Goal: Transaction & Acquisition: Purchase product/service

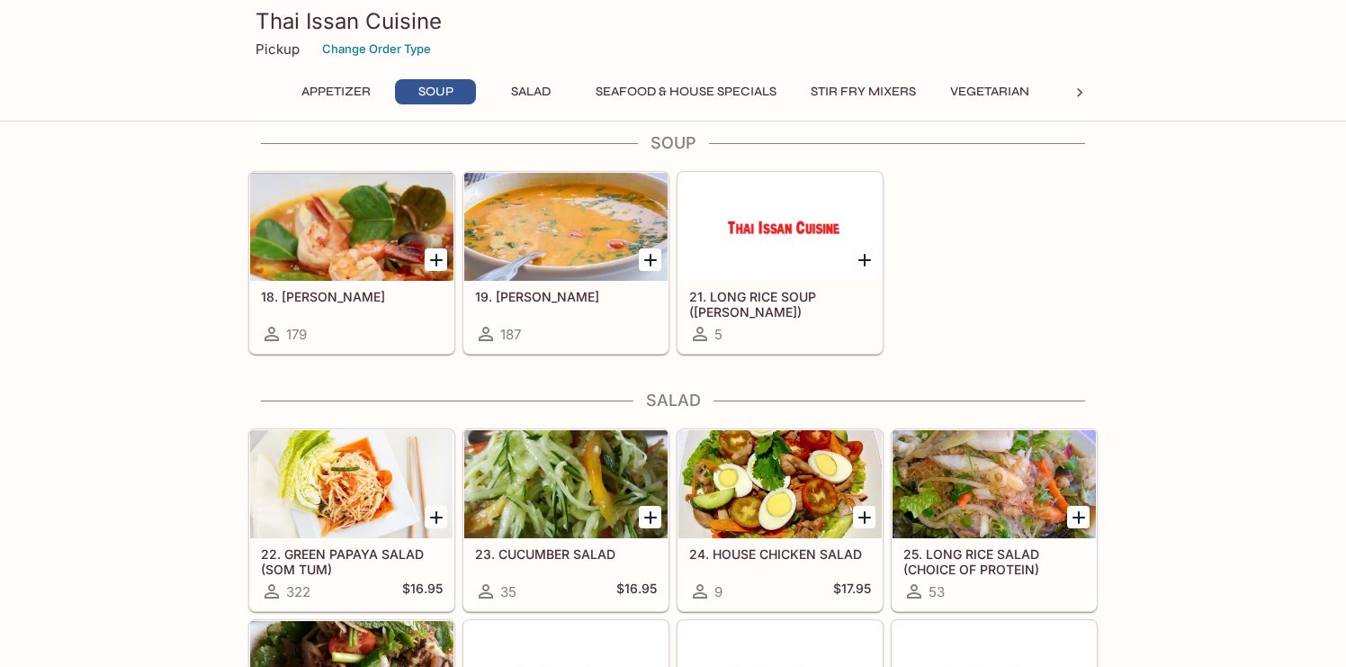
scroll to position [655, 0]
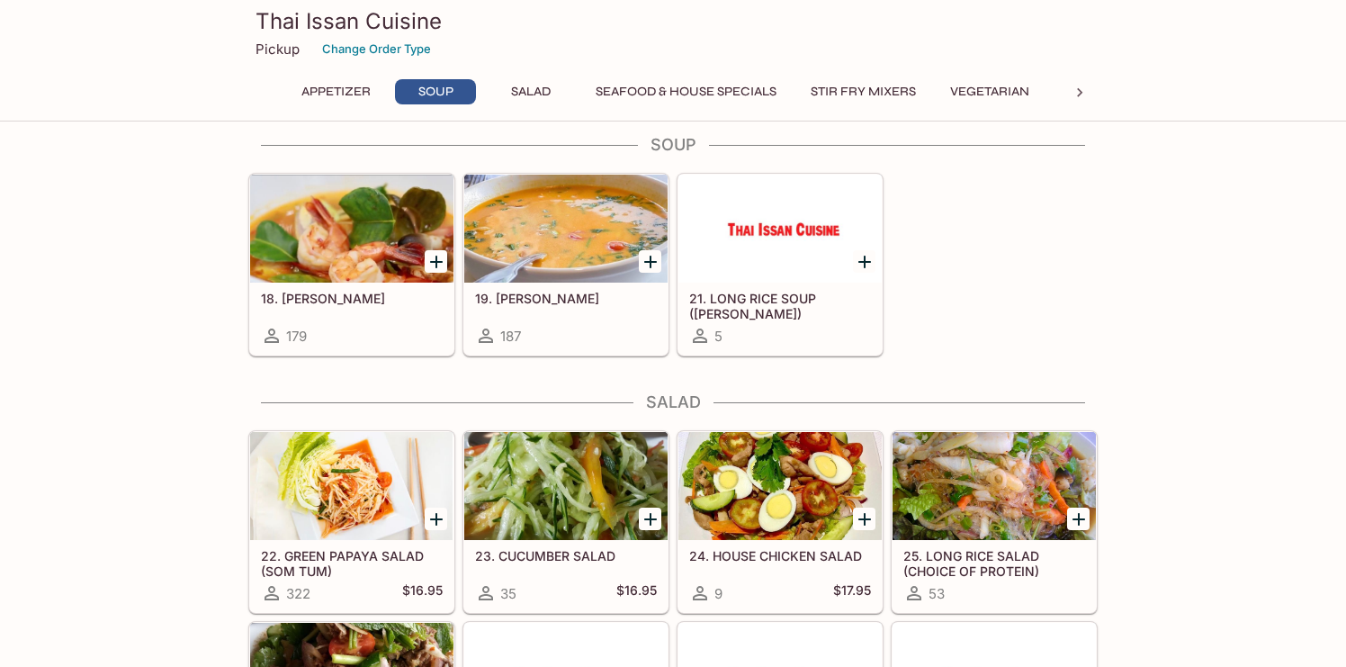
click at [537, 283] on div at bounding box center [565, 229] width 203 height 108
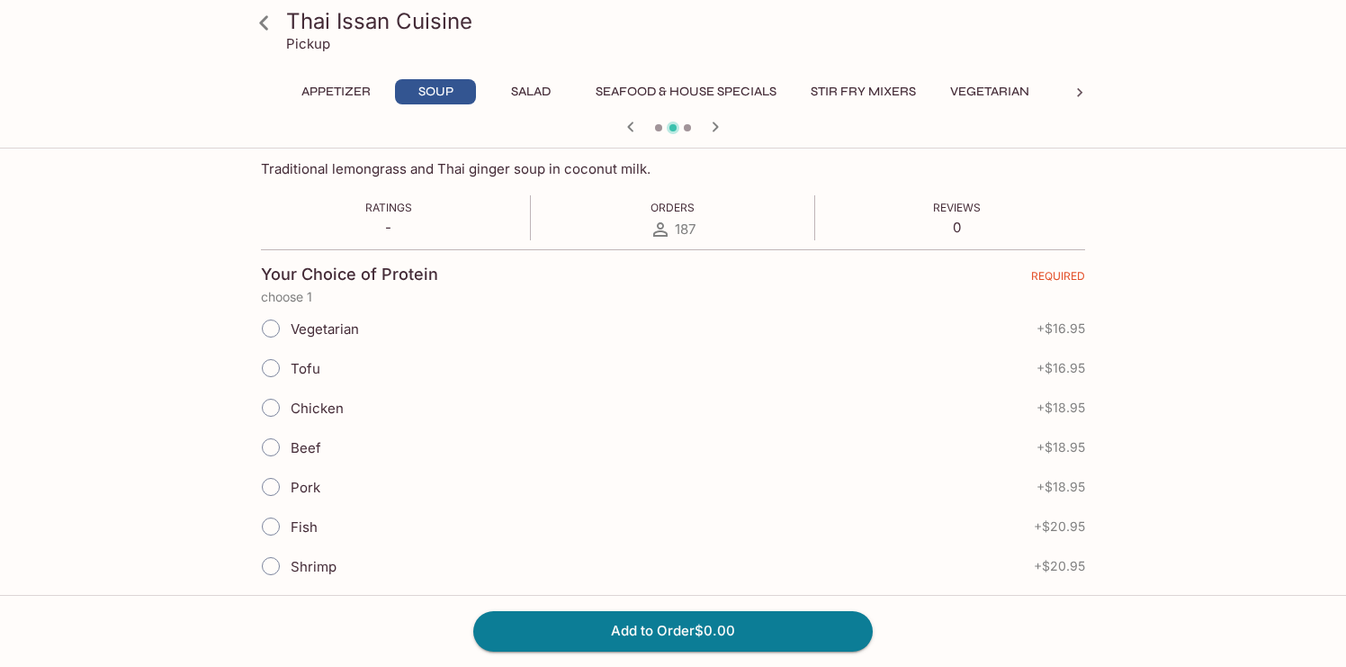
scroll to position [291, 0]
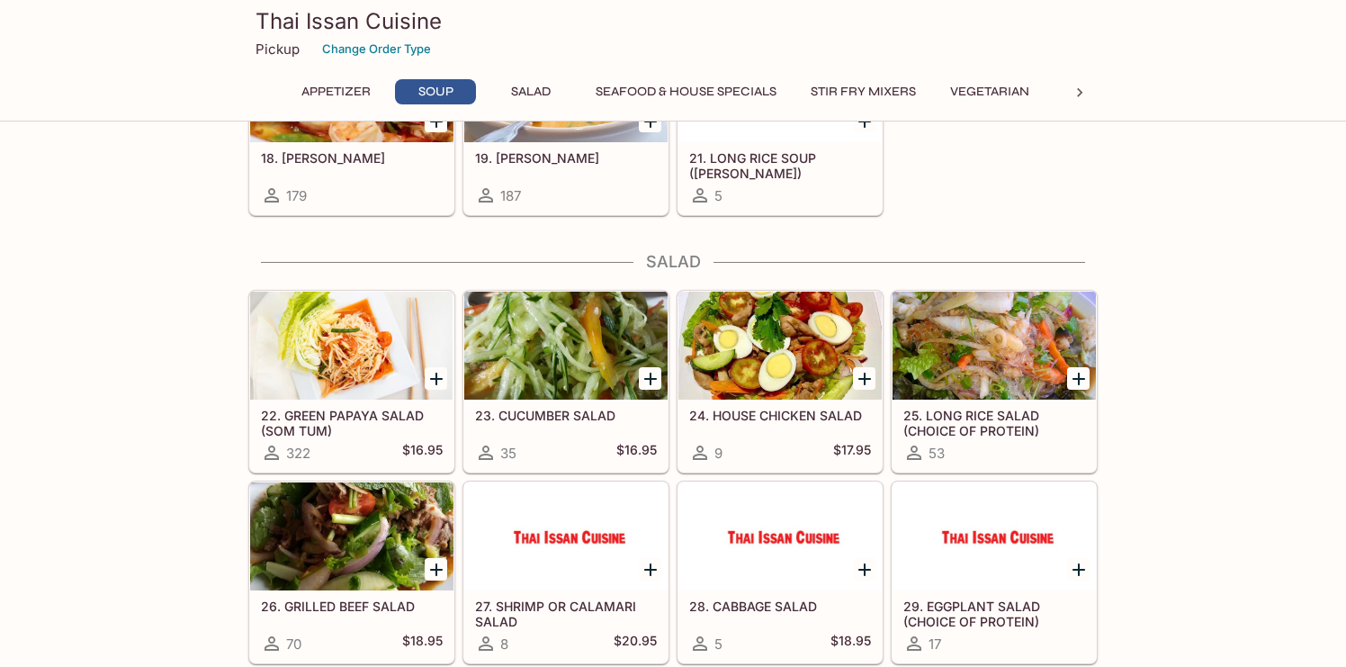
scroll to position [798, 0]
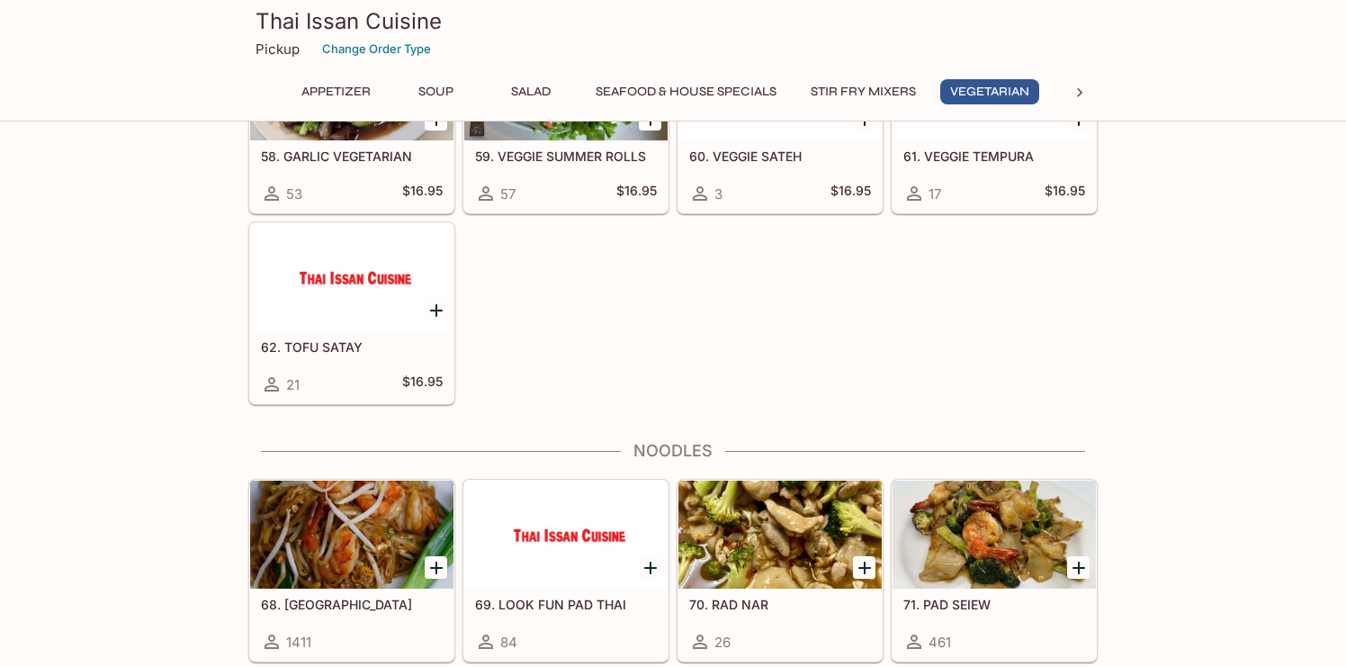
scroll to position [2781, 0]
click at [1069, 90] on div at bounding box center [1080, 92] width 36 height 27
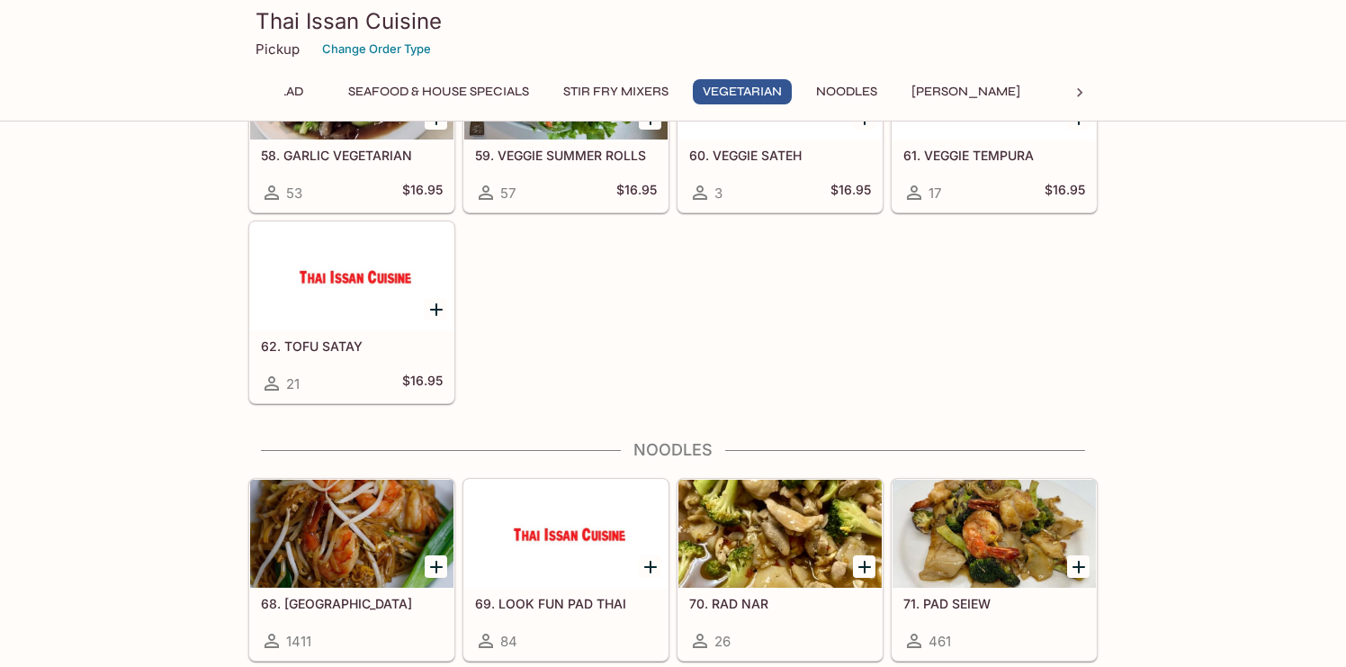
scroll to position [0, 475]
click at [744, 89] on button "[PERSON_NAME]" at bounding box center [738, 91] width 129 height 25
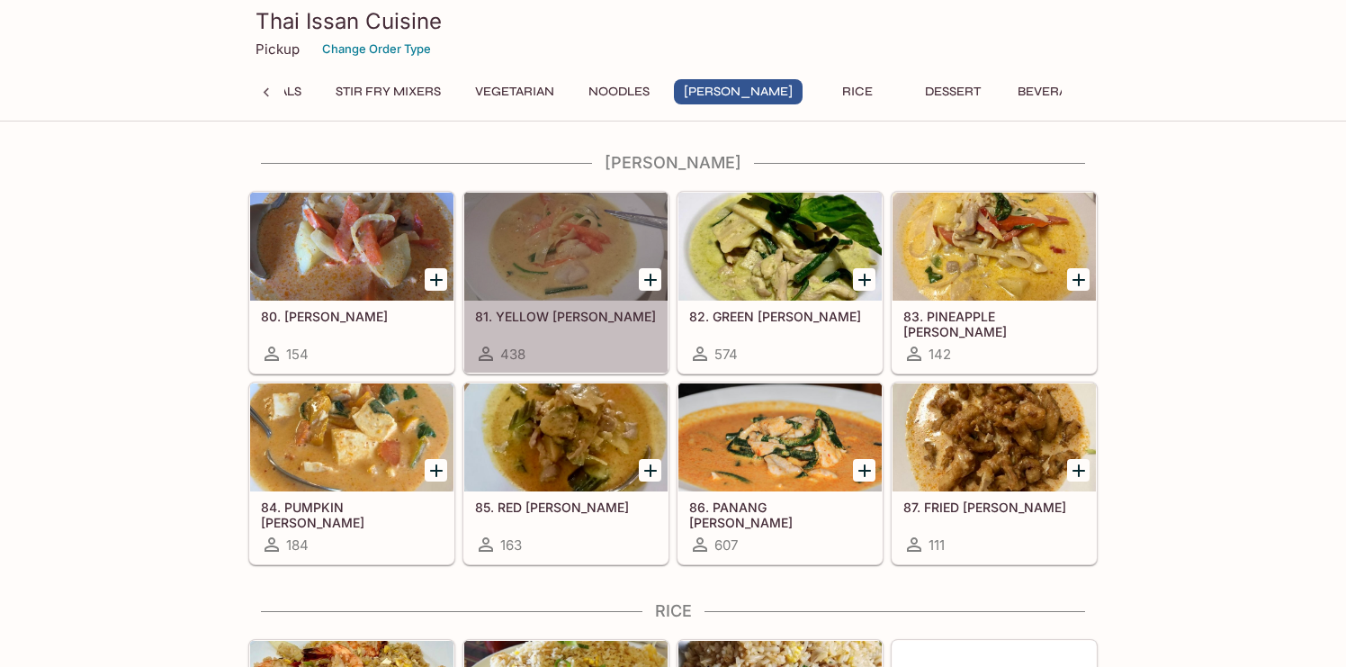
click at [600, 276] on div at bounding box center [565, 247] width 203 height 108
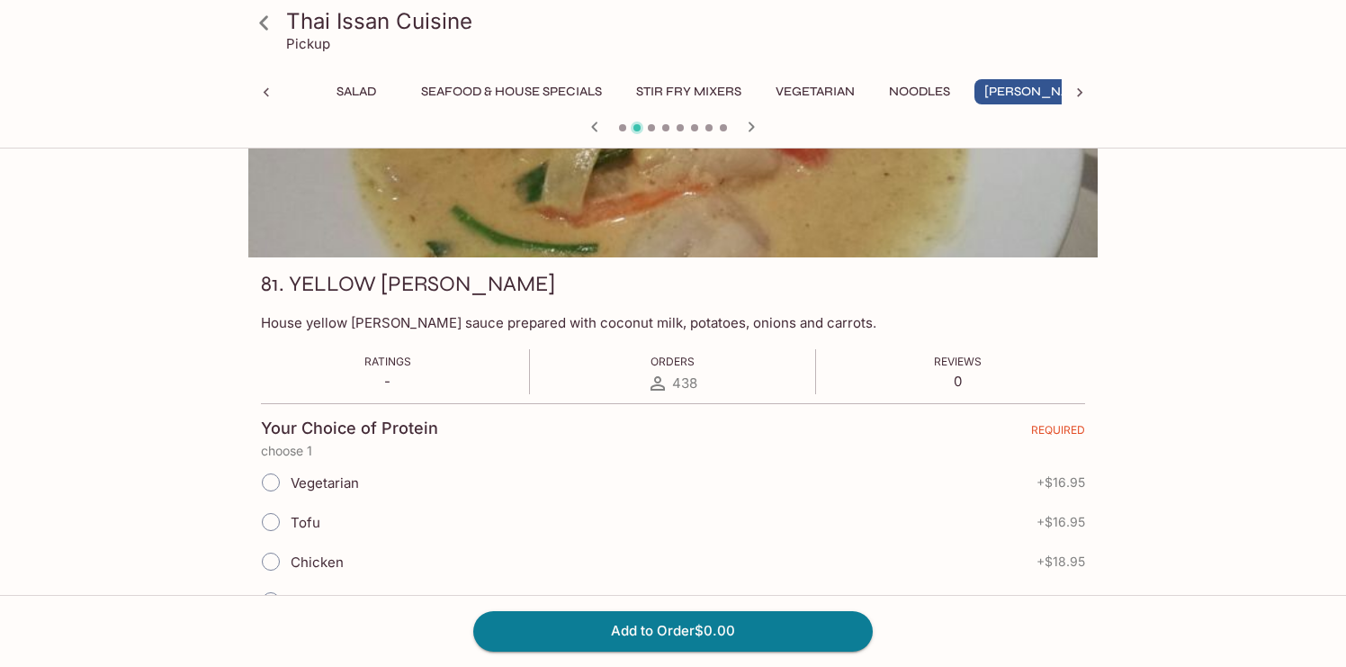
scroll to position [131, 0]
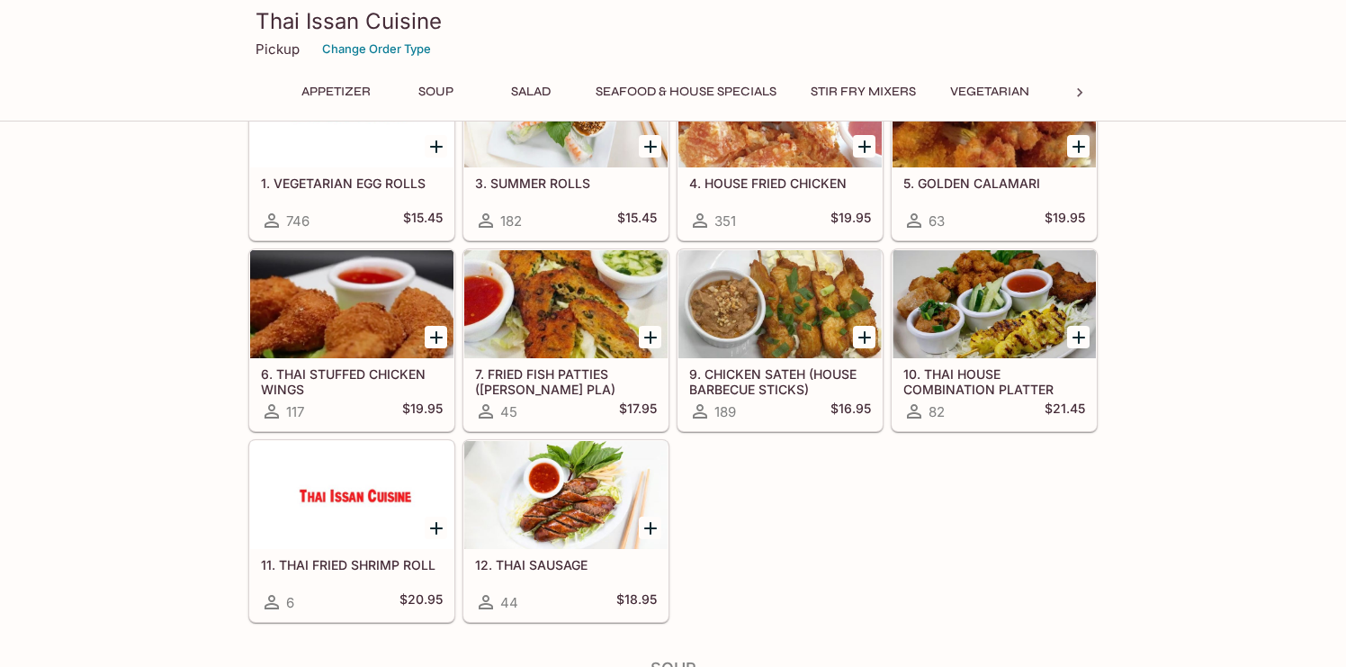
scroll to position [638, 0]
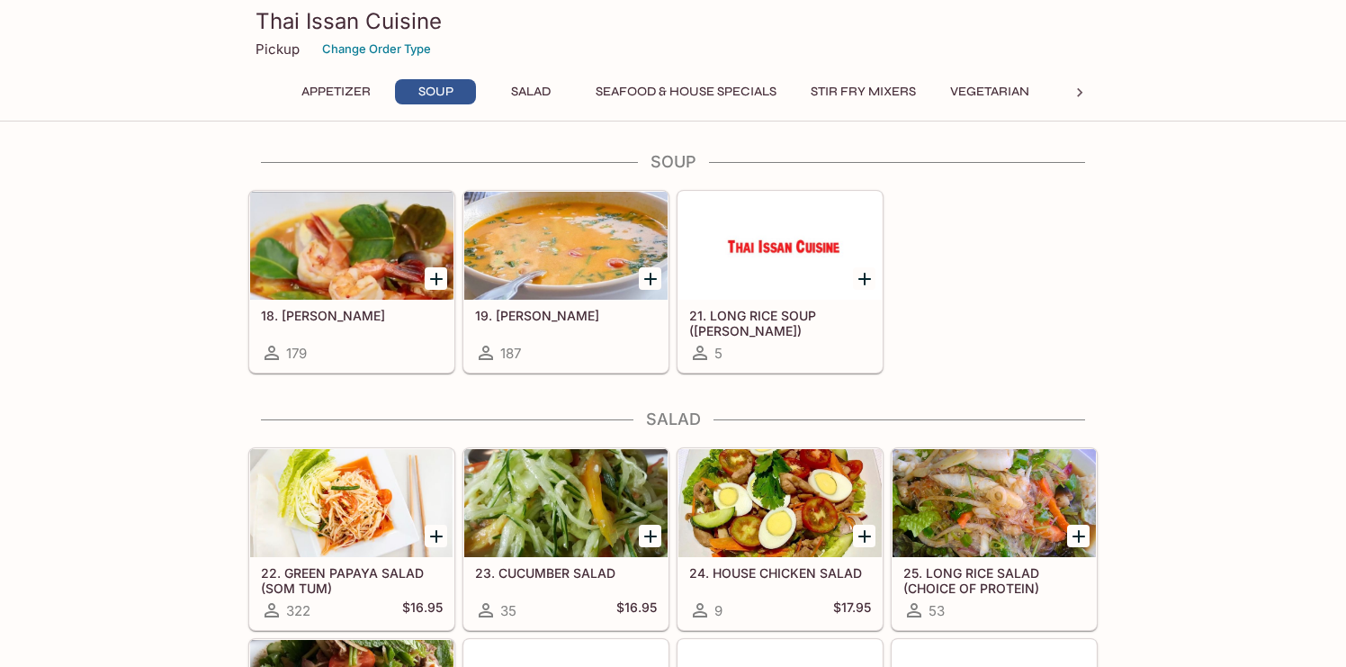
click at [812, 247] on div at bounding box center [779, 246] width 203 height 108
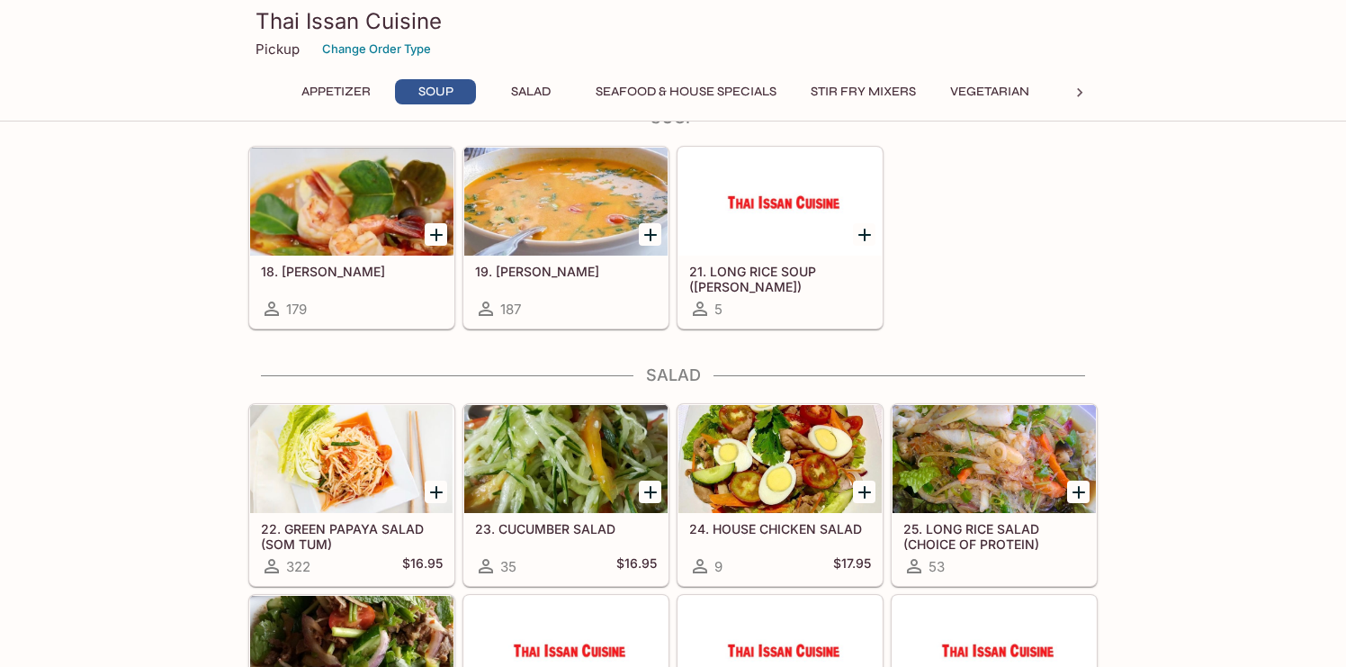
scroll to position [686, 0]
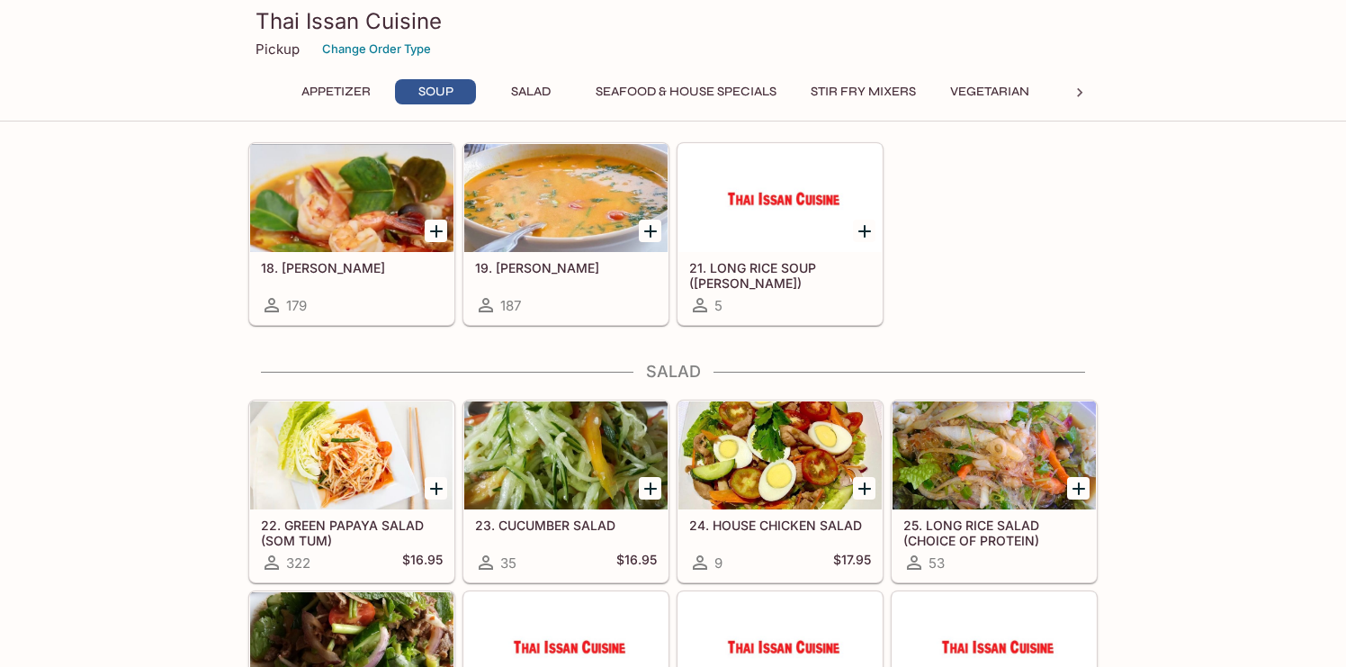
click at [1076, 94] on icon at bounding box center [1080, 93] width 18 height 18
click at [717, 90] on button "[PERSON_NAME]" at bounding box center [738, 91] width 129 height 25
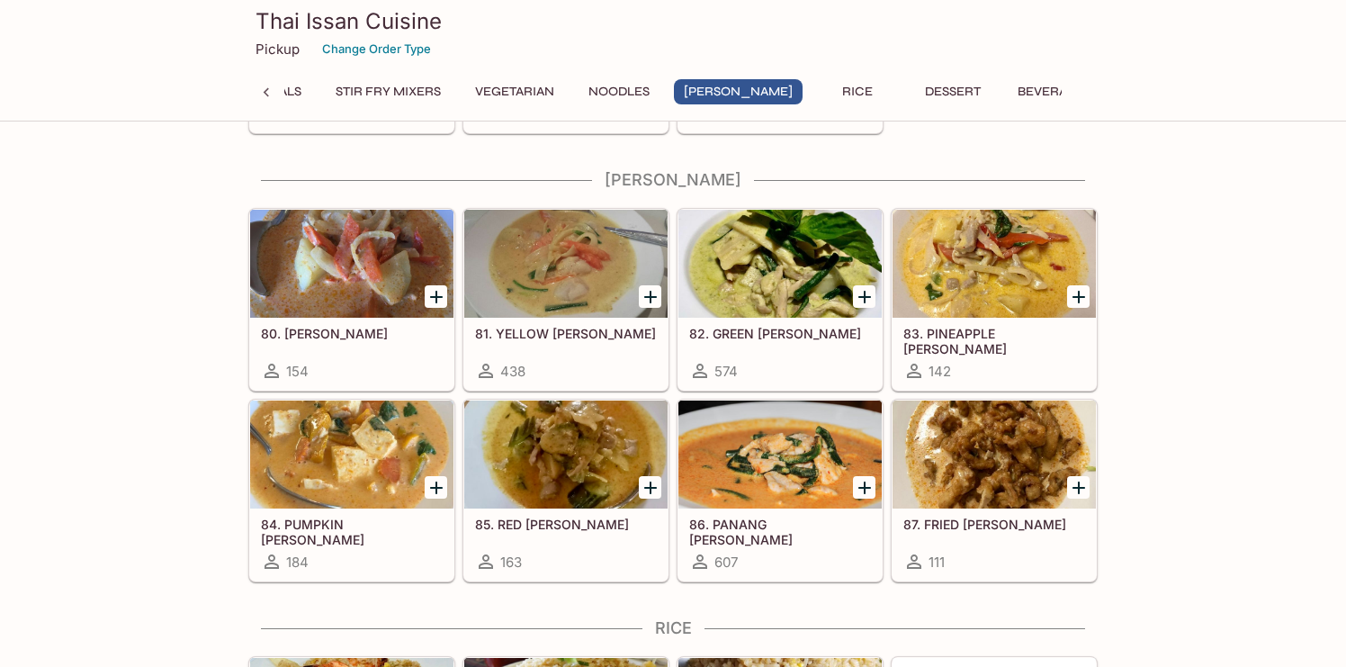
scroll to position [3517, 0]
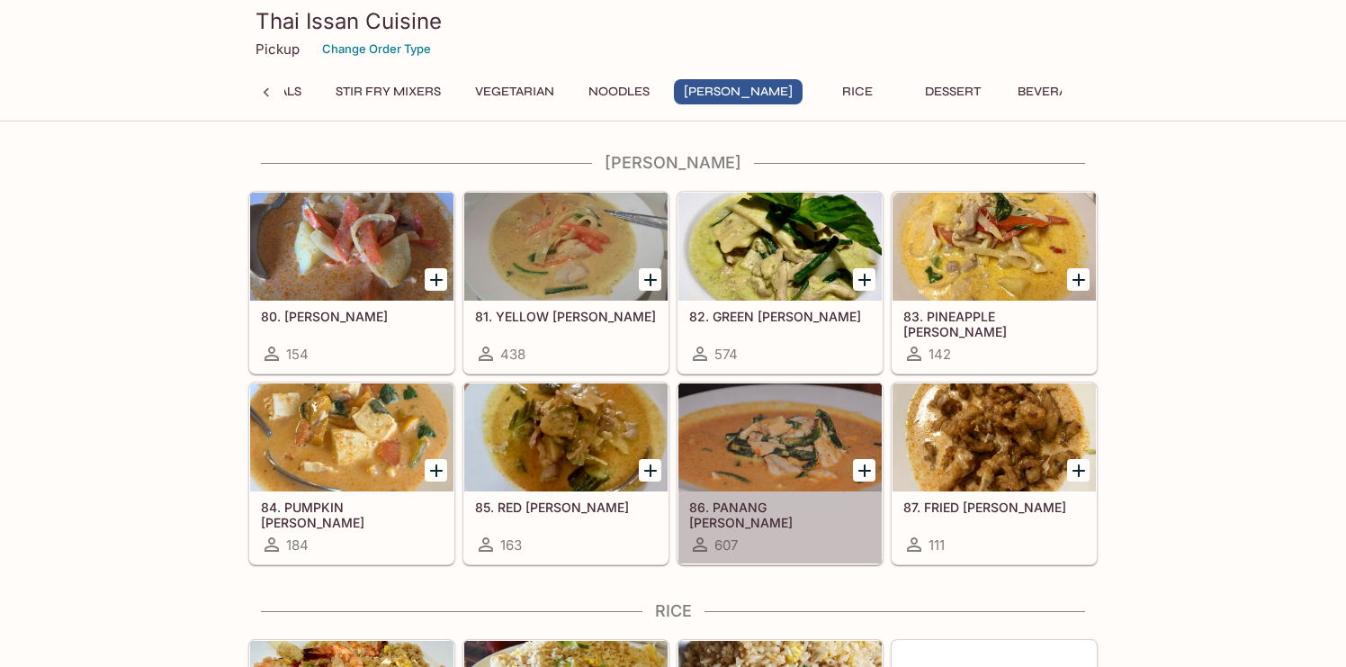
click at [760, 408] on div at bounding box center [779, 437] width 203 height 108
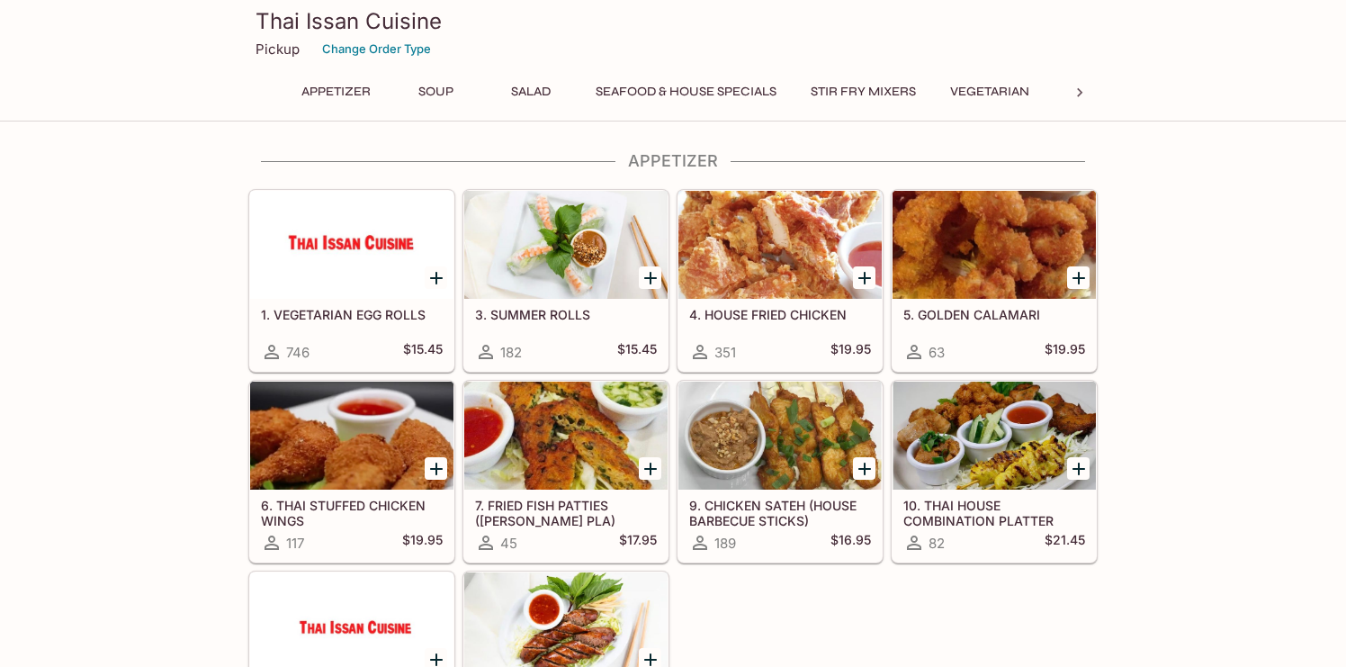
scroll to position [638, 0]
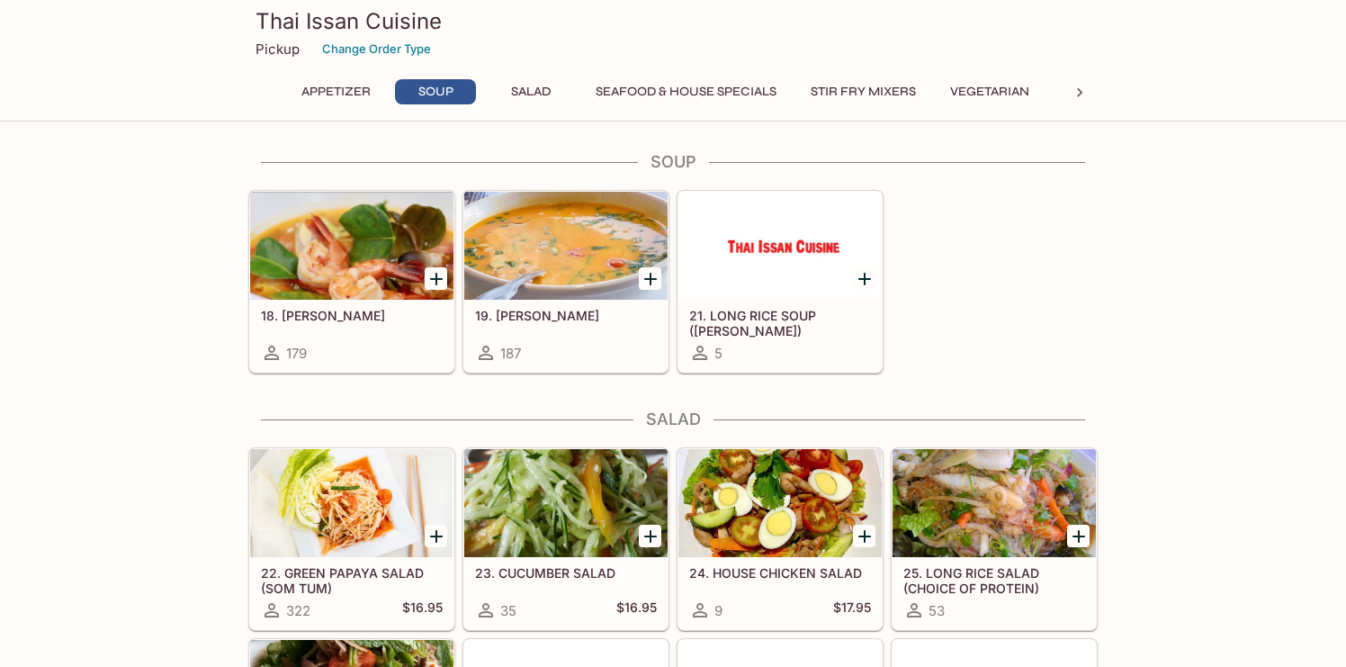
click at [1036, 85] on button "Vegetarian" at bounding box center [989, 91] width 99 height 25
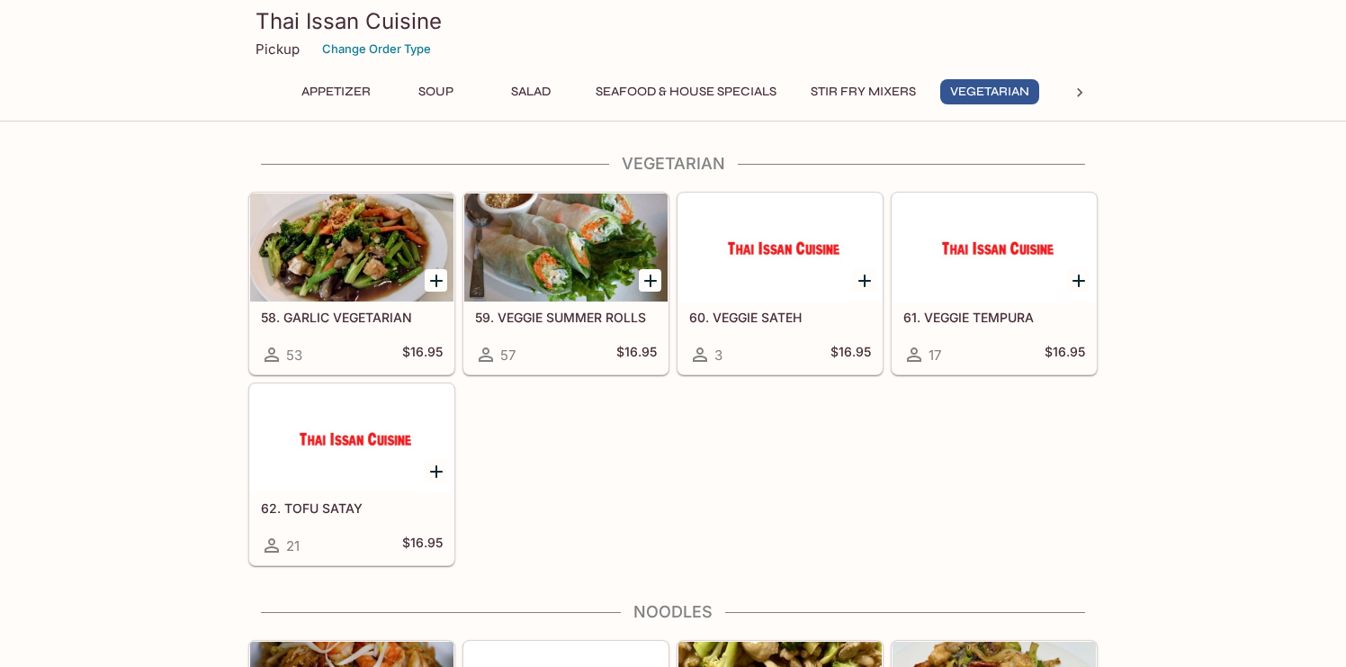
scroll to position [2620, 0]
click at [1083, 87] on icon at bounding box center [1080, 93] width 18 height 18
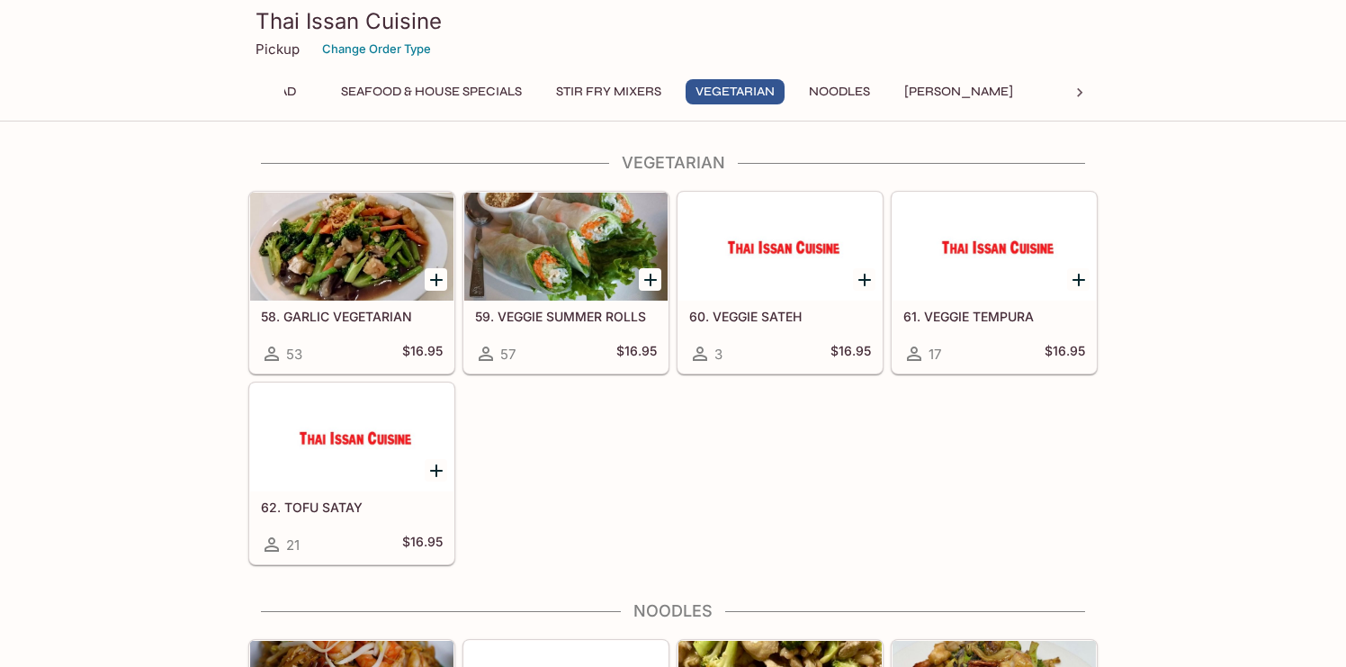
scroll to position [0, 475]
click at [732, 85] on button "[PERSON_NAME]" at bounding box center [738, 91] width 129 height 25
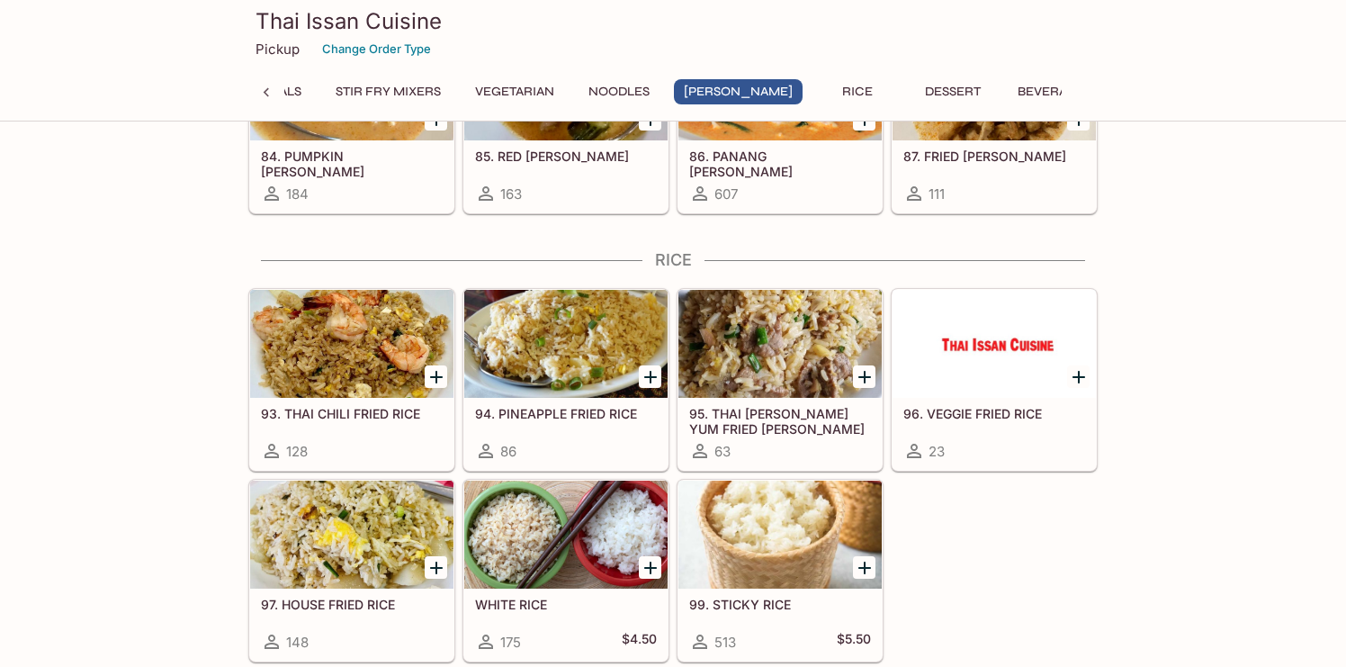
scroll to position [3869, 0]
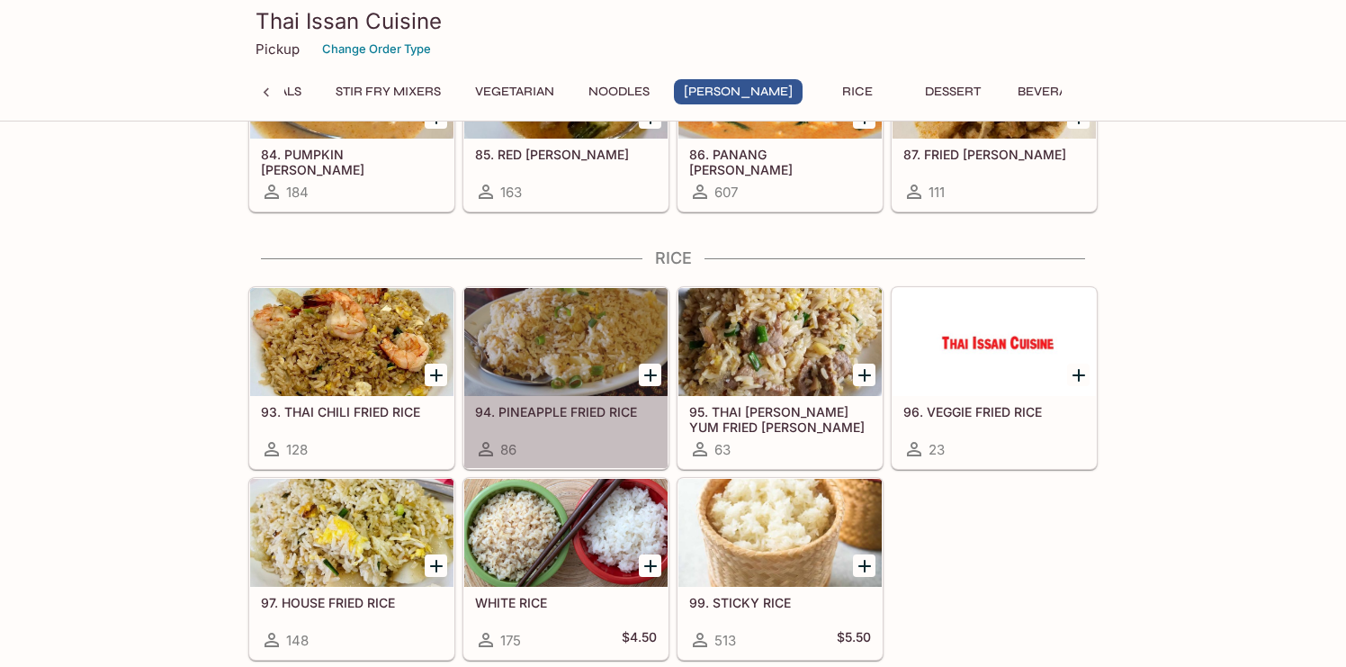
click at [572, 346] on div at bounding box center [565, 342] width 203 height 108
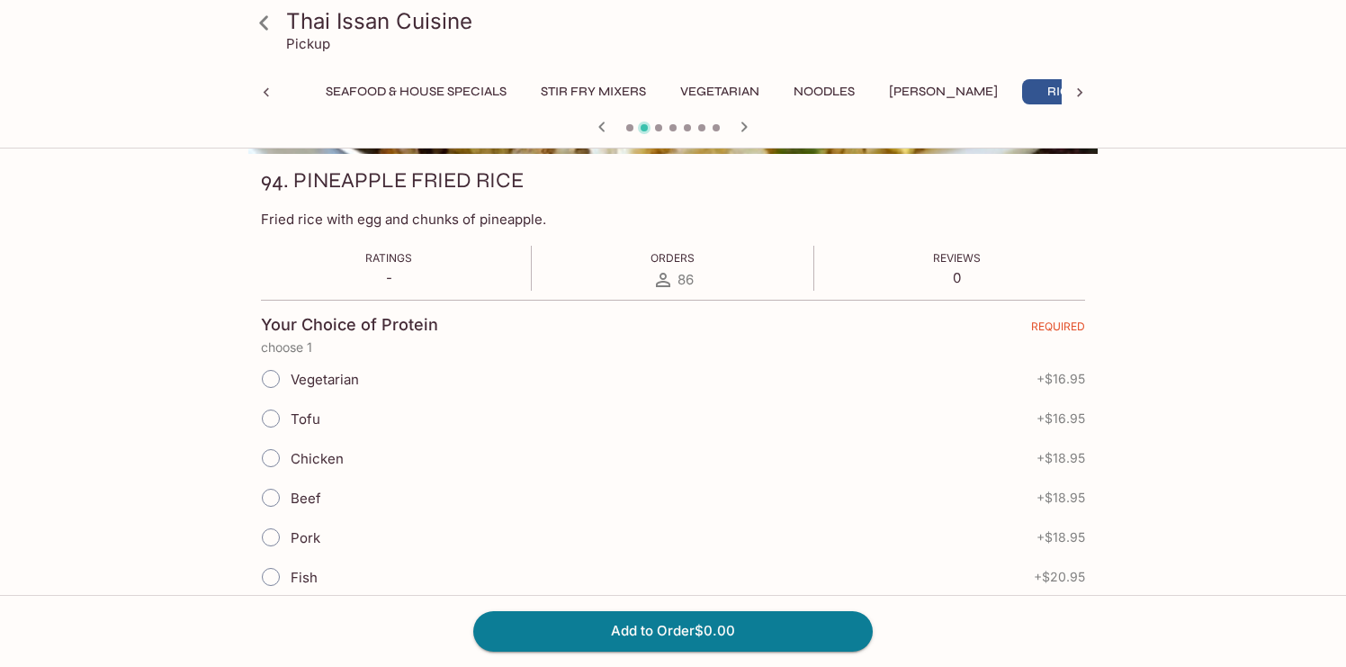
scroll to position [242, 0]
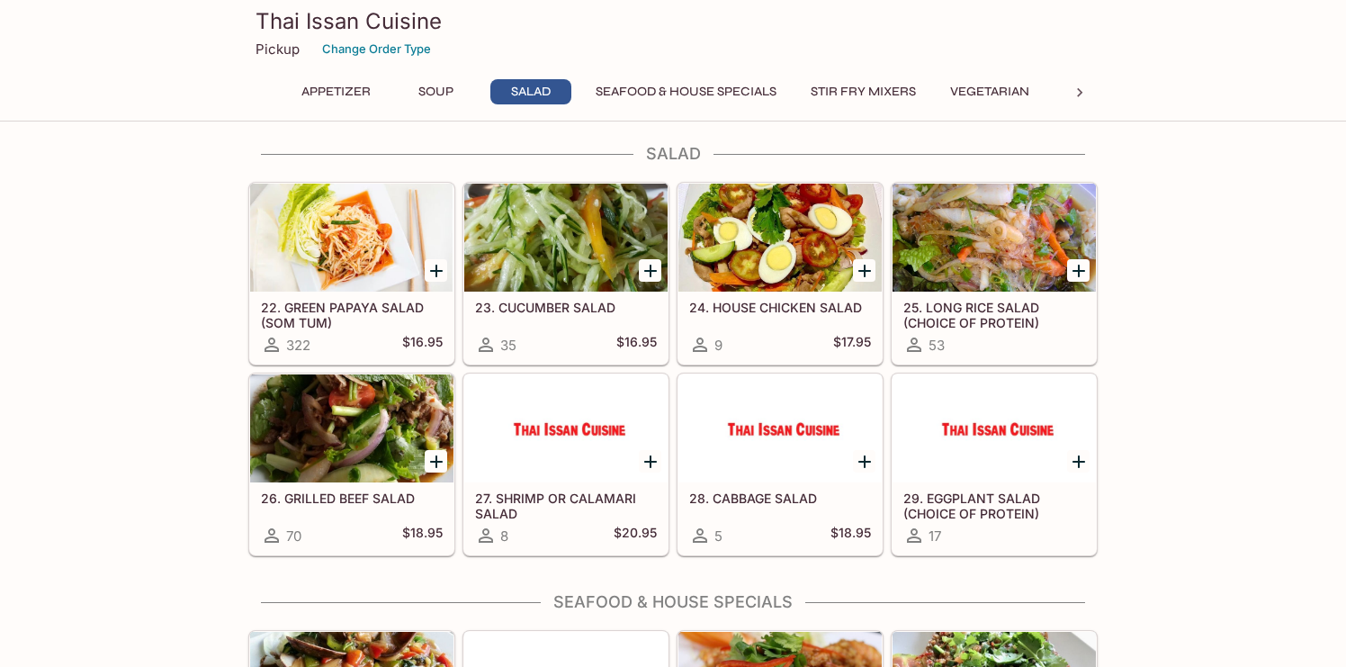
scroll to position [910, 0]
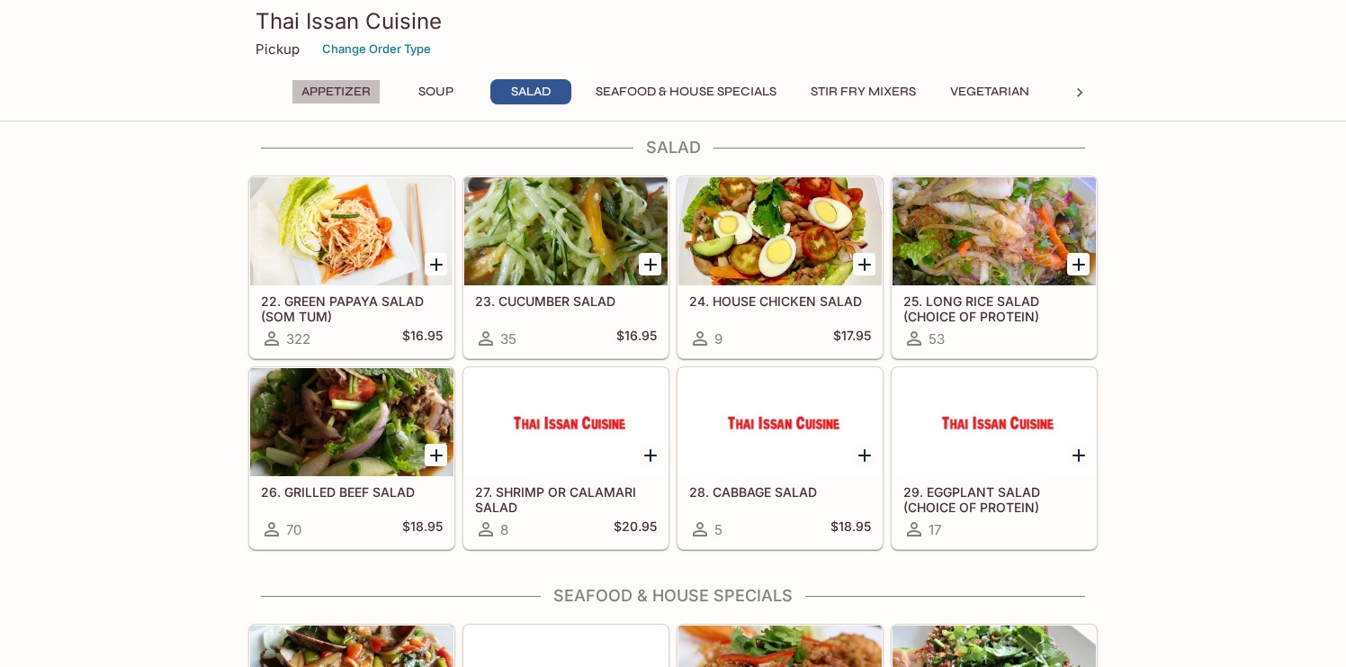
click at [346, 99] on button "Appetizer" at bounding box center [336, 91] width 89 height 25
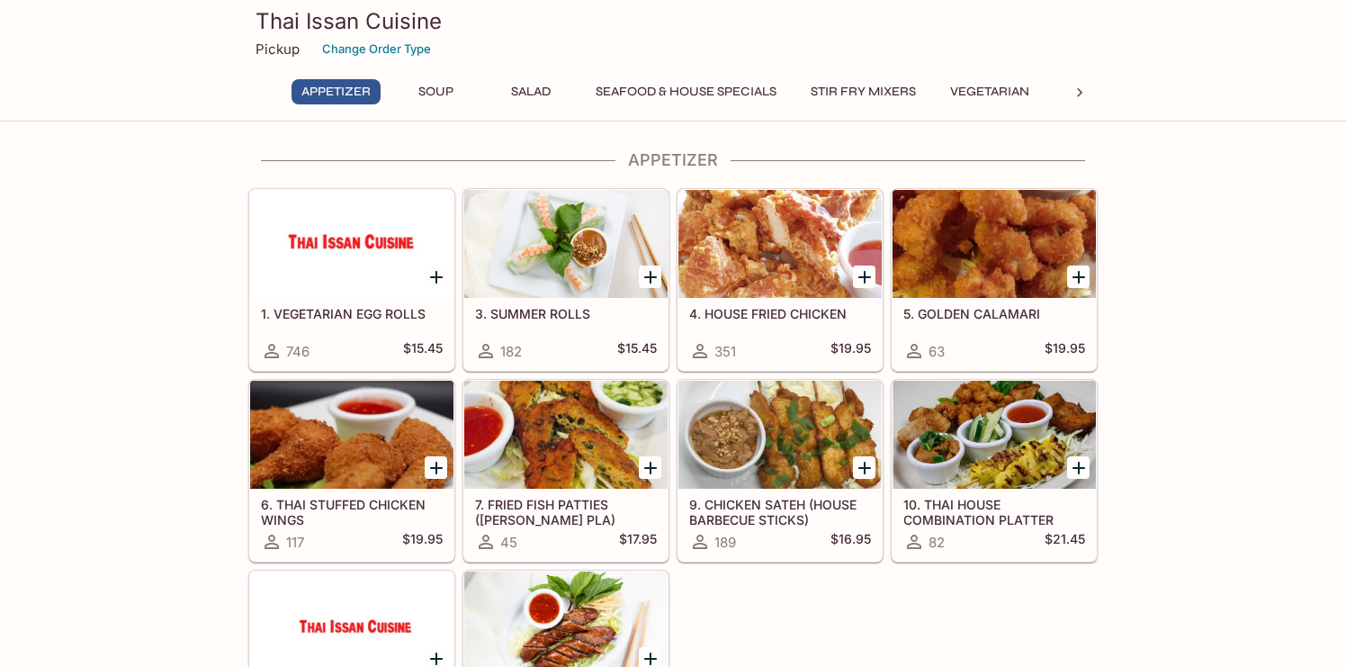
scroll to position [0, 0]
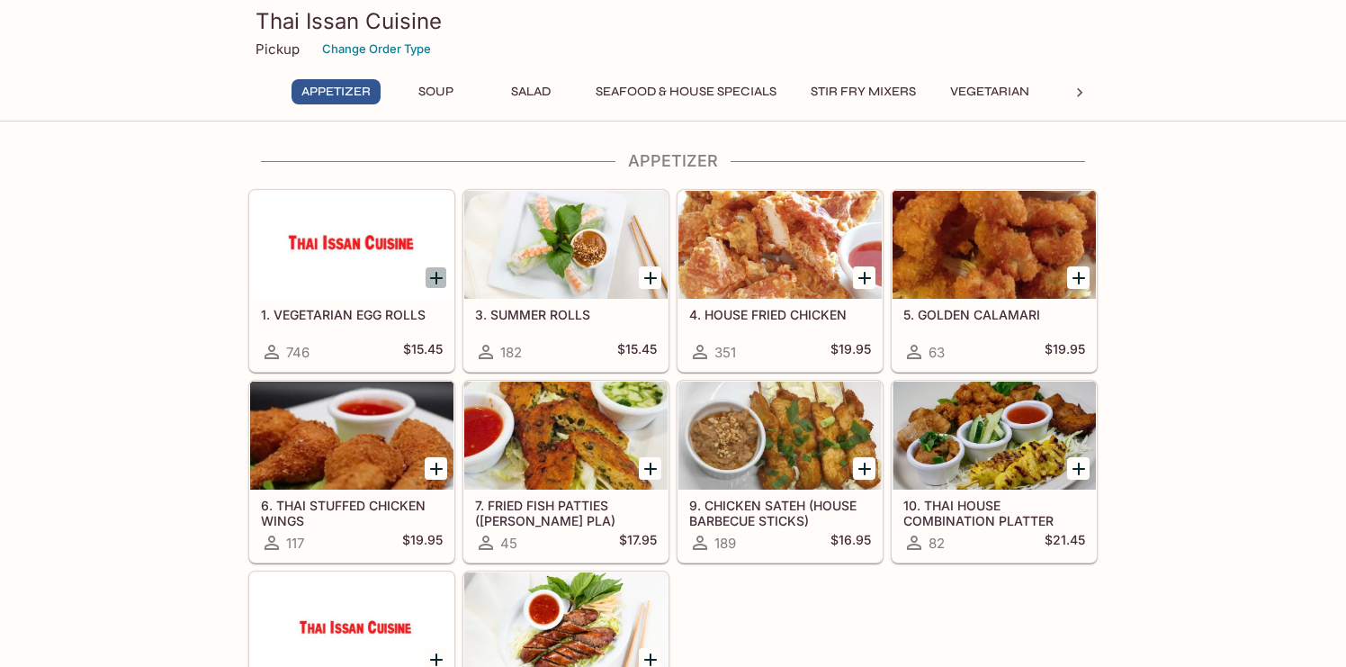
click at [440, 278] on icon "Add 1. VEGETARIAN EGG ROLLS" at bounding box center [436, 278] width 13 height 13
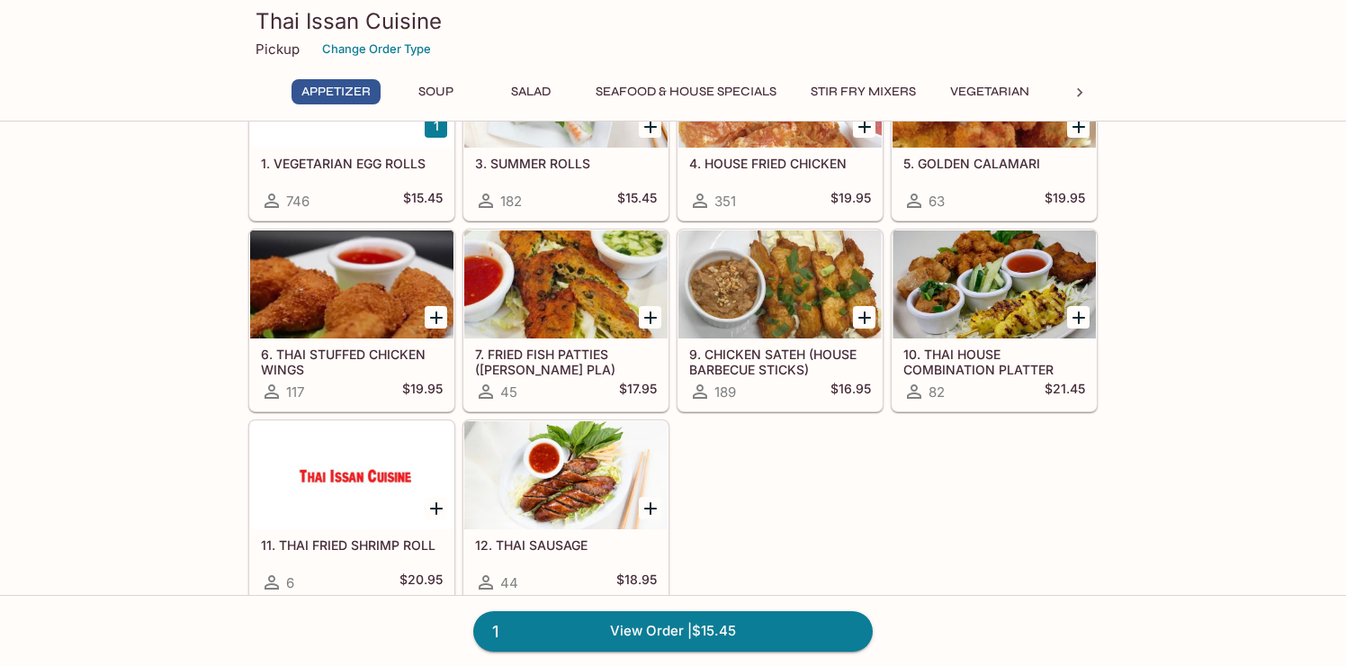
scroll to position [155, 0]
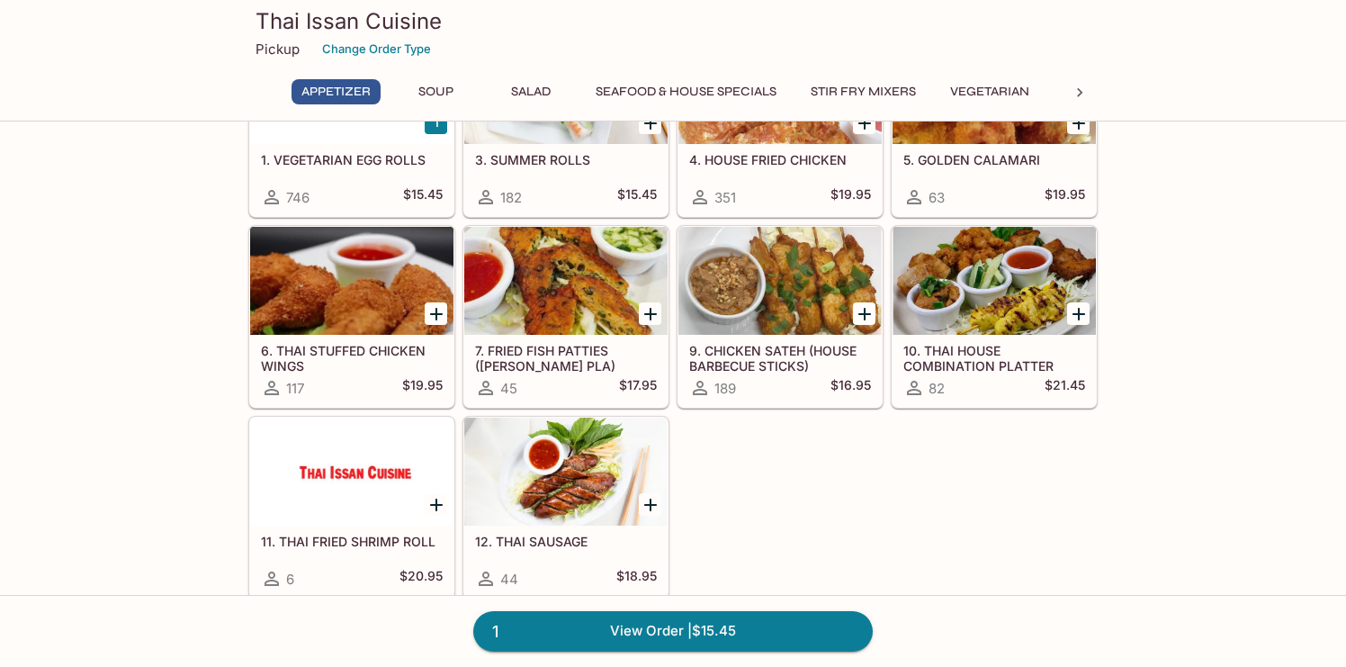
click at [868, 310] on icon "Add 9. CHICKEN SATEH (HOUSE BARBECUE STICKS)" at bounding box center [865, 314] width 22 height 22
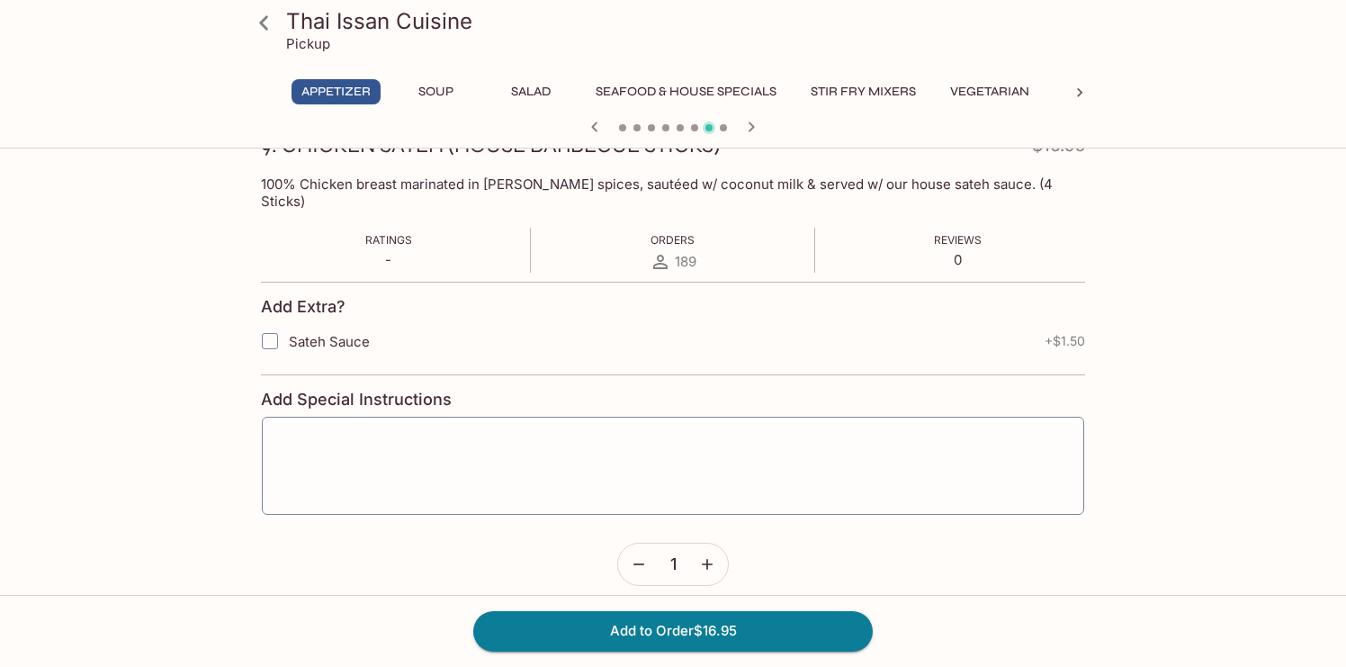
scroll to position [274, 0]
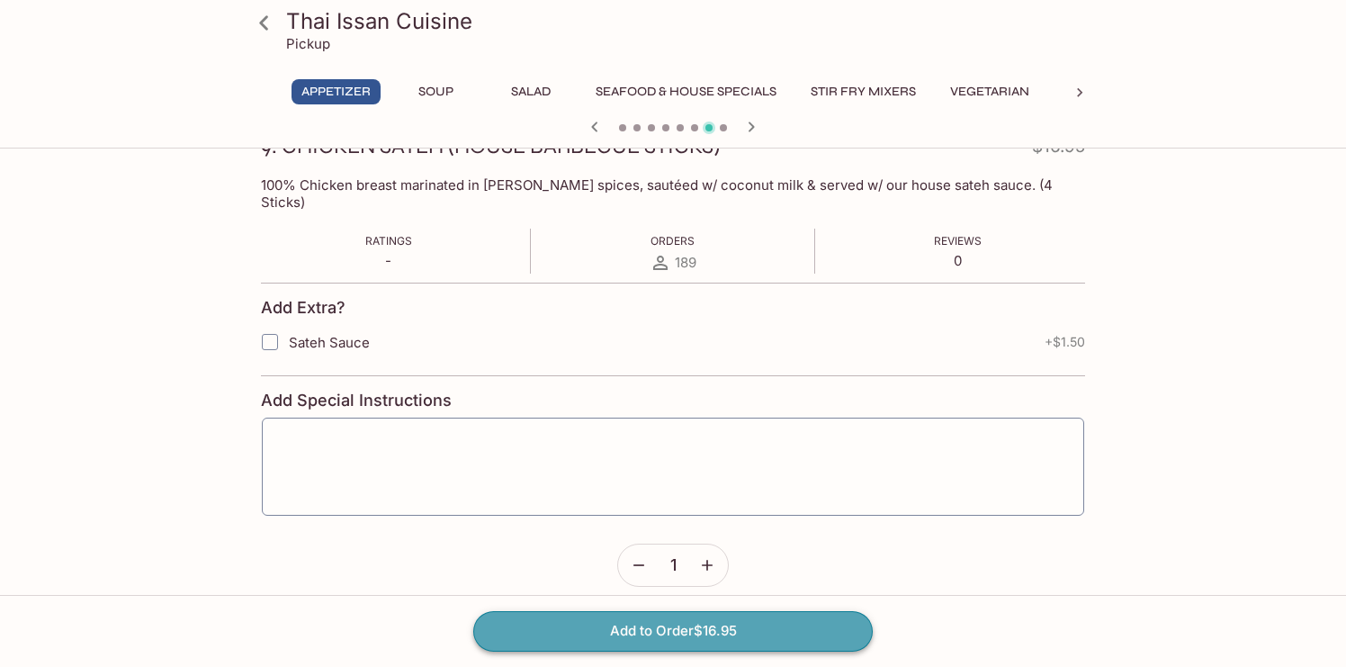
click at [743, 622] on button "Add to Order $16.95" at bounding box center [673, 631] width 400 height 40
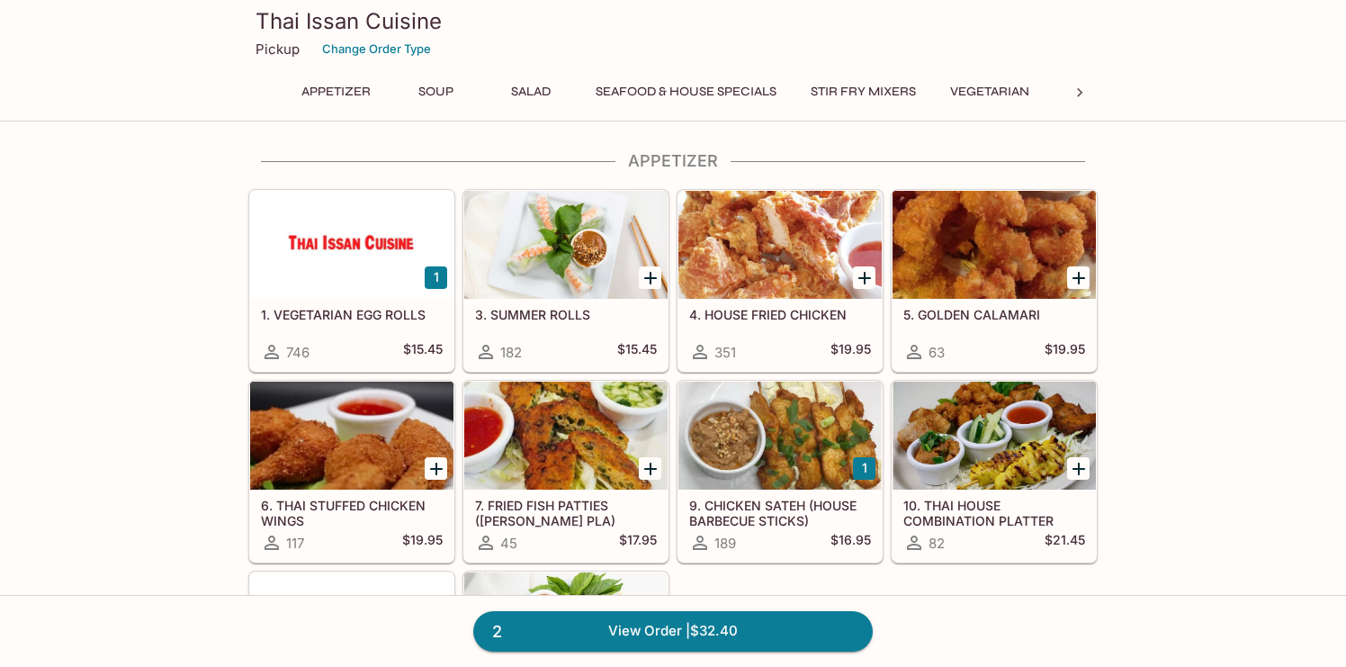
click at [566, 252] on div at bounding box center [565, 245] width 203 height 108
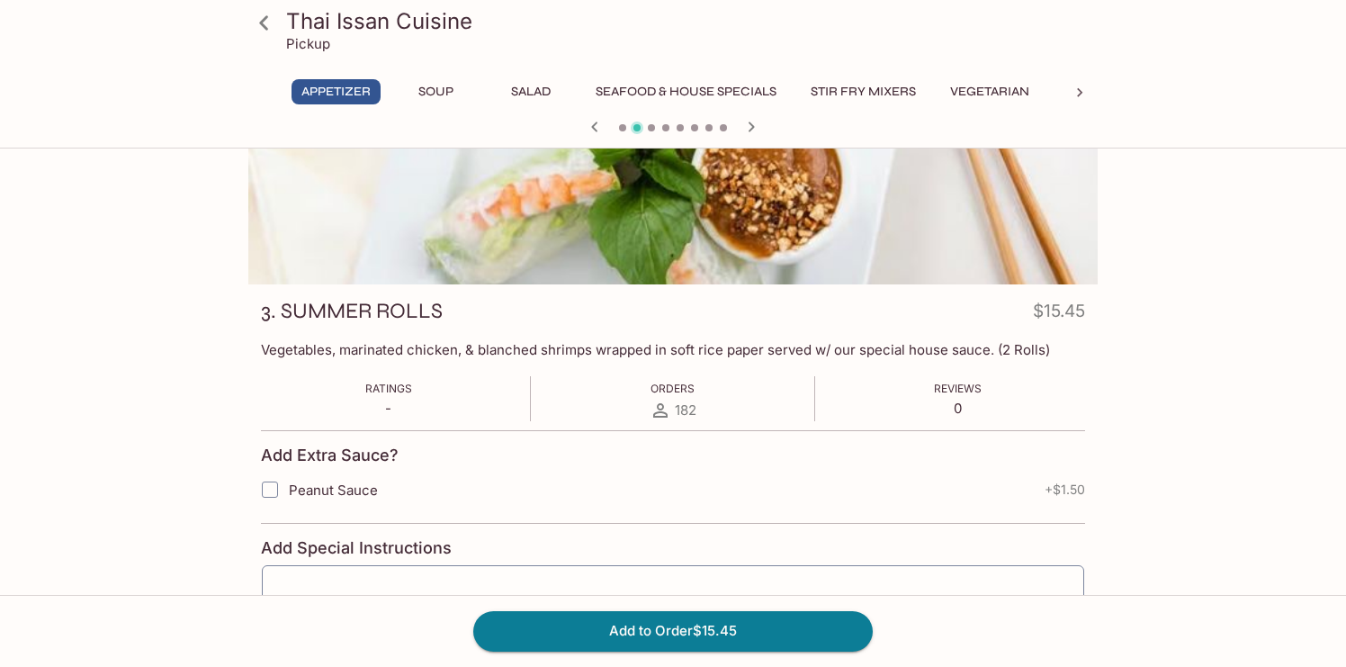
scroll to position [103, 0]
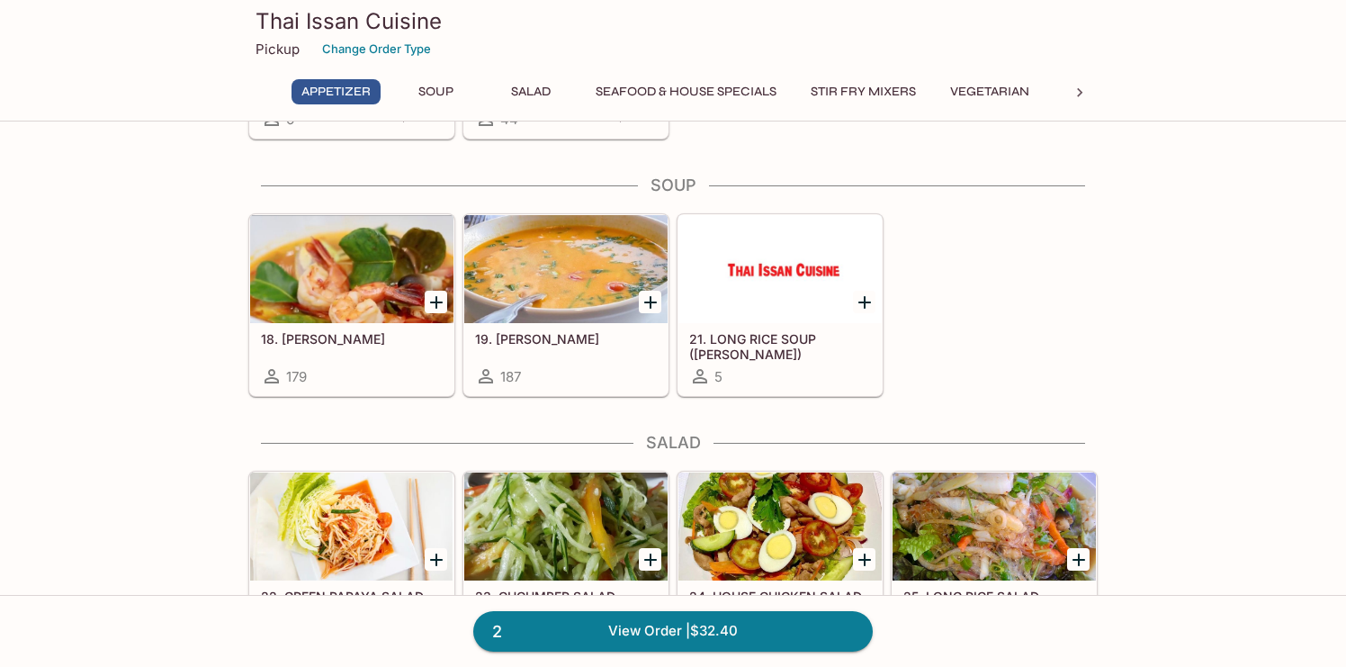
scroll to position [662, 0]
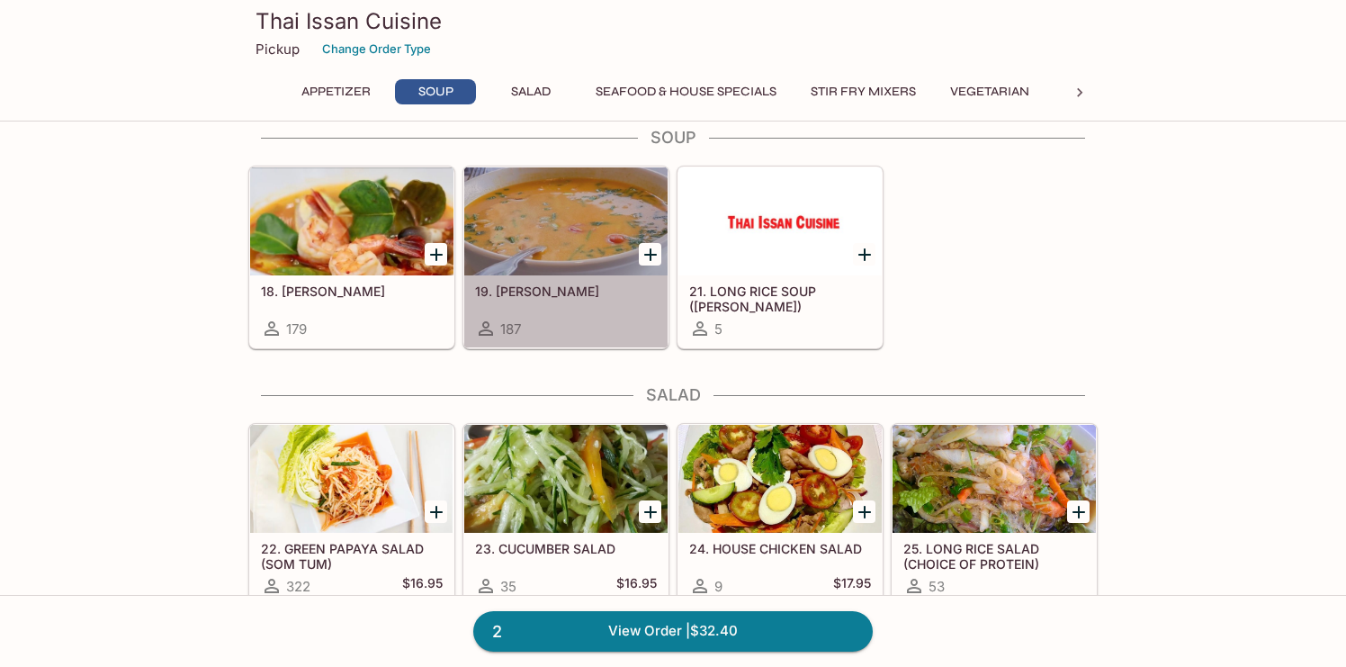
click at [509, 269] on div at bounding box center [565, 221] width 203 height 108
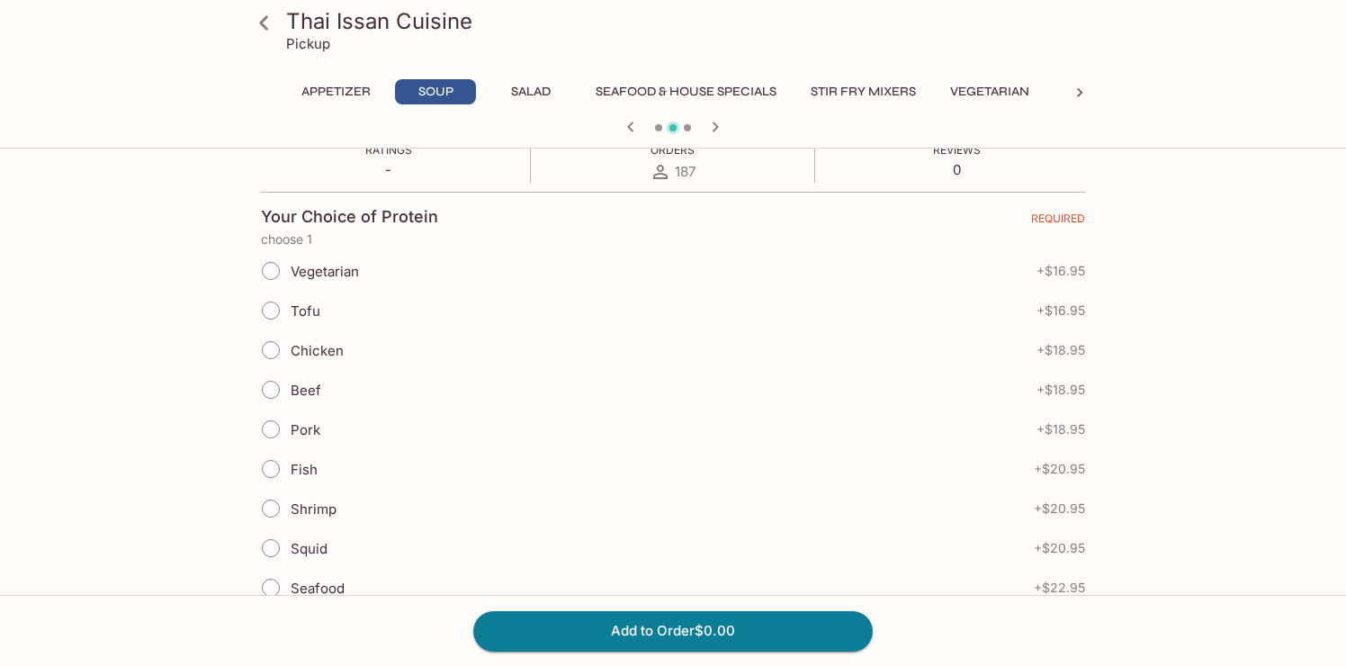
scroll to position [354, 0]
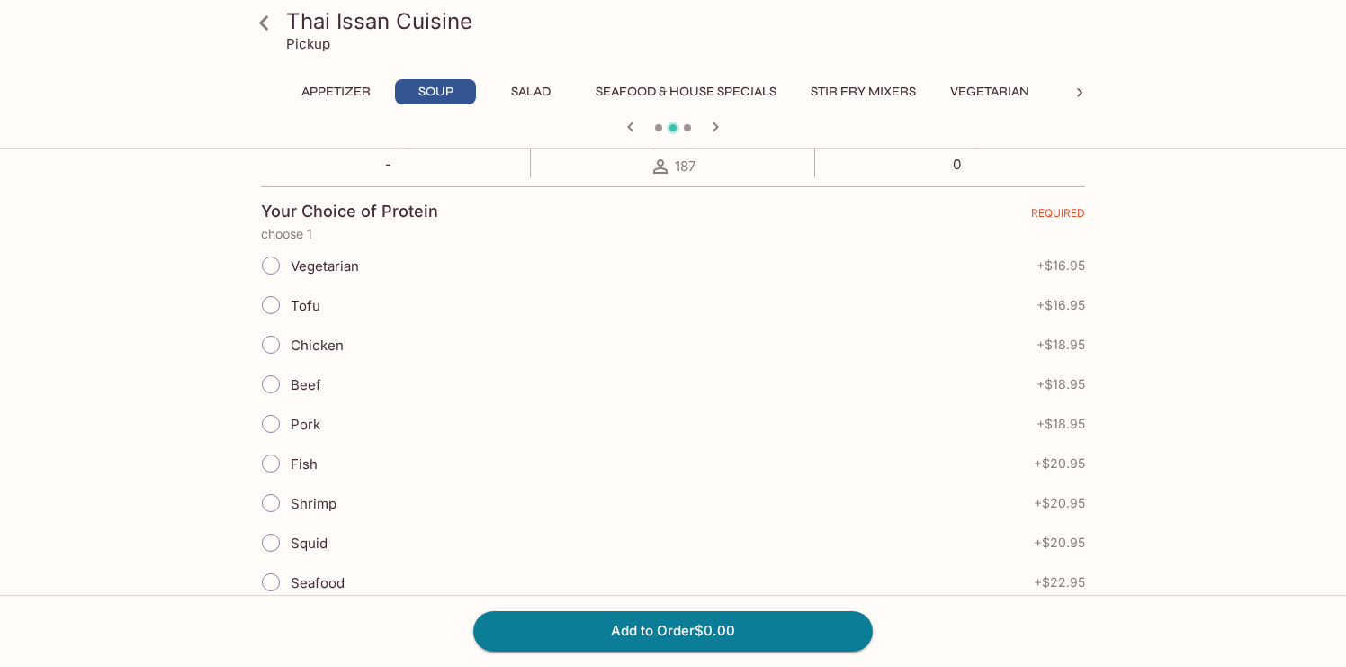
click at [314, 344] on span "Chicken" at bounding box center [317, 345] width 53 height 17
click at [290, 344] on input "Chicken" at bounding box center [271, 345] width 38 height 38
radio input "true"
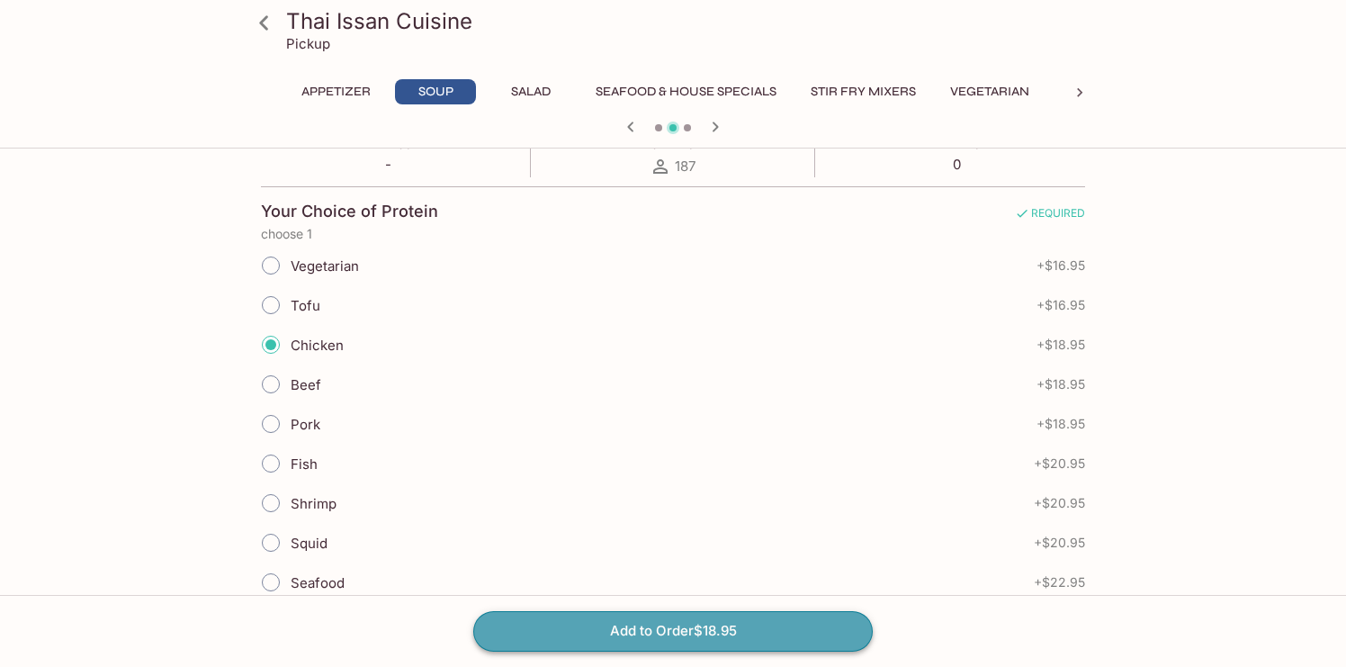
click at [639, 616] on button "Add to Order $18.95" at bounding box center [673, 631] width 400 height 40
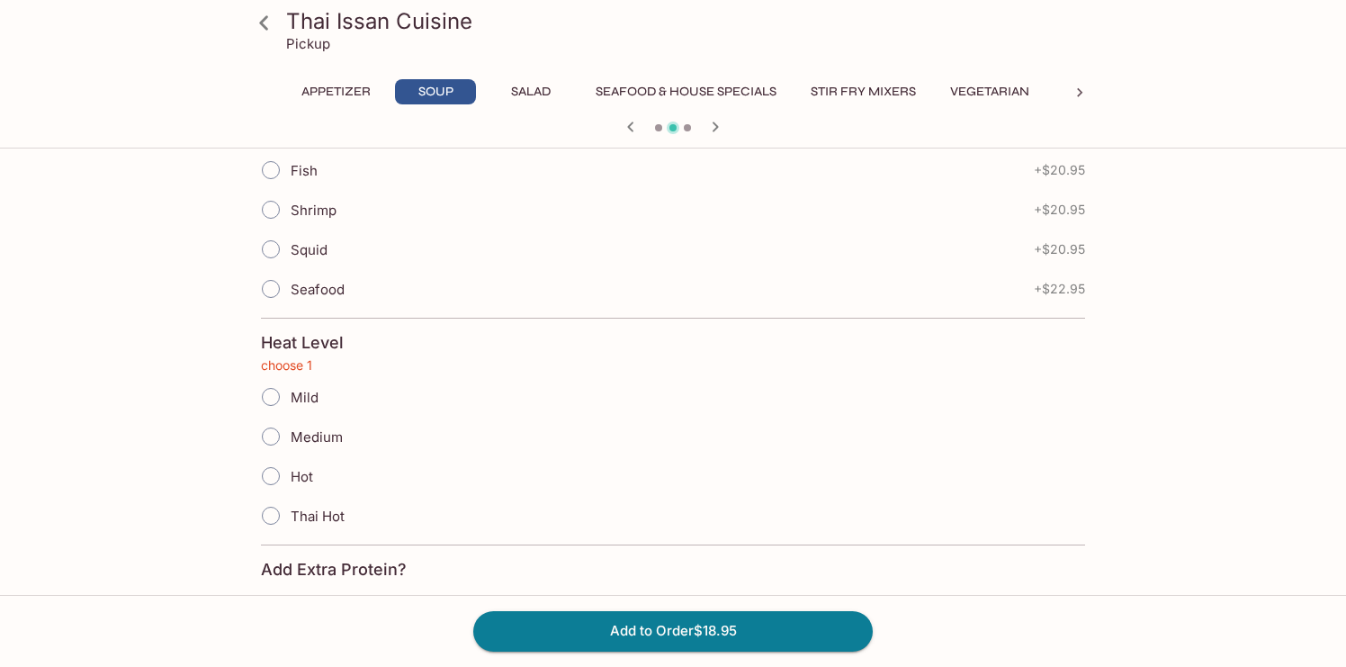
scroll to position [650, 0]
click at [289, 427] on input "Medium" at bounding box center [271, 434] width 38 height 38
radio input "true"
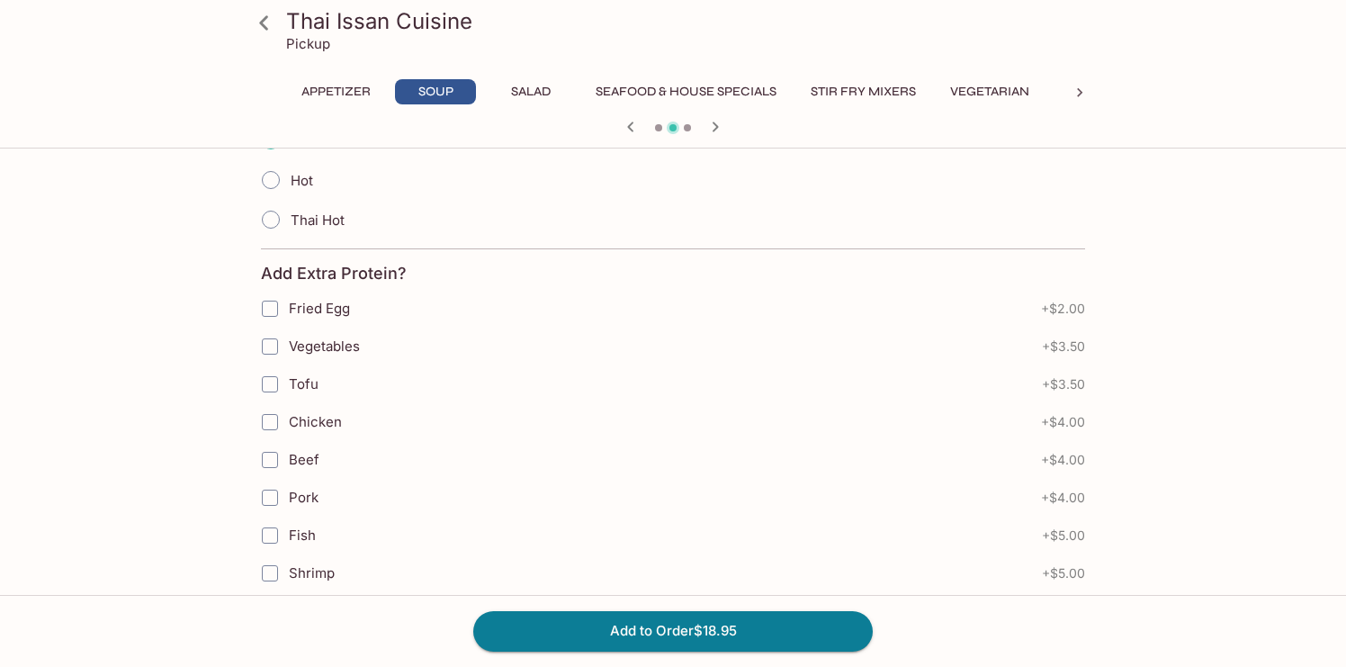
scroll to position [950, 0]
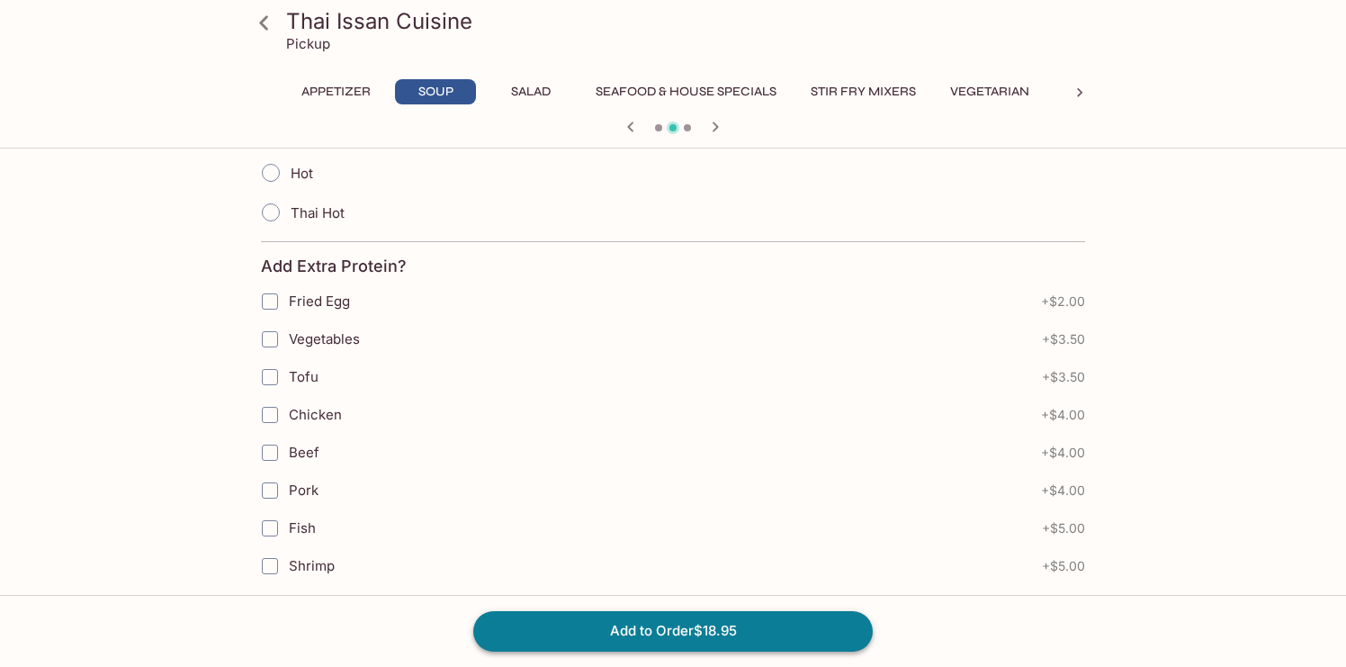
click at [650, 631] on button "Add to Order $18.95" at bounding box center [673, 631] width 400 height 40
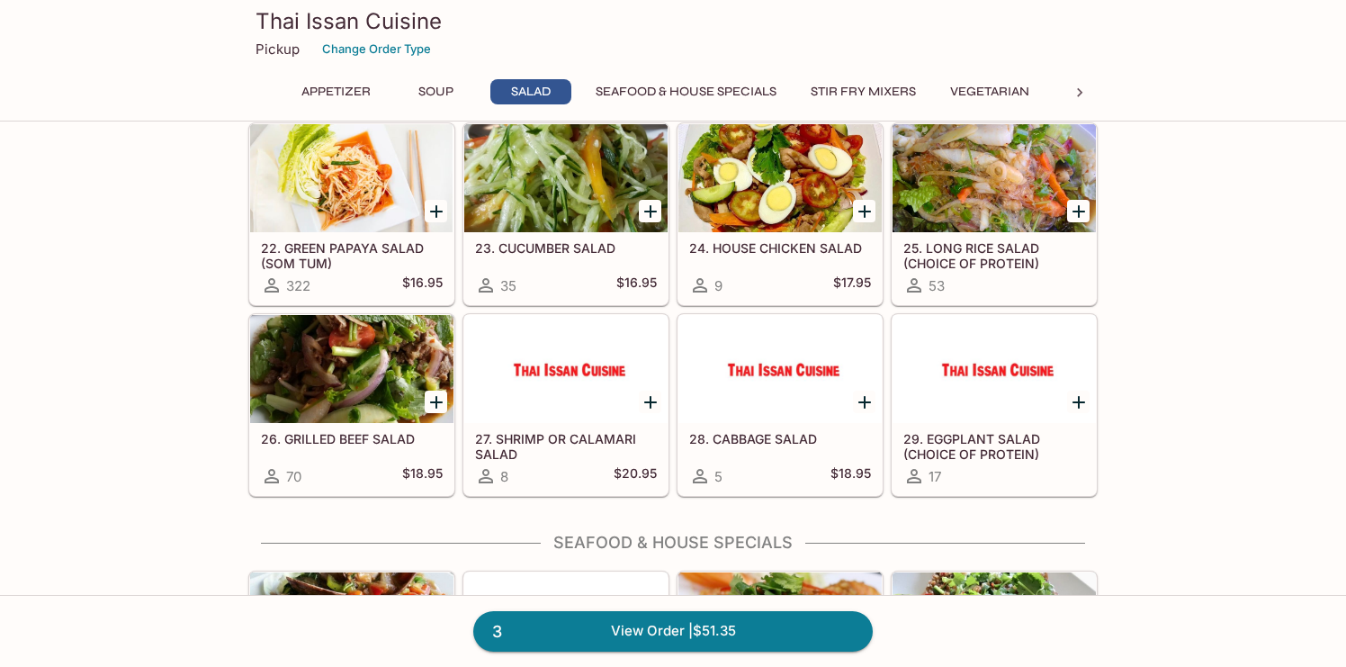
scroll to position [968, 0]
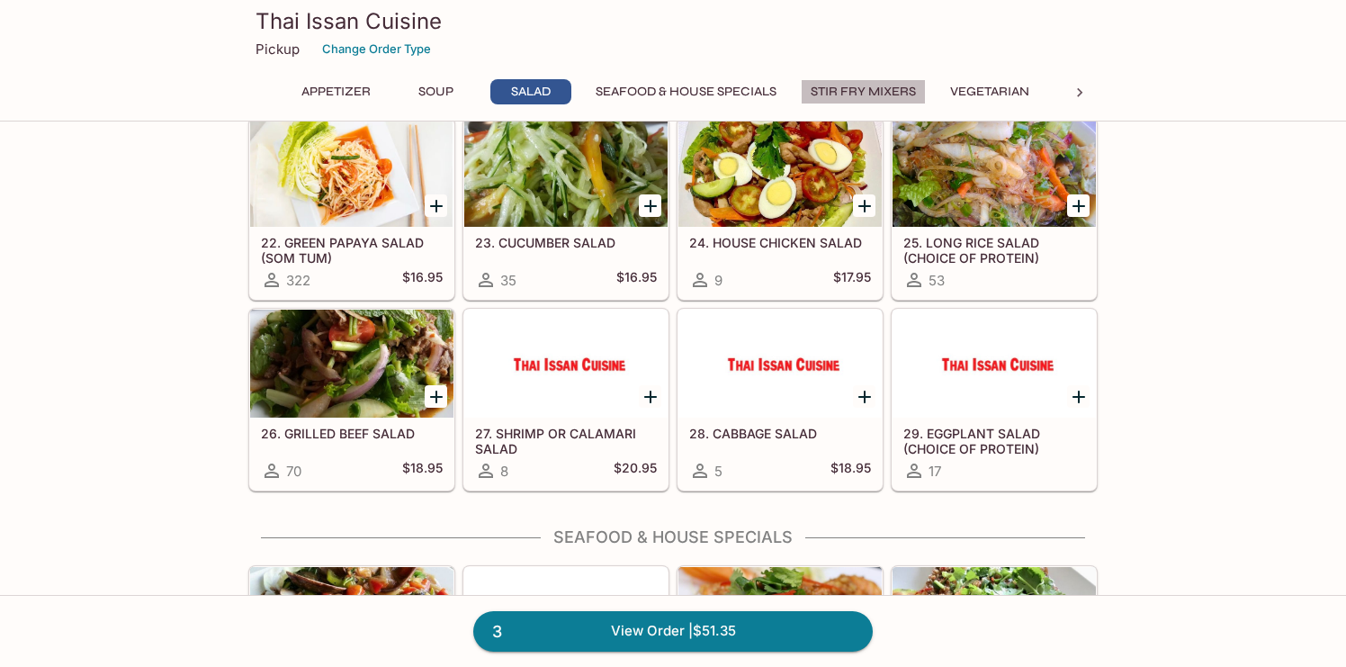
click at [895, 84] on button "Stir Fry Mixers" at bounding box center [863, 91] width 125 height 25
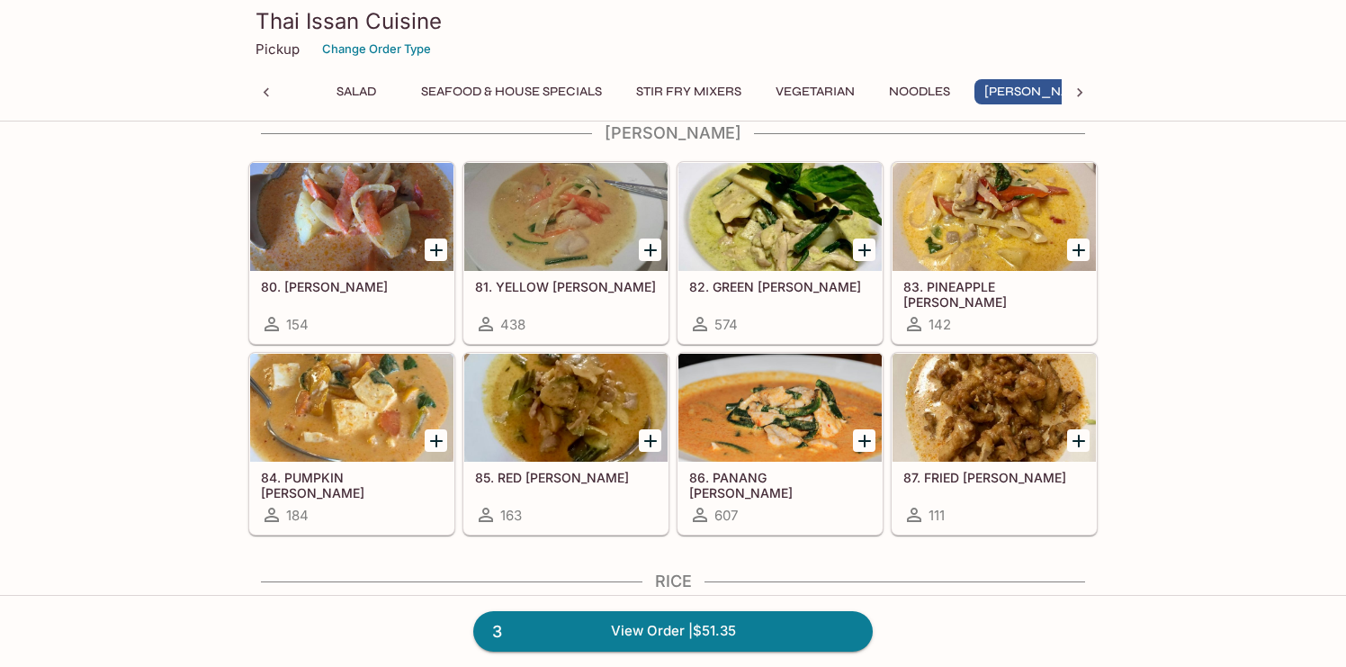
scroll to position [3546, 0]
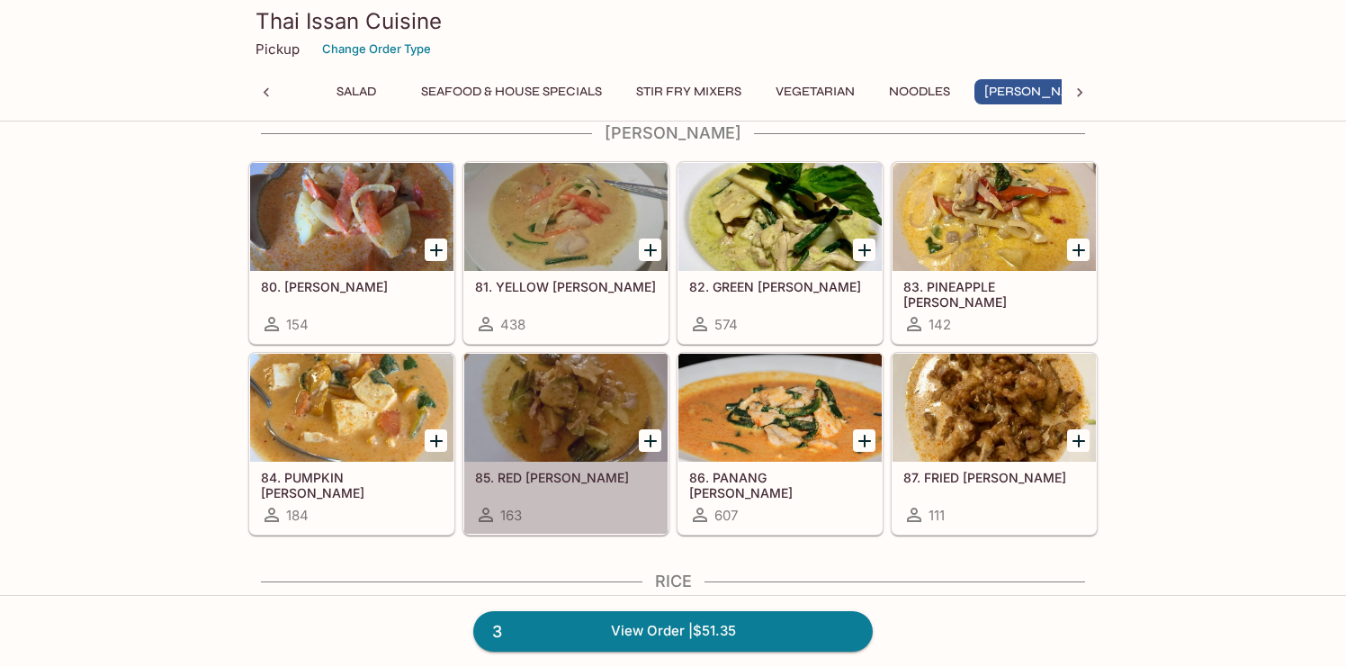
click at [599, 416] on div at bounding box center [565, 408] width 203 height 108
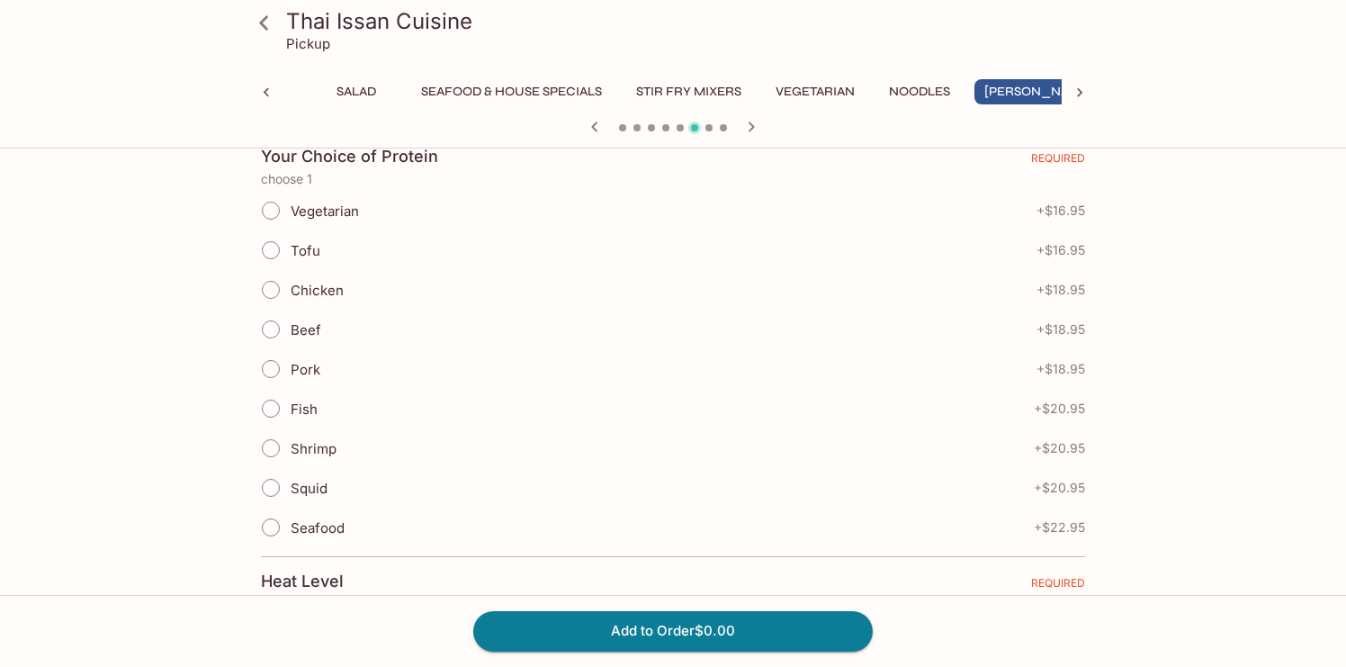
scroll to position [423, 0]
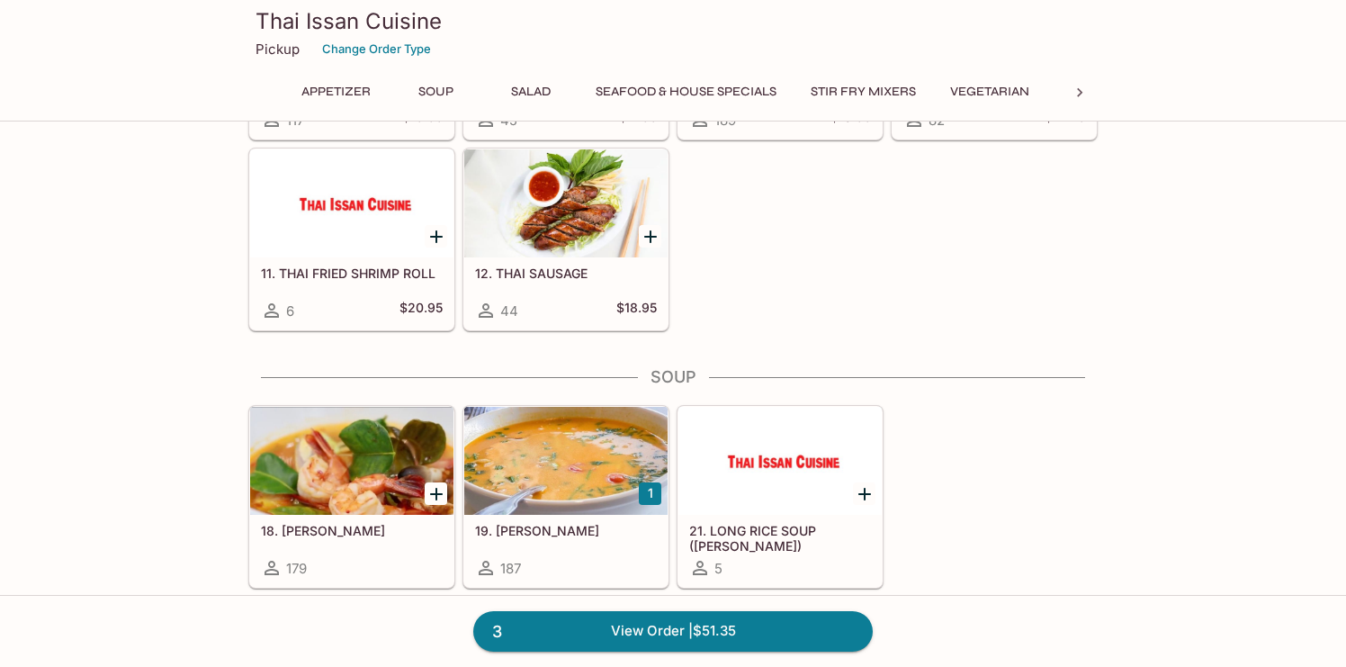
scroll to position [728, 0]
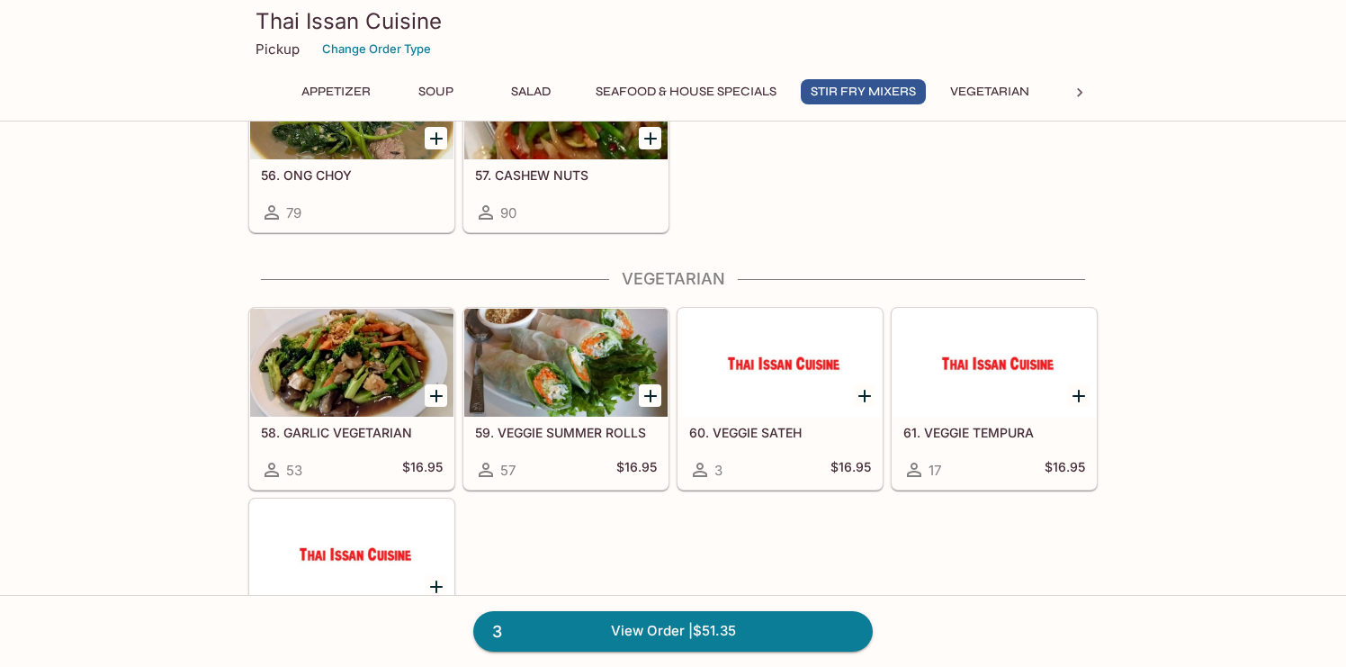
scroll to position [2563, 0]
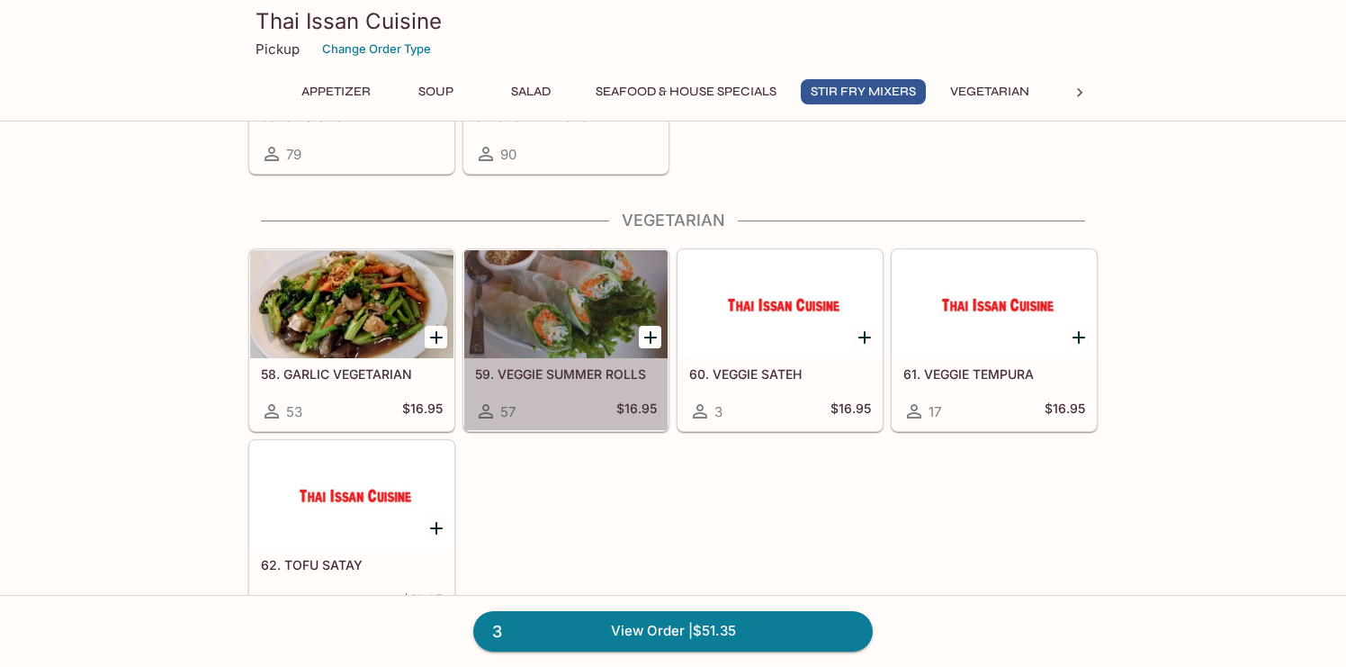
click at [578, 328] on div at bounding box center [565, 304] width 203 height 108
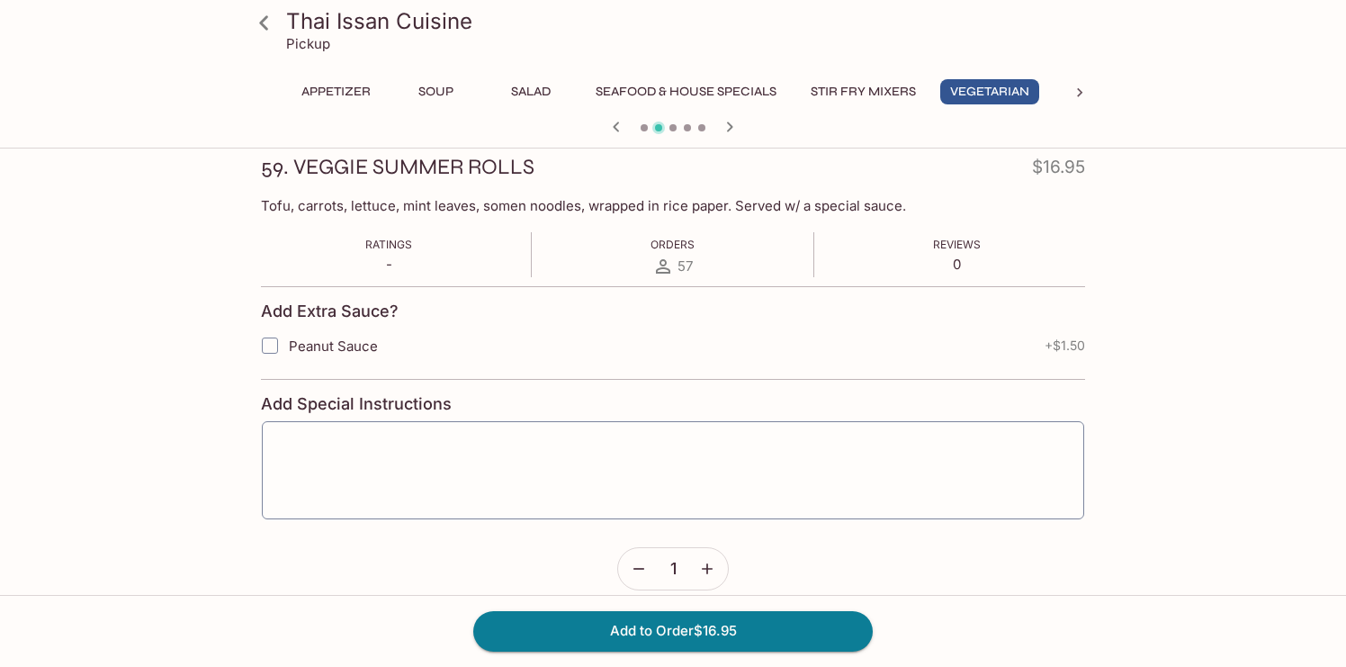
scroll to position [333, 0]
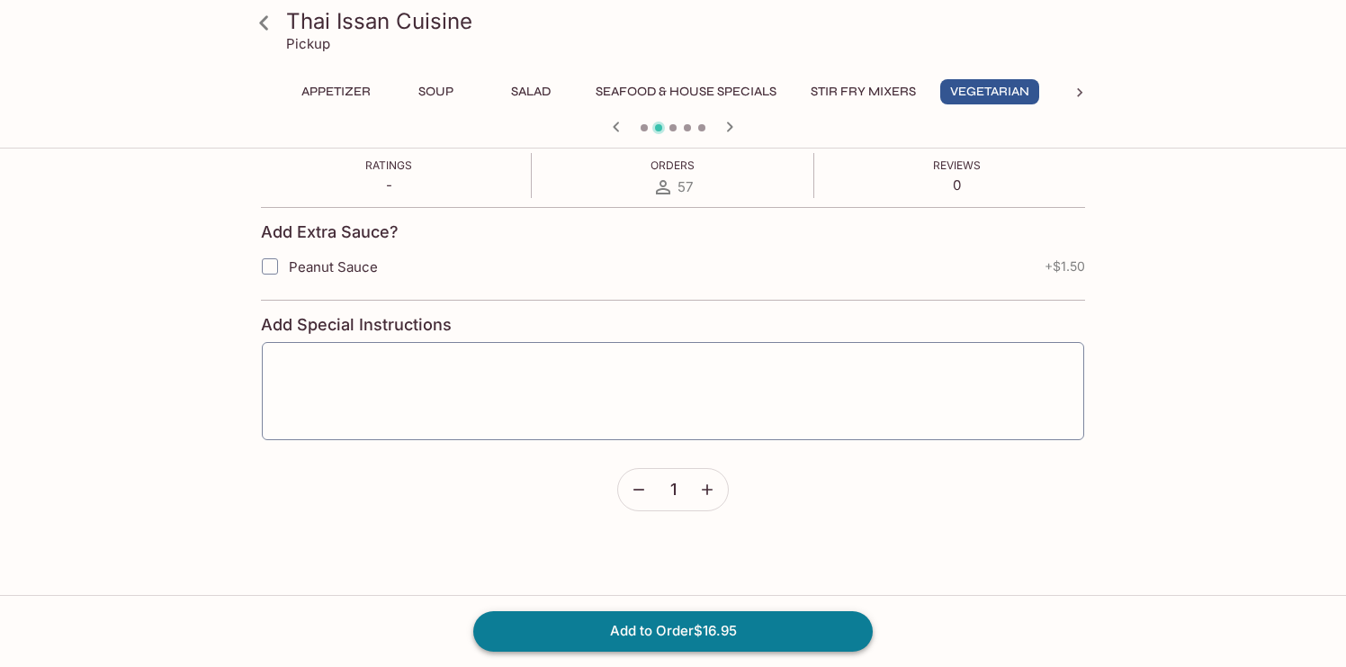
click at [711, 633] on button "Add to Order $16.95" at bounding box center [673, 631] width 400 height 40
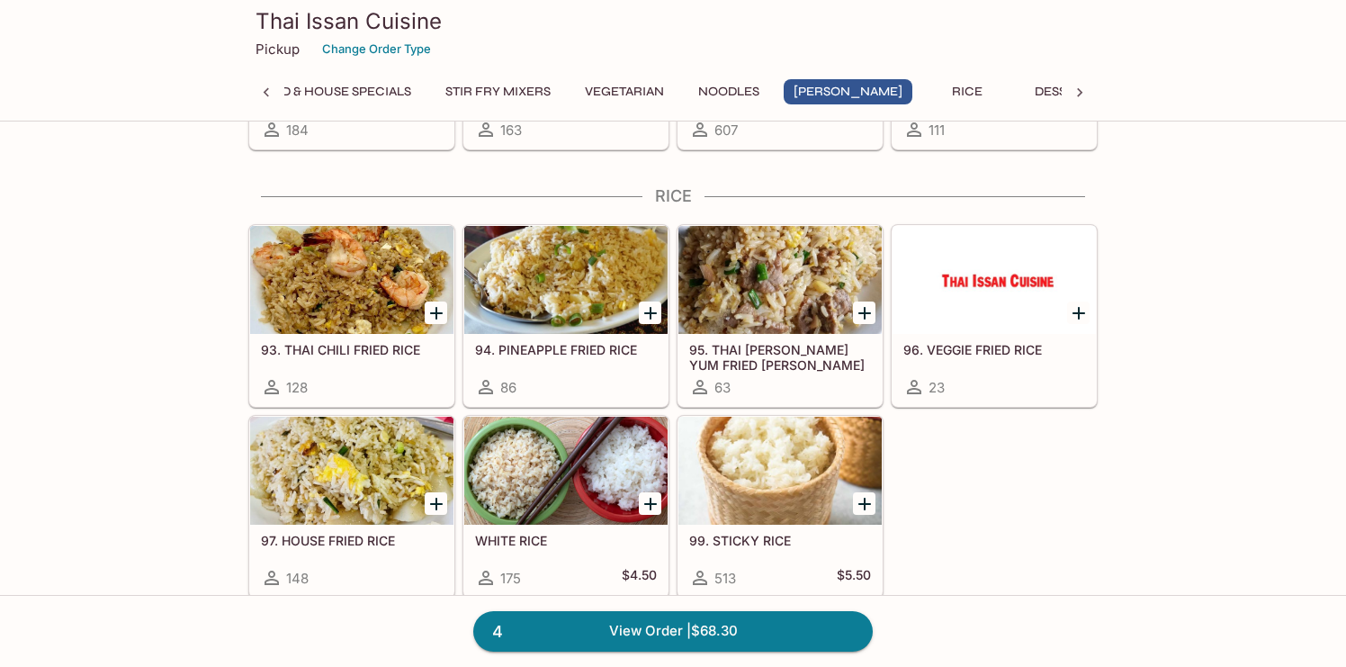
click at [551, 273] on div at bounding box center [565, 280] width 203 height 108
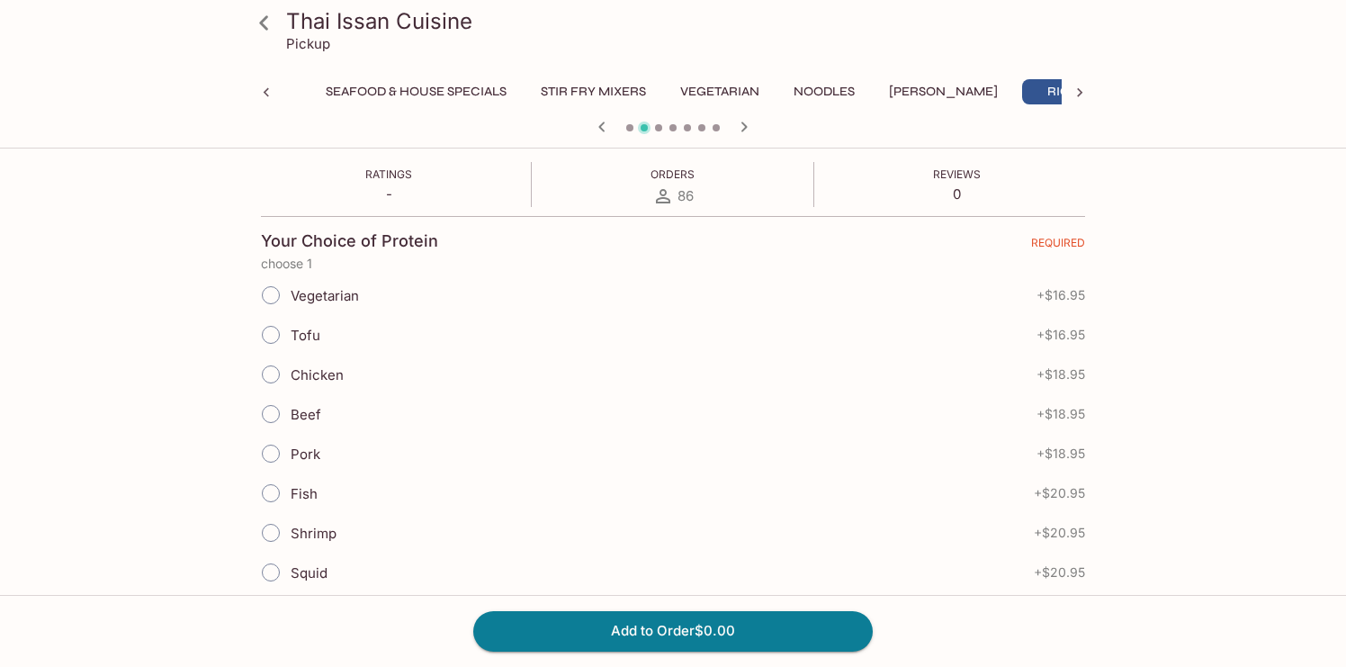
click at [286, 364] on input "Chicken" at bounding box center [271, 374] width 38 height 38
radio input "true"
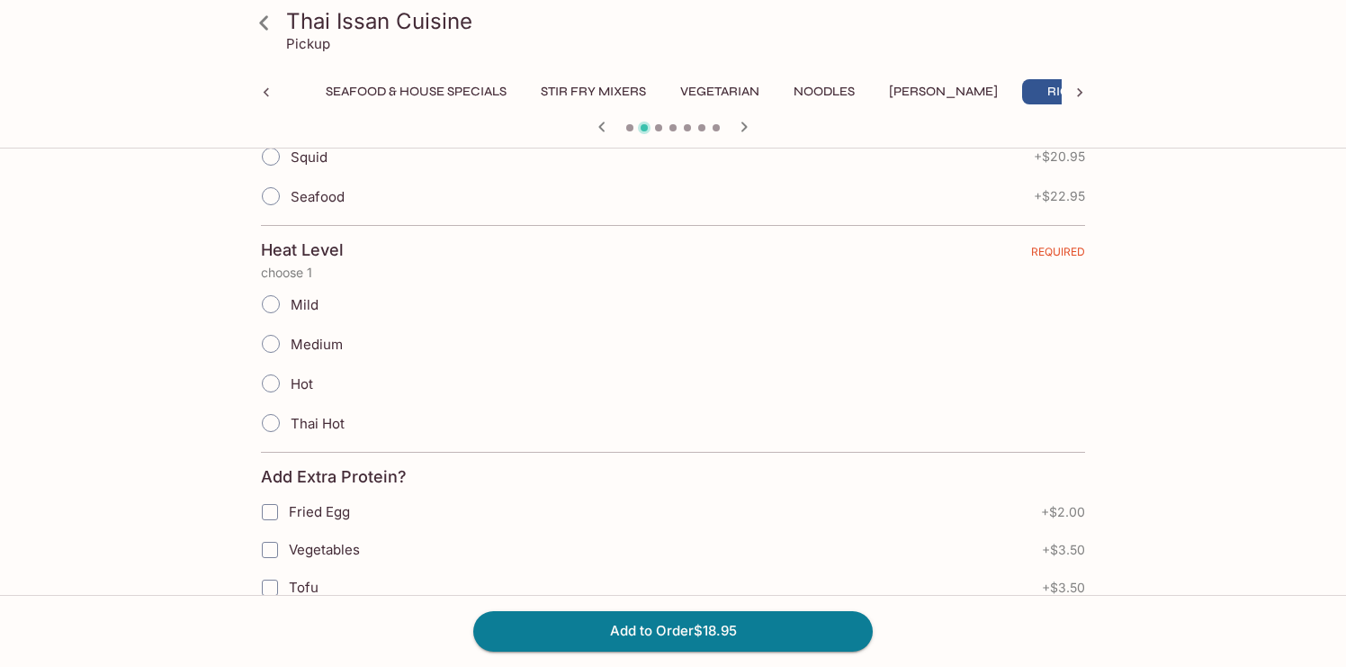
click at [307, 301] on span "Mild" at bounding box center [305, 304] width 28 height 17
click at [290, 301] on input "Mild" at bounding box center [271, 304] width 38 height 38
radio input "true"
click at [641, 626] on button "Add to Order $18.95" at bounding box center [673, 631] width 400 height 40
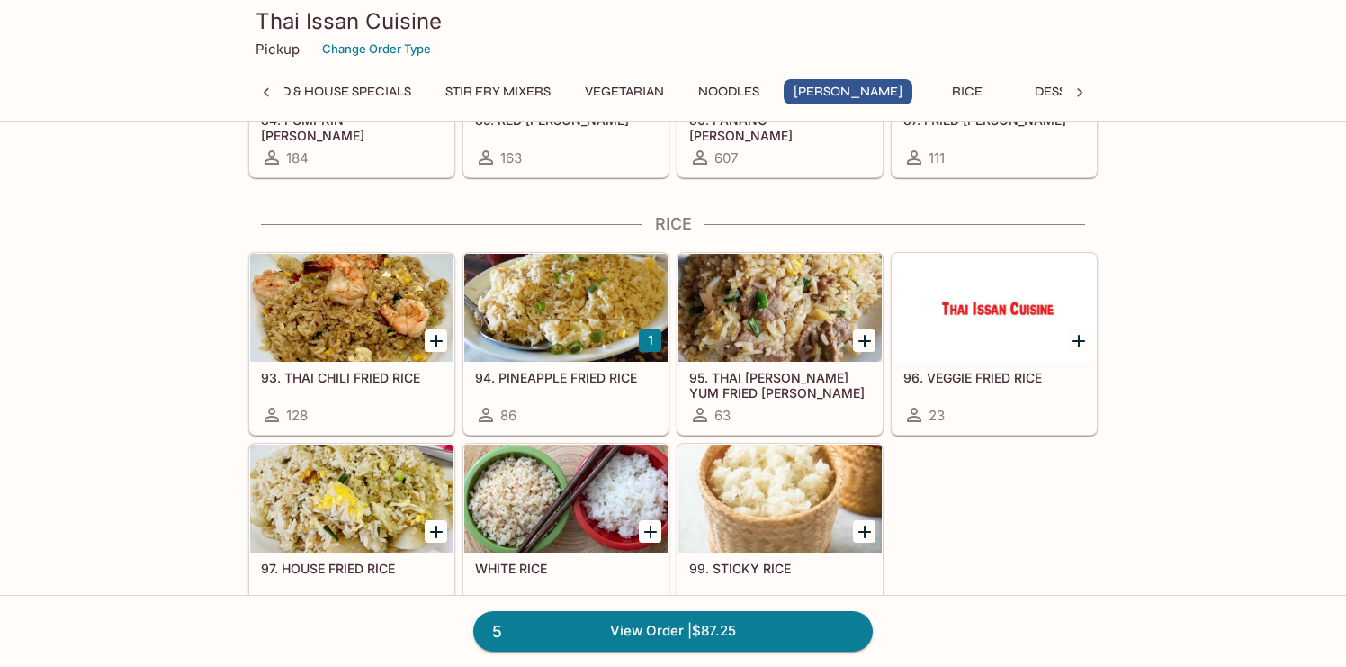
click at [560, 269] on div at bounding box center [565, 308] width 203 height 108
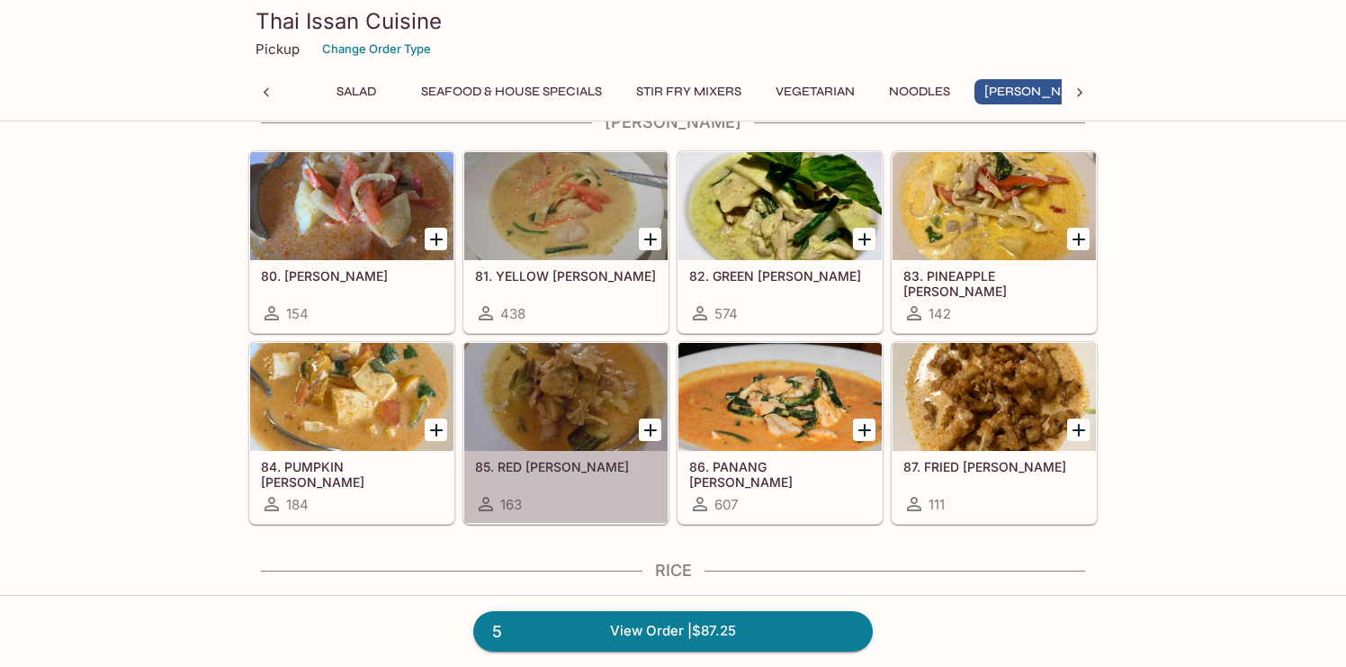
click at [555, 395] on div at bounding box center [565, 397] width 203 height 108
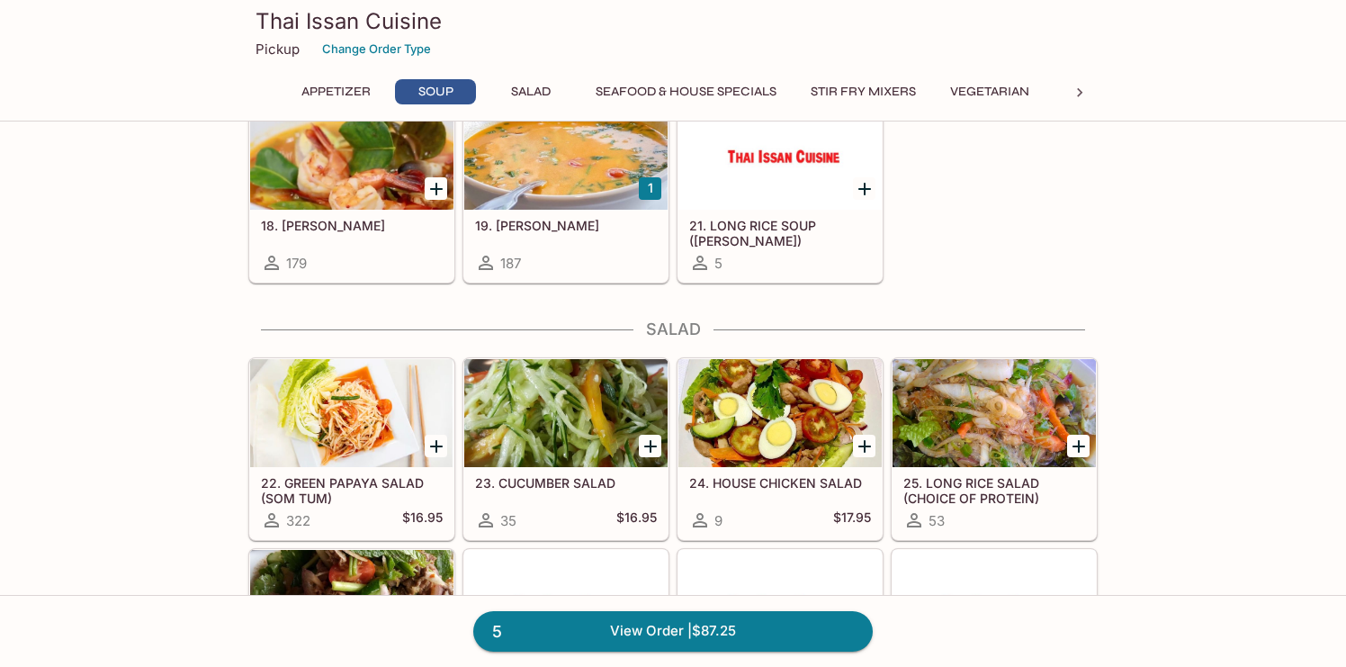
click at [583, 237] on div "19. [PERSON_NAME] 187" at bounding box center [565, 246] width 203 height 72
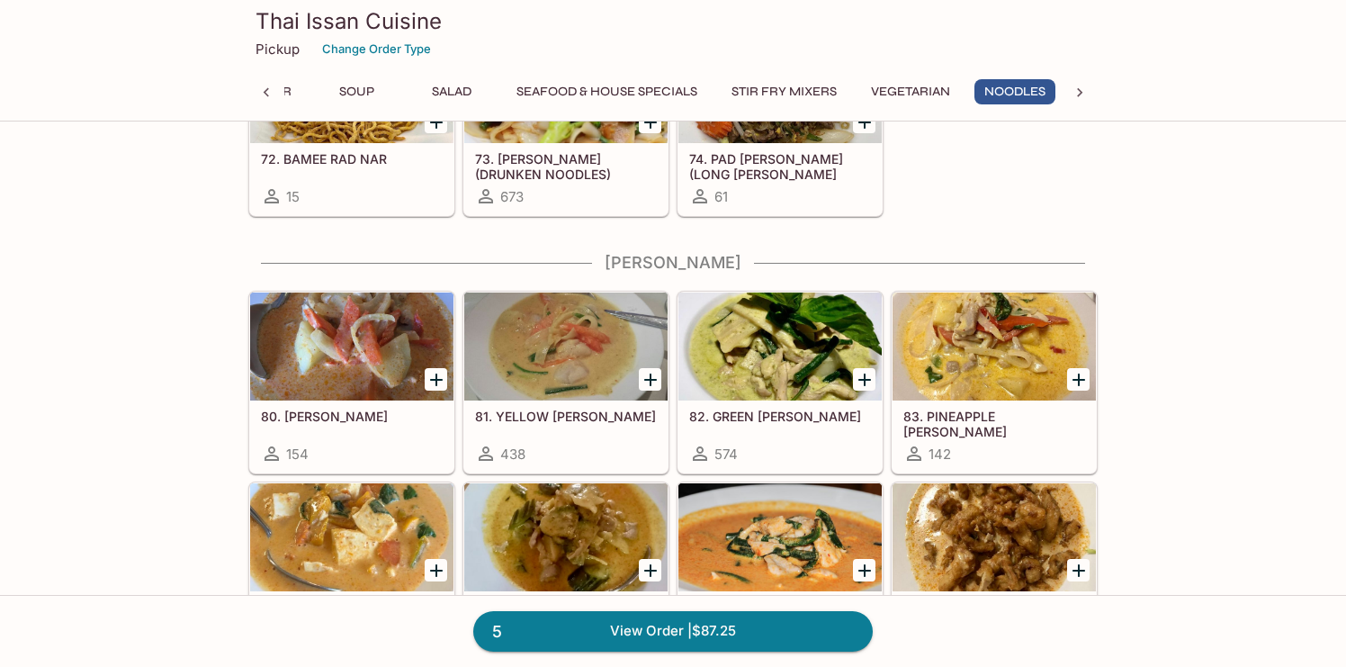
click at [600, 335] on div at bounding box center [565, 346] width 203 height 108
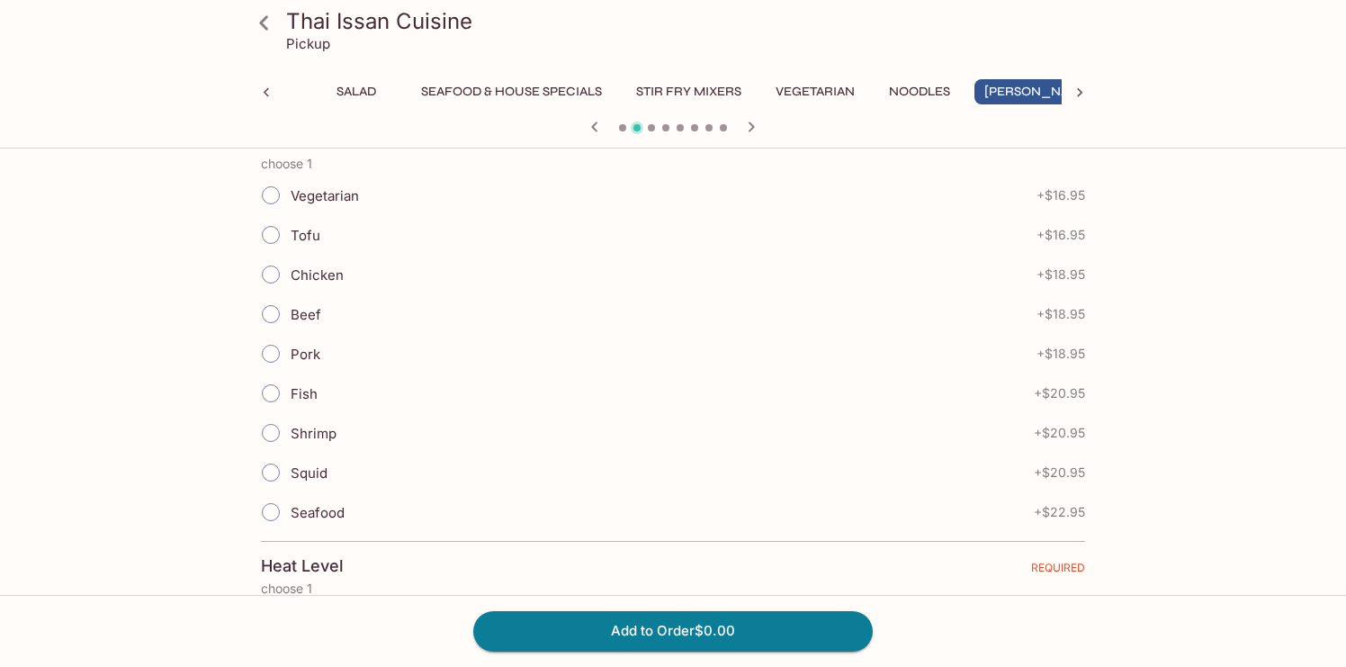
click at [314, 199] on span "Vegetarian" at bounding box center [325, 195] width 68 height 17
click at [290, 199] on input "Vegetarian" at bounding box center [271, 195] width 38 height 38
radio input "true"
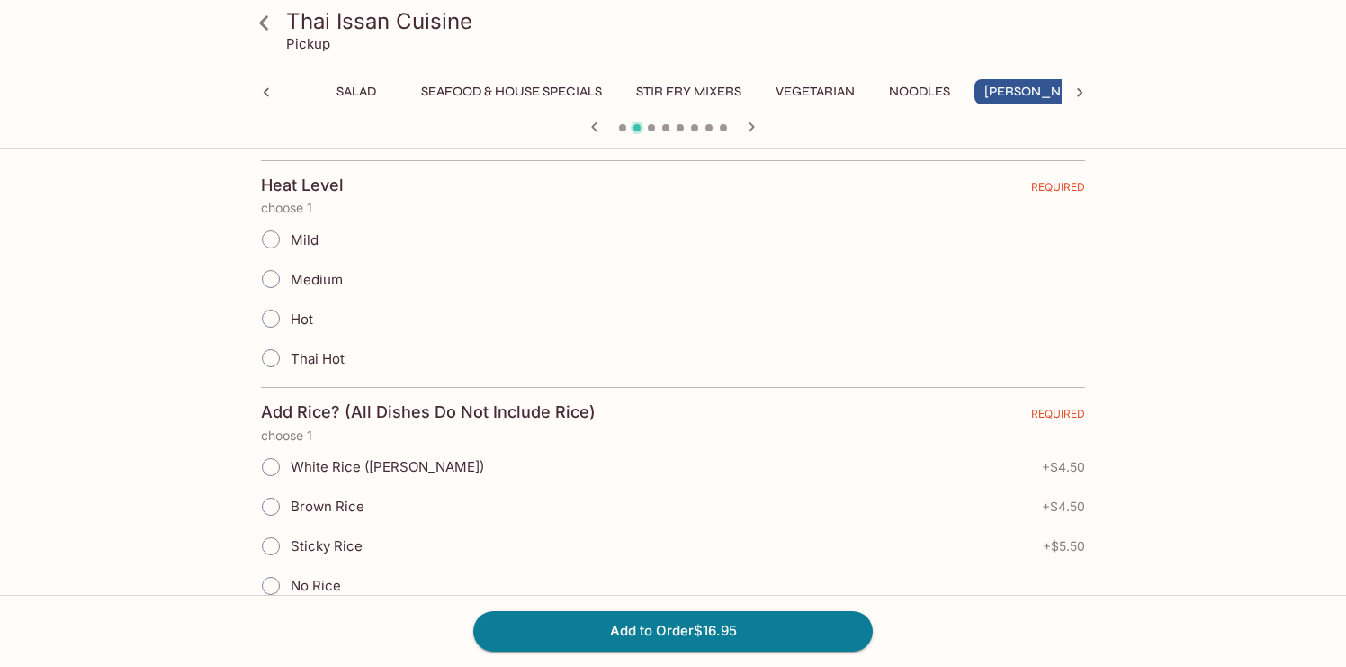
scroll to position [808, 0]
click at [298, 242] on span "Mild" at bounding box center [305, 236] width 28 height 17
click at [290, 242] on input "Mild" at bounding box center [271, 236] width 38 height 38
radio input "true"
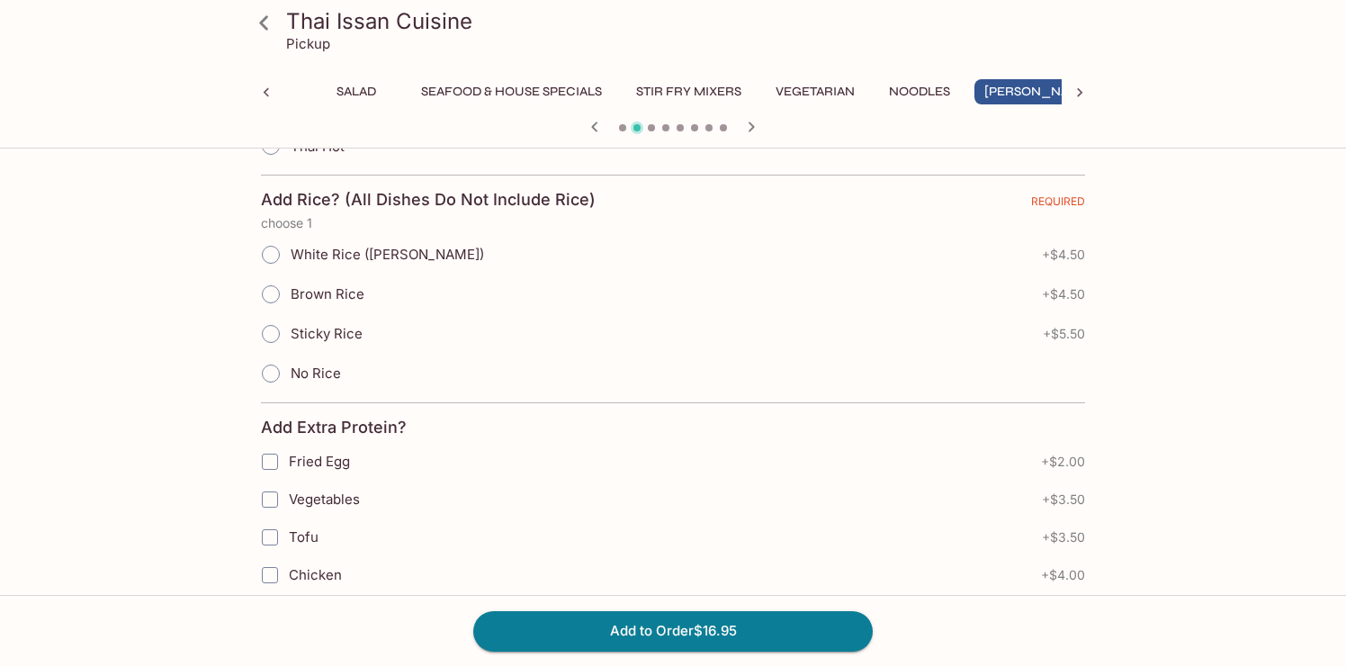
scroll to position [1027, 0]
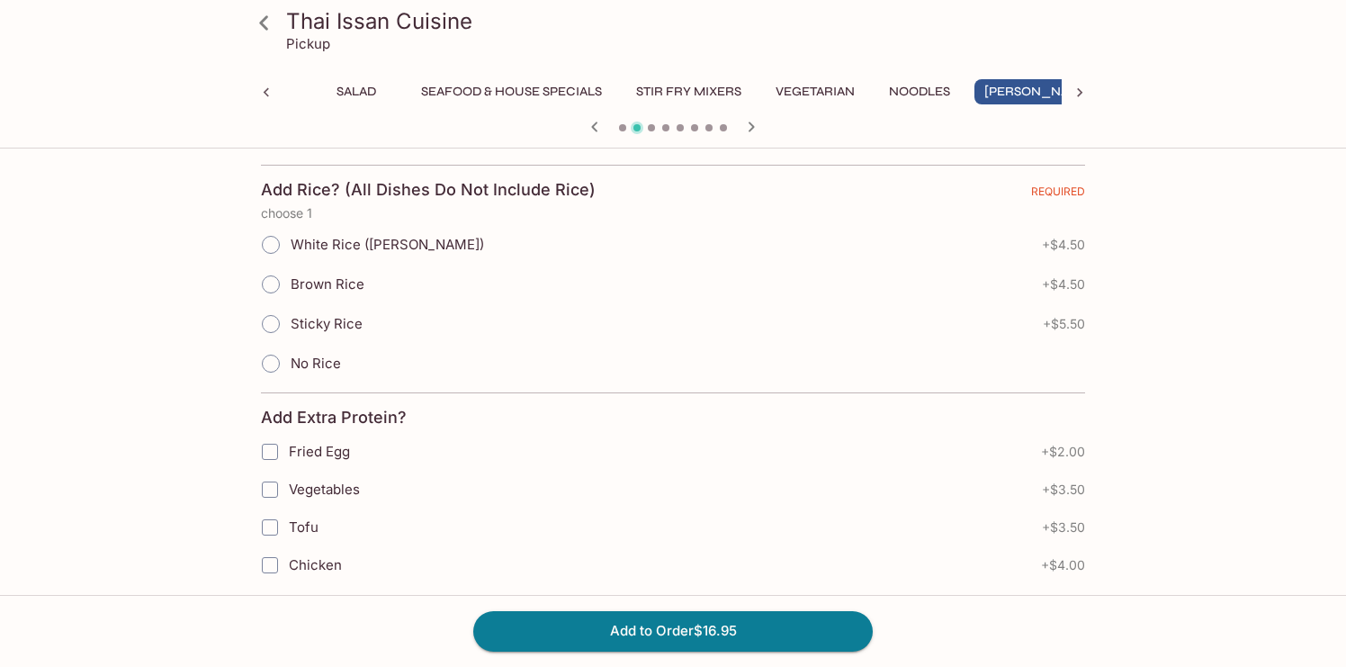
click at [326, 283] on span "Brown Rice" at bounding box center [328, 283] width 74 height 17
click at [290, 283] on input "Brown Rice" at bounding box center [271, 284] width 38 height 38
radio input "true"
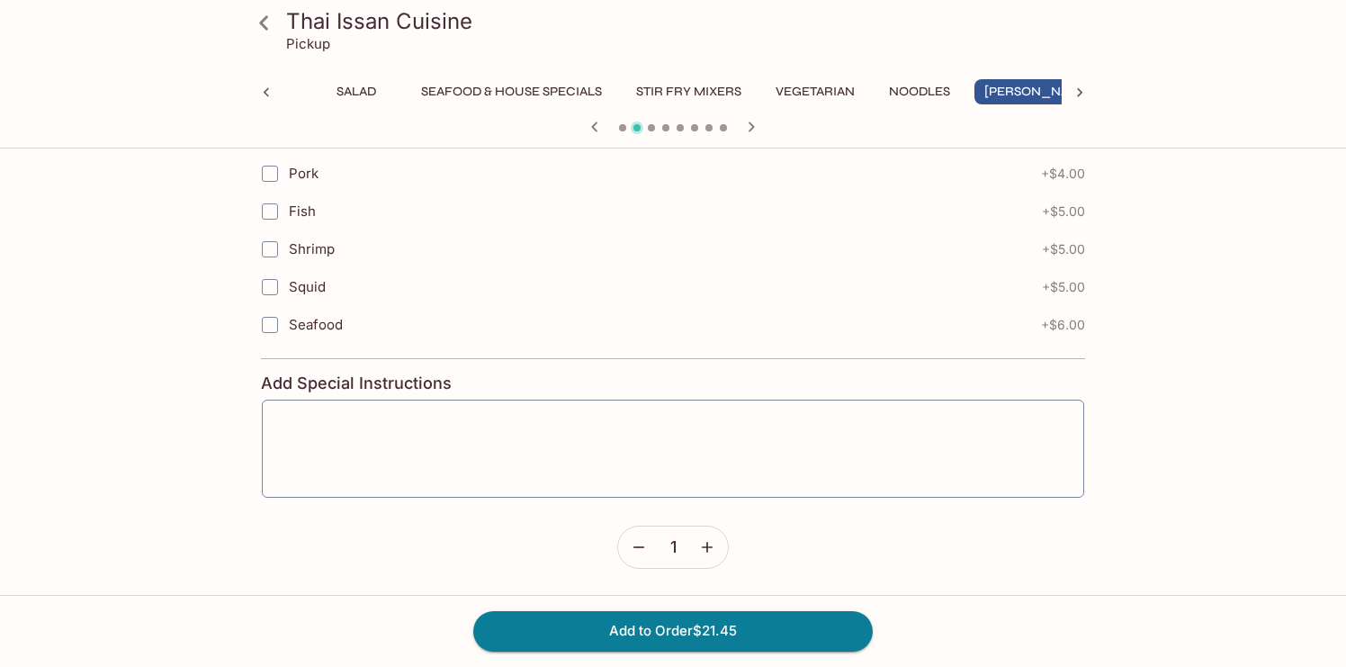
scroll to position [1494, 0]
click at [669, 626] on button "Add to Order $21.45" at bounding box center [673, 631] width 400 height 40
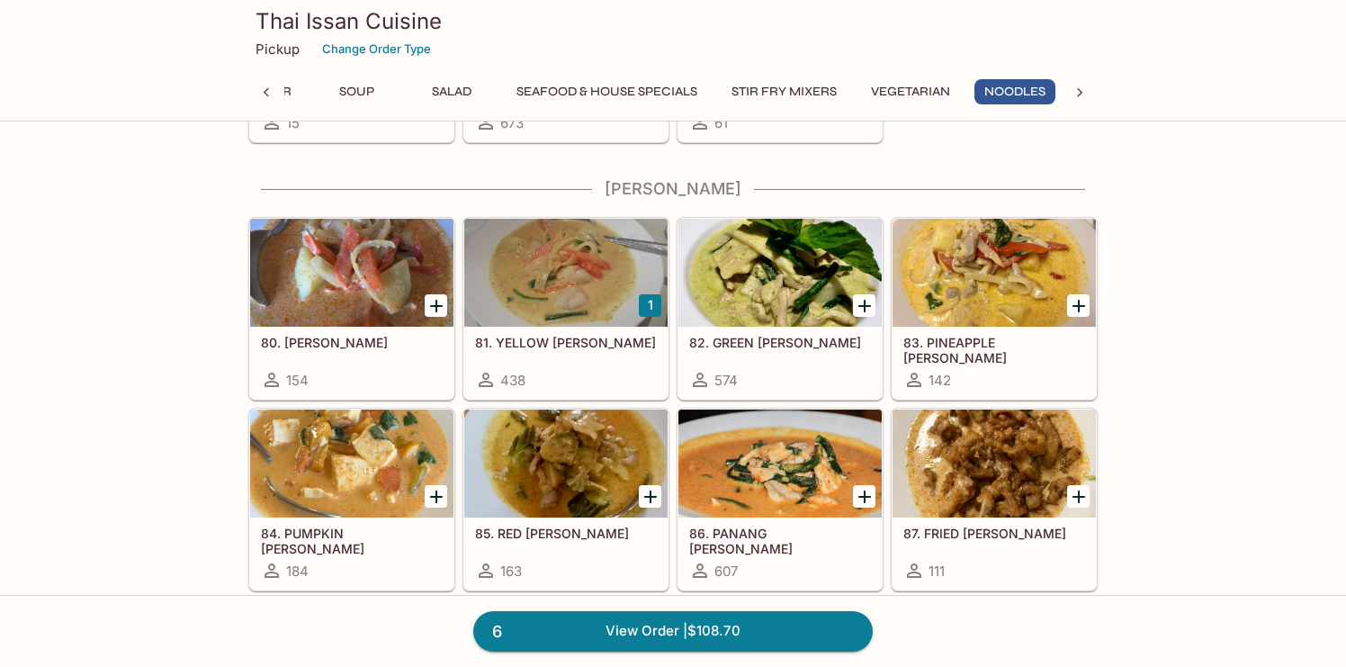
scroll to position [3495, 0]
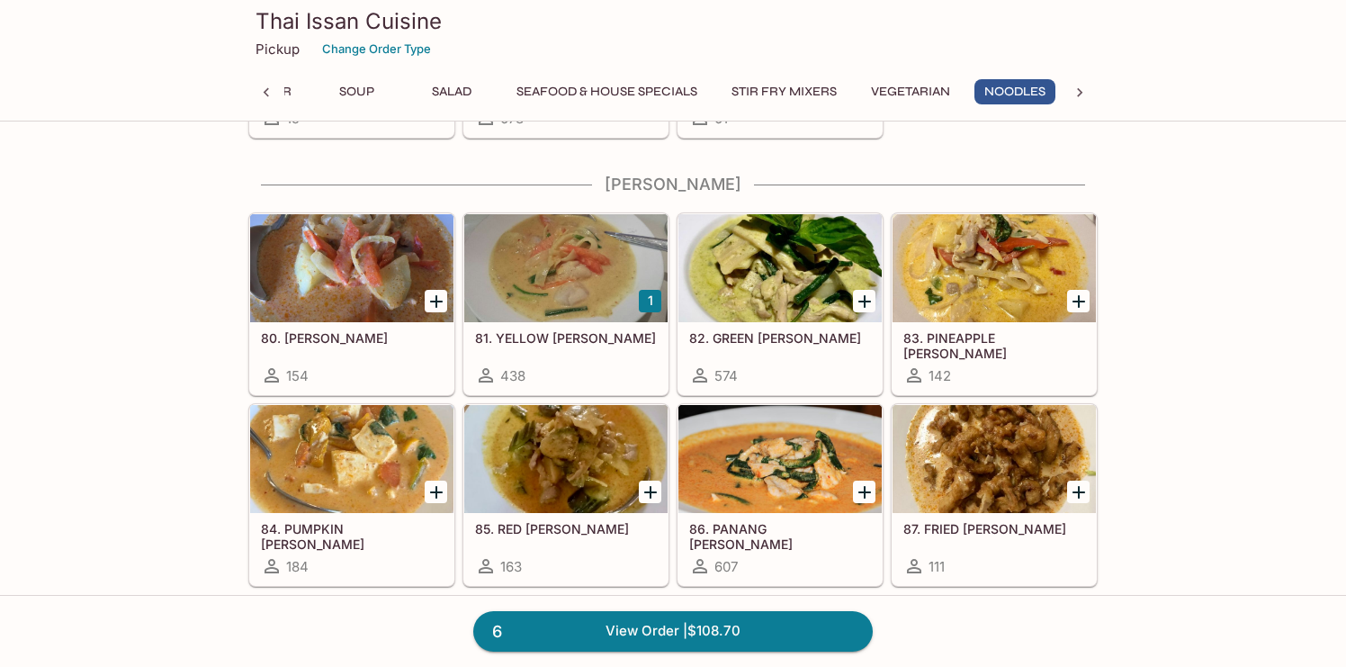
click at [535, 454] on div at bounding box center [565, 459] width 203 height 108
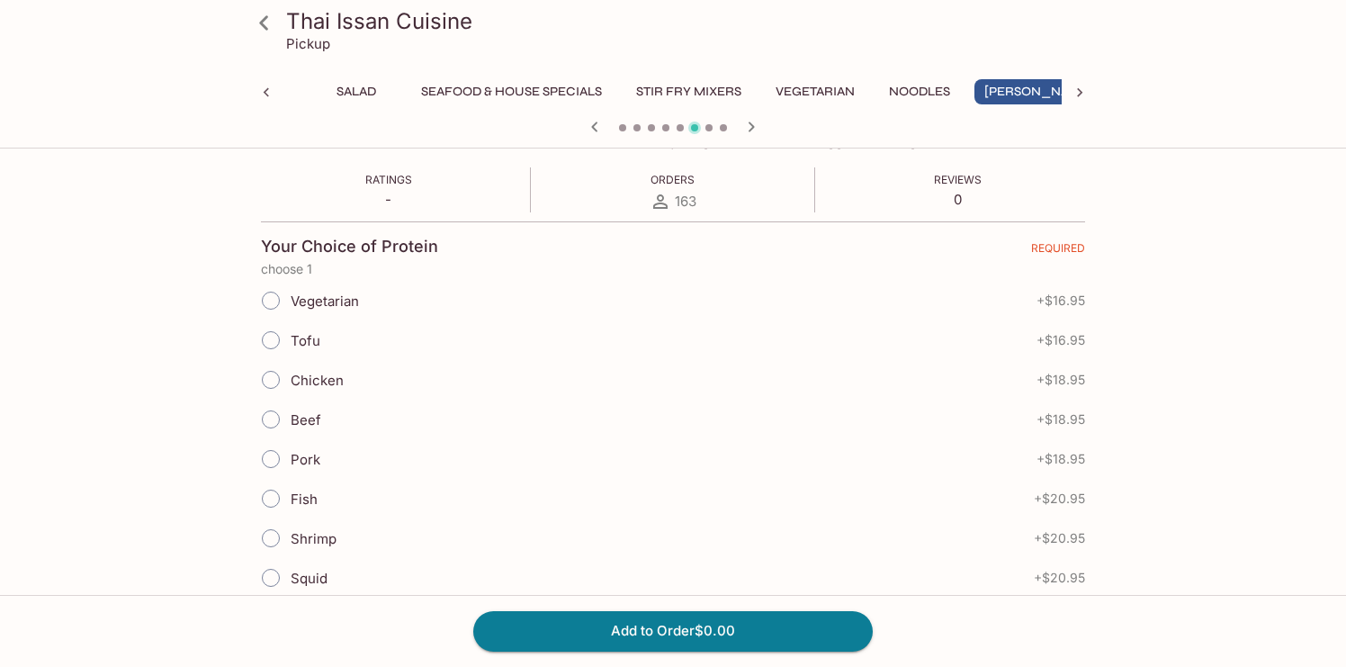
scroll to position [346, 0]
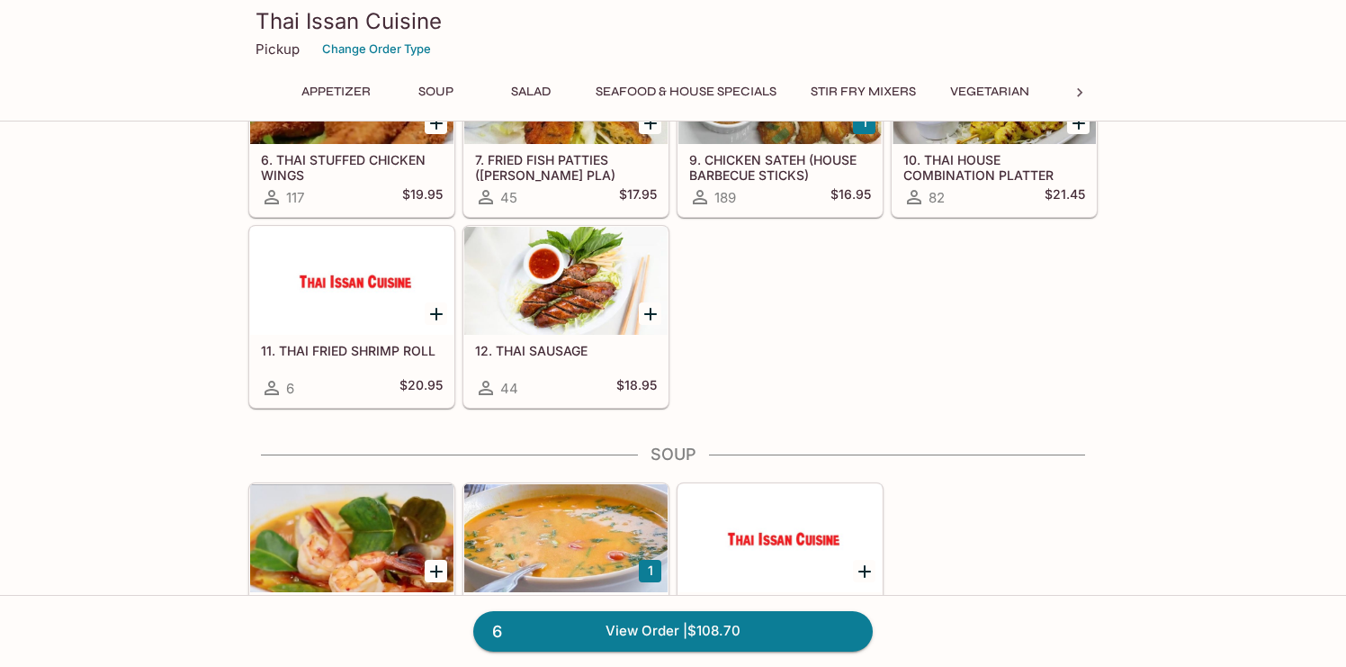
scroll to position [728, 0]
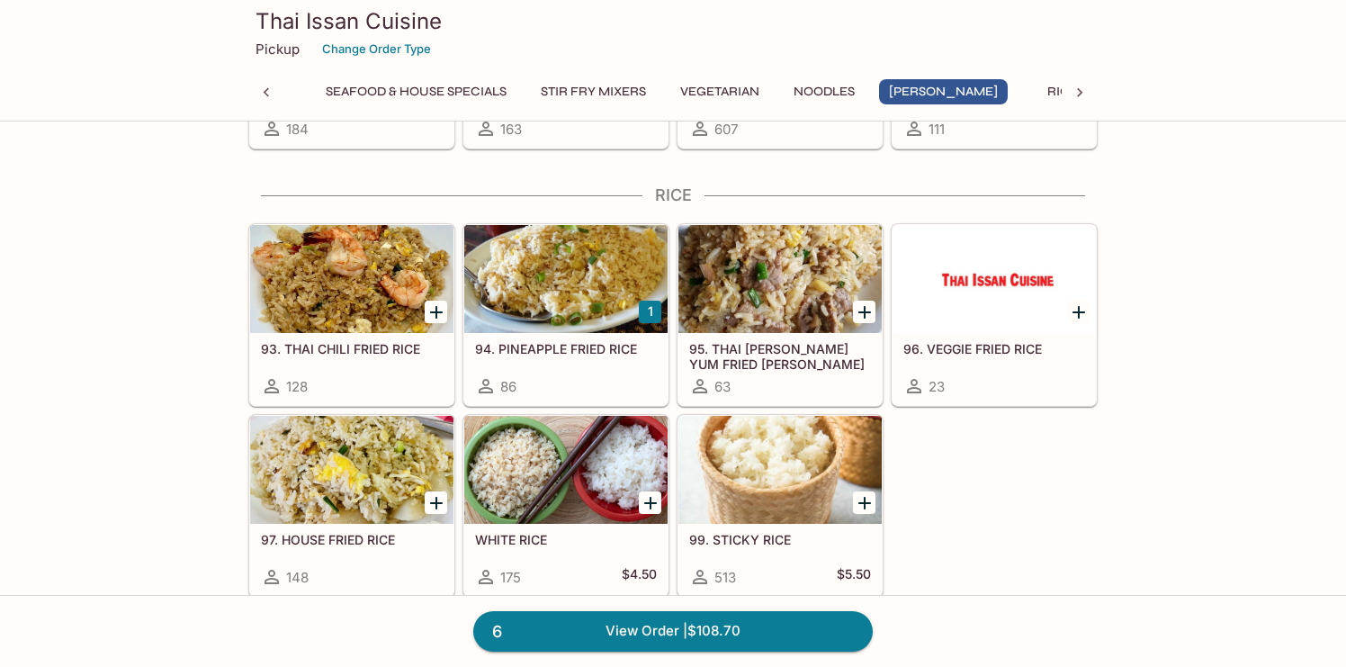
scroll to position [3911, 0]
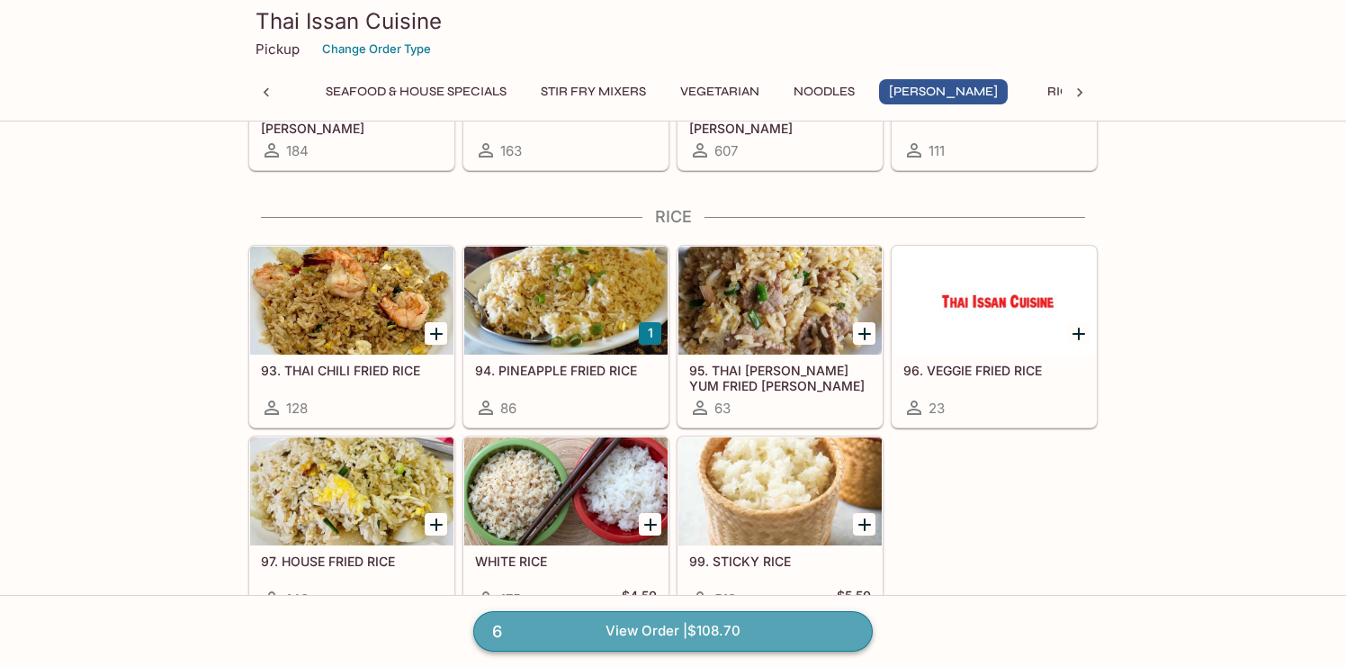
click at [735, 643] on link "6 View Order | $108.70" at bounding box center [673, 631] width 400 height 40
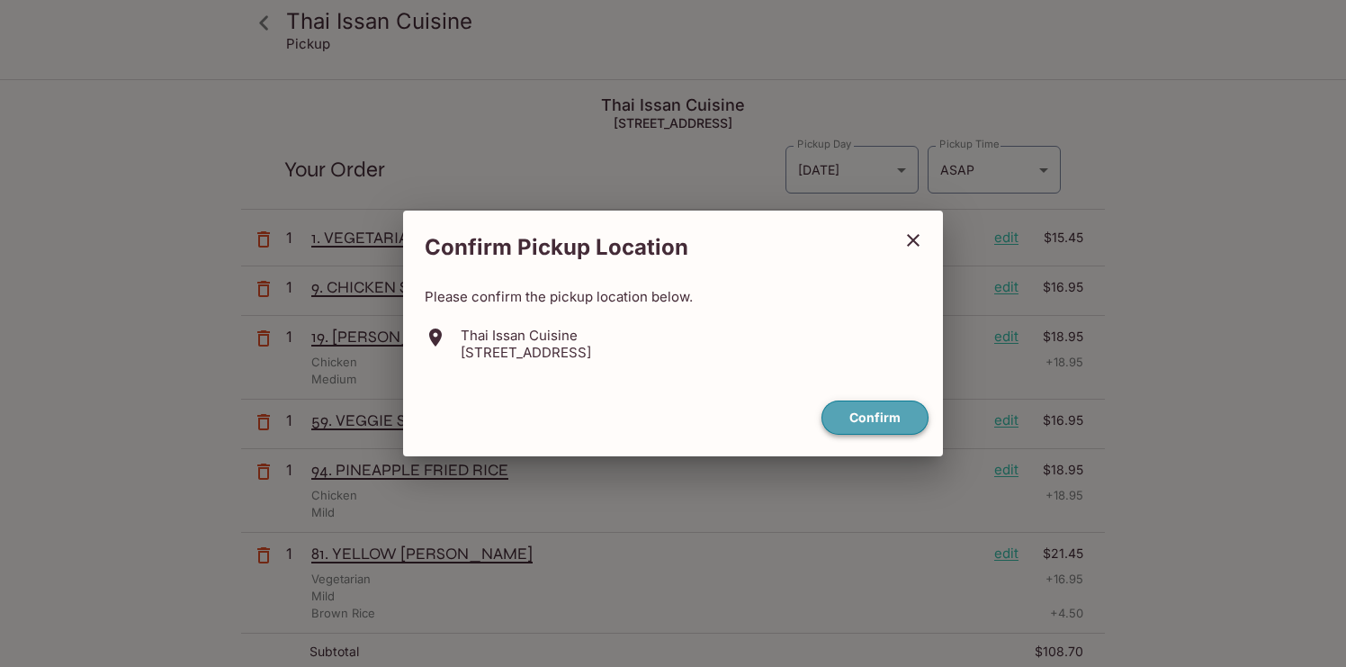
click at [880, 411] on button "Confirm" at bounding box center [875, 417] width 107 height 35
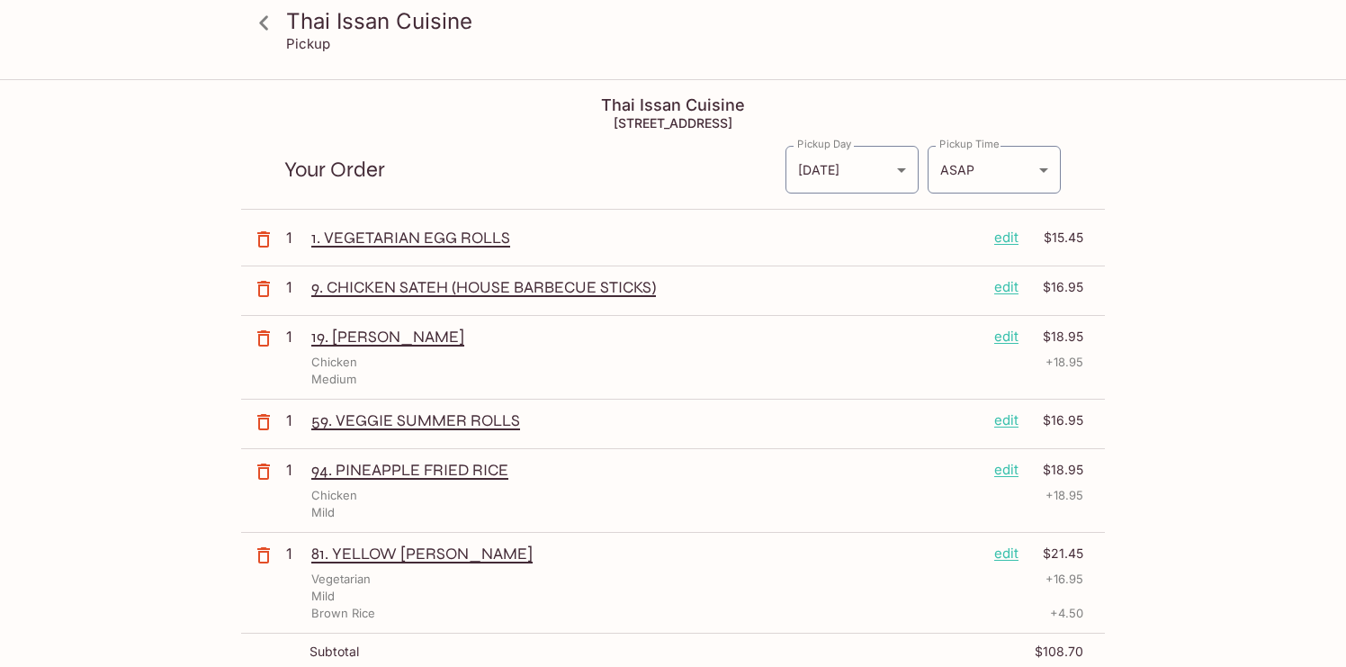
click at [261, 291] on icon "button" at bounding box center [264, 289] width 22 height 22
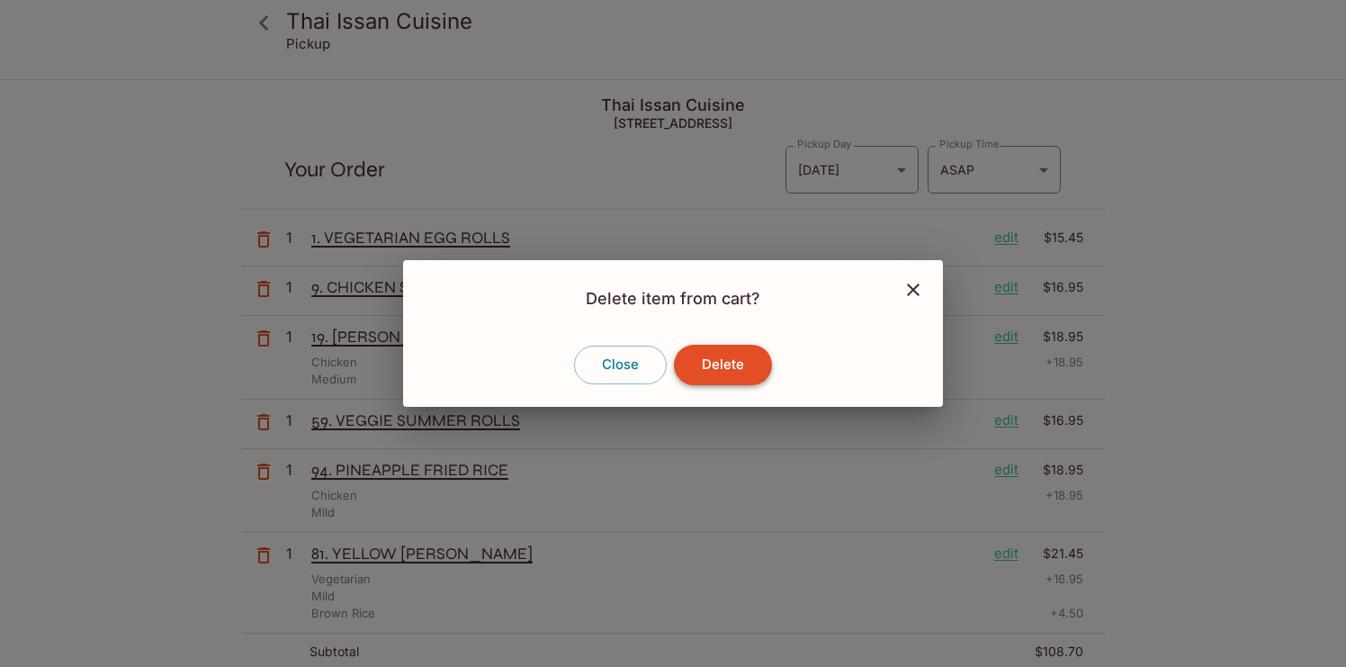
click at [735, 351] on button "Delete" at bounding box center [723, 365] width 98 height 40
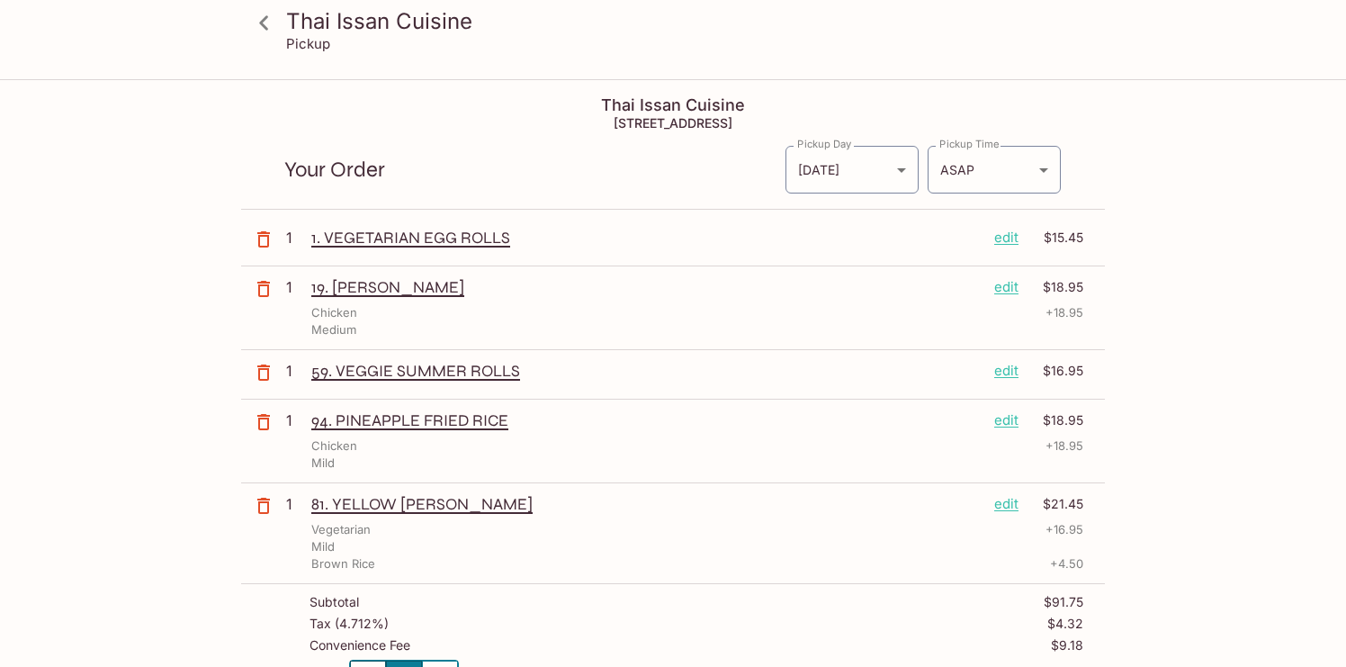
click at [427, 424] on p "94. PINEAPPLE FRIED RICE" at bounding box center [645, 420] width 669 height 20
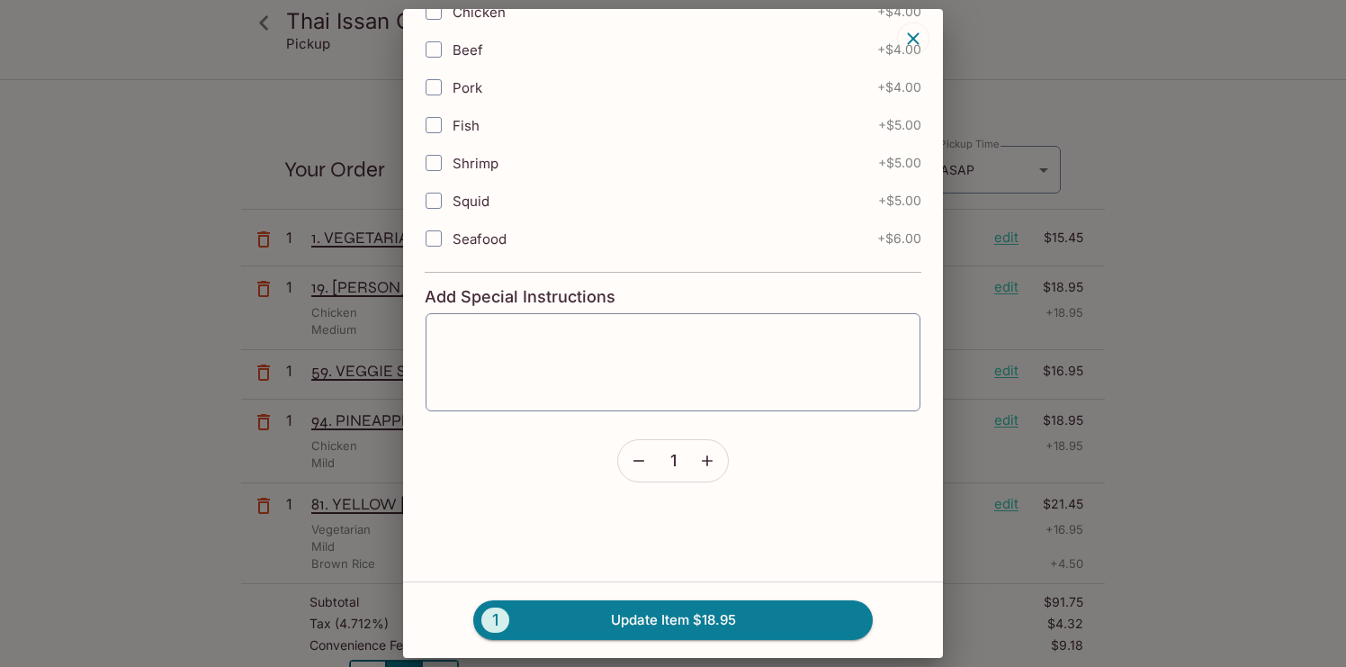
scroll to position [942, 0]
click at [225, 416] on div "94. PINEAPPLE FRIED RICE $0.00 86 Fried rice with egg and chunks of pineapple. …" at bounding box center [673, 333] width 1346 height 667
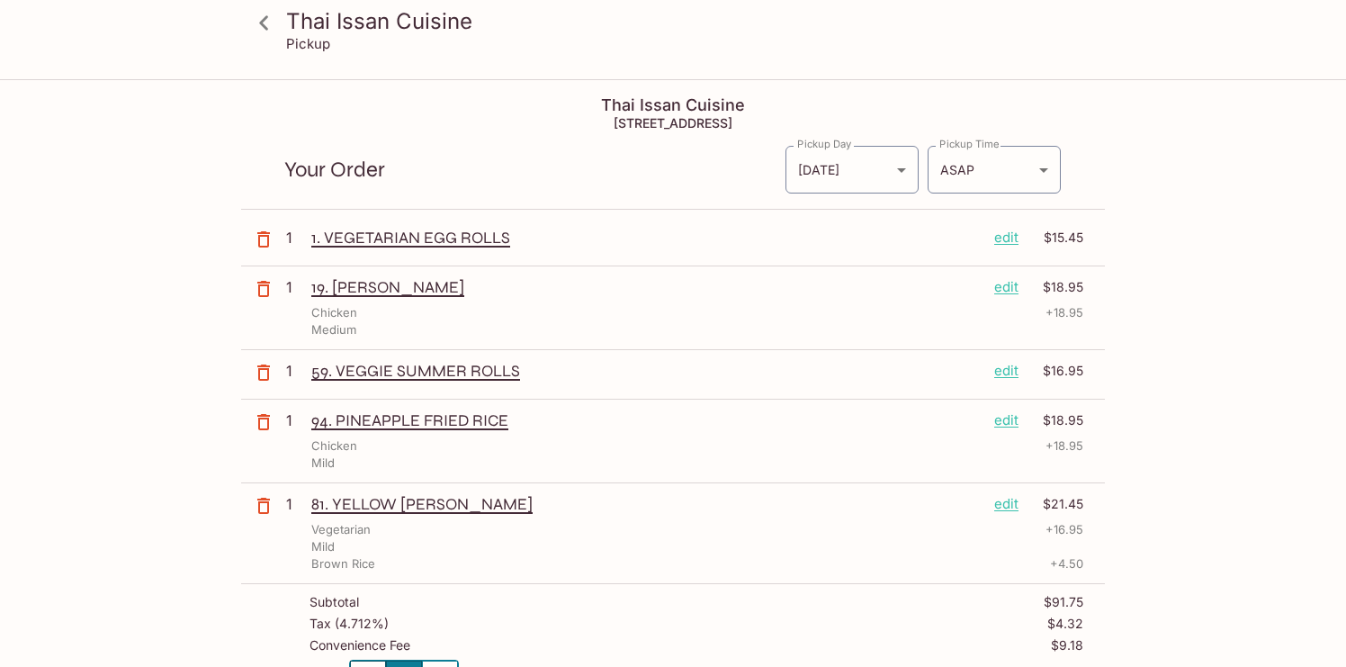
click at [269, 239] on icon "button" at bounding box center [263, 239] width 13 height 16
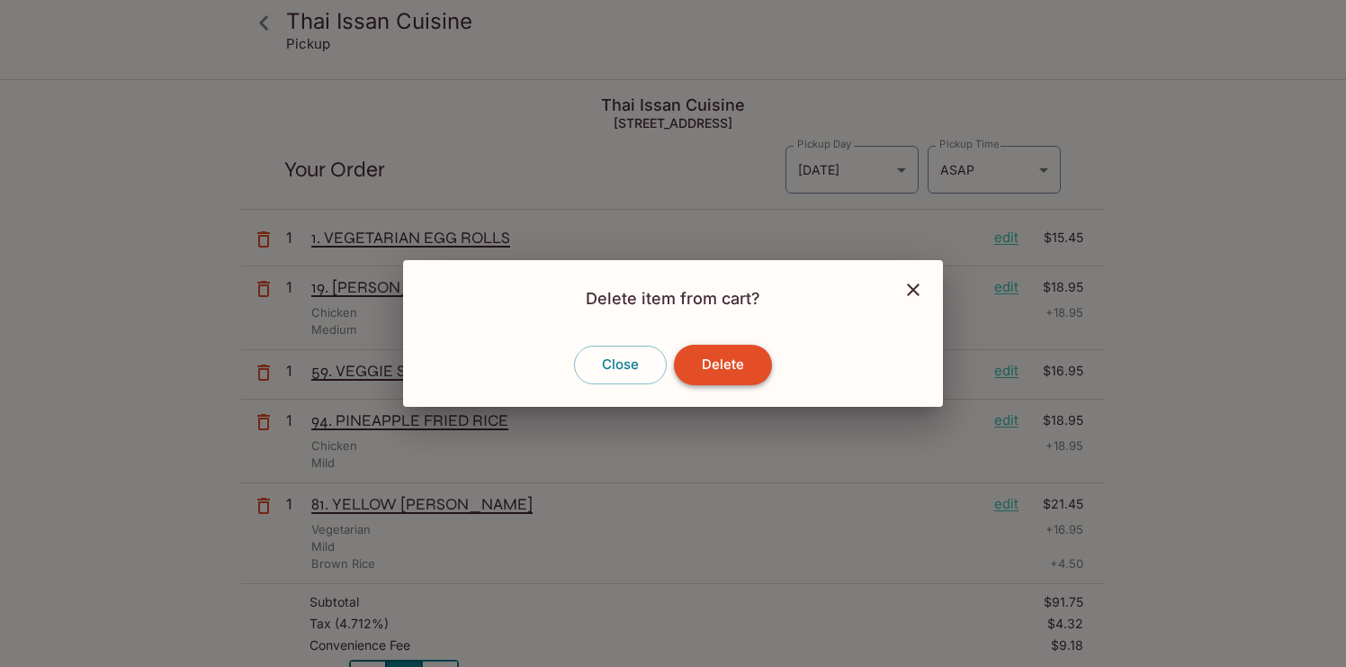
click at [728, 370] on button "Delete" at bounding box center [723, 365] width 98 height 40
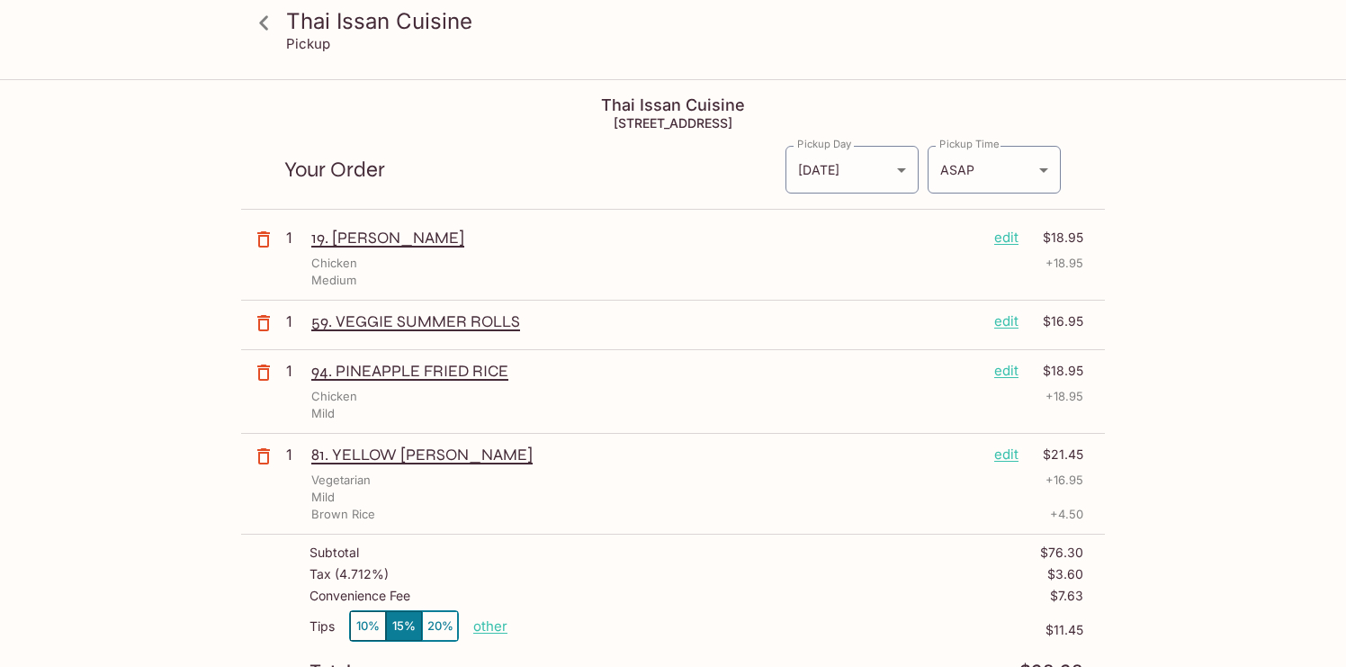
click at [391, 233] on p "19. [PERSON_NAME]" at bounding box center [645, 238] width 669 height 20
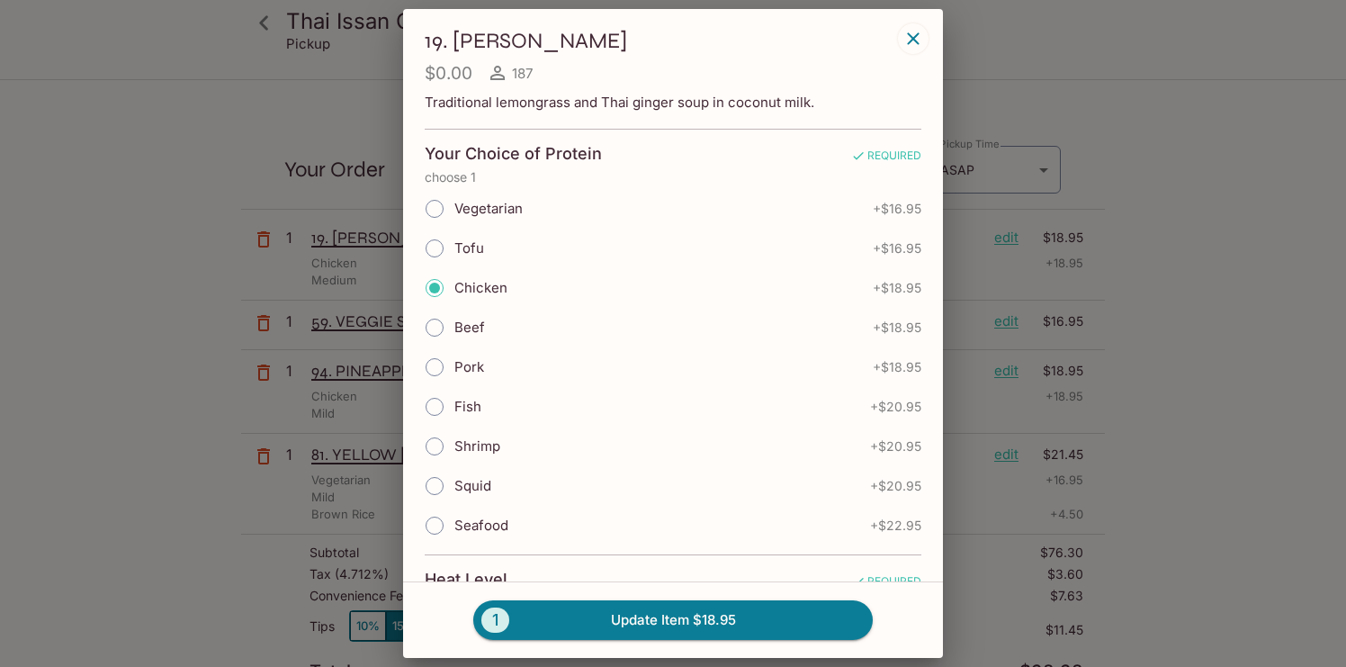
click at [474, 209] on span "Vegetarian" at bounding box center [488, 208] width 68 height 17
click at [454, 209] on input "Vegetarian" at bounding box center [435, 209] width 38 height 38
radio input "true"
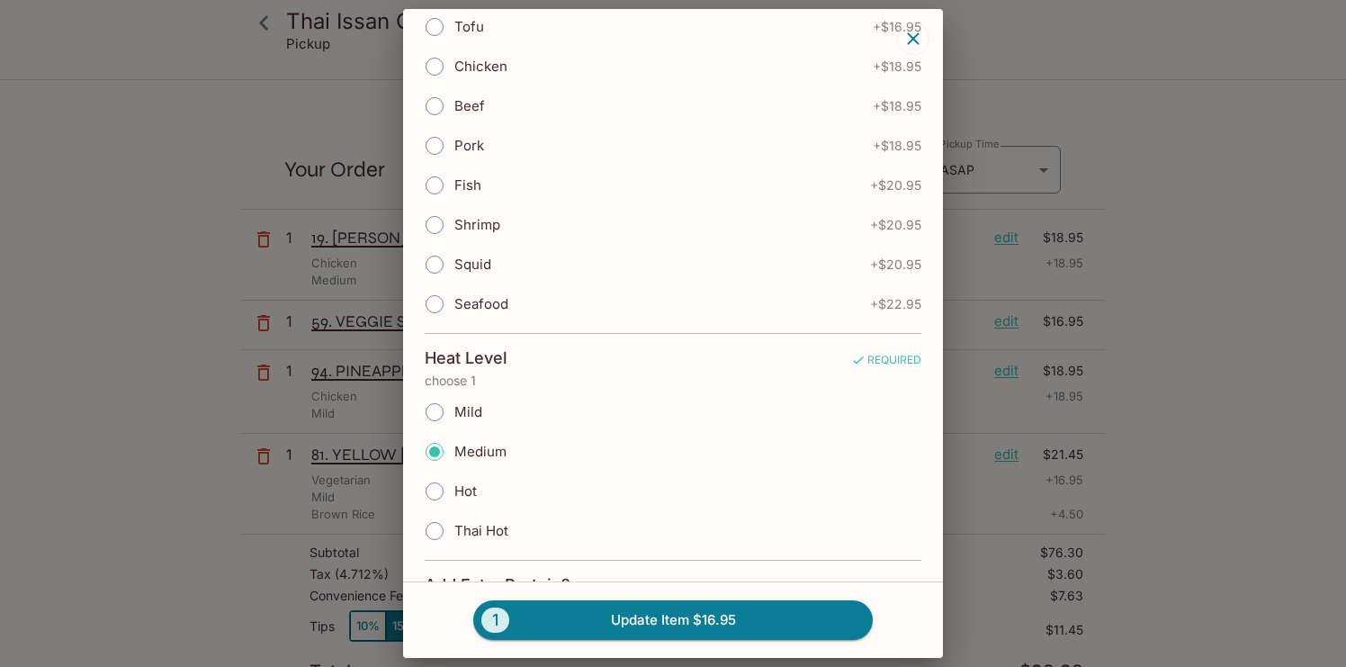
scroll to position [274, 0]
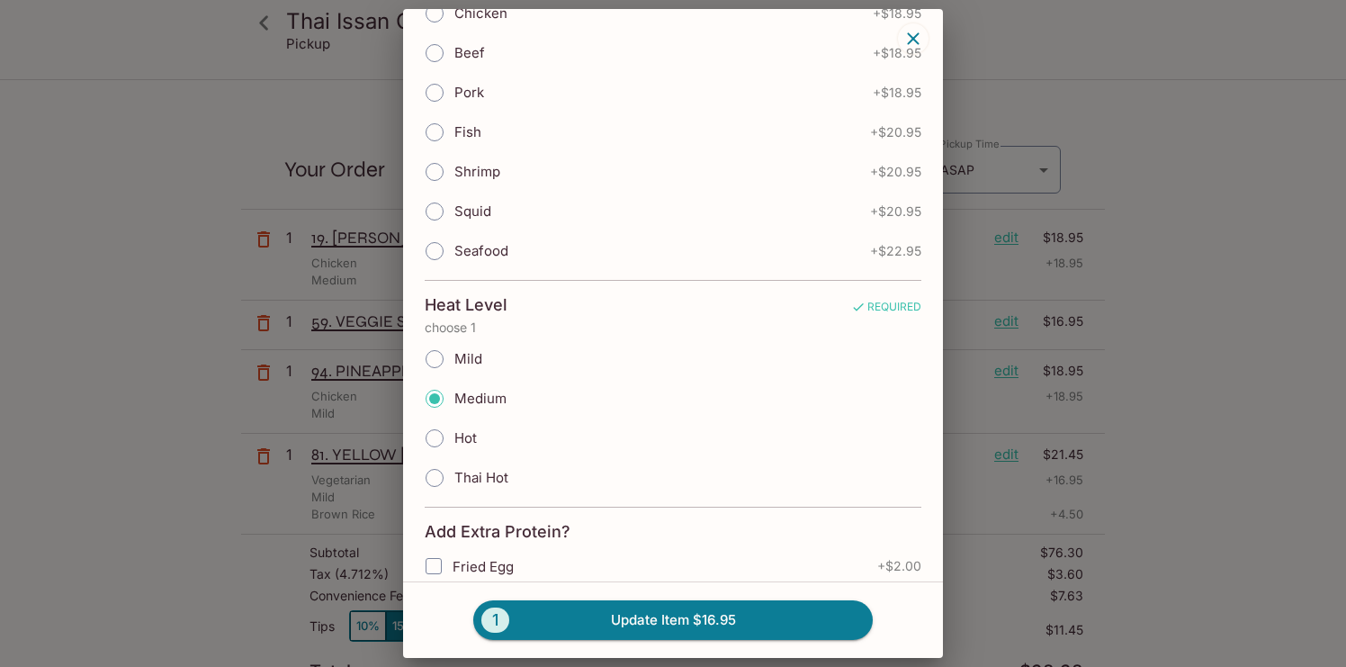
click at [463, 351] on span "Mild" at bounding box center [468, 358] width 28 height 17
click at [454, 351] on input "Mild" at bounding box center [435, 359] width 38 height 38
radio input "true"
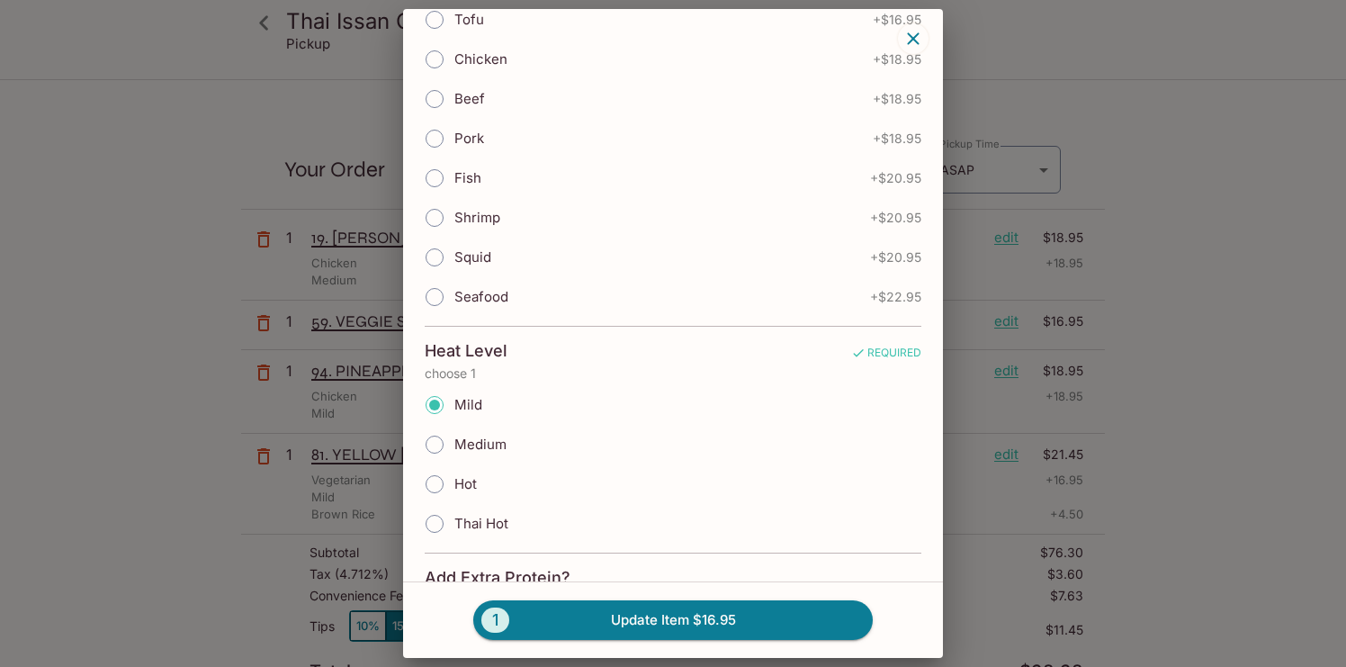
scroll to position [192, 0]
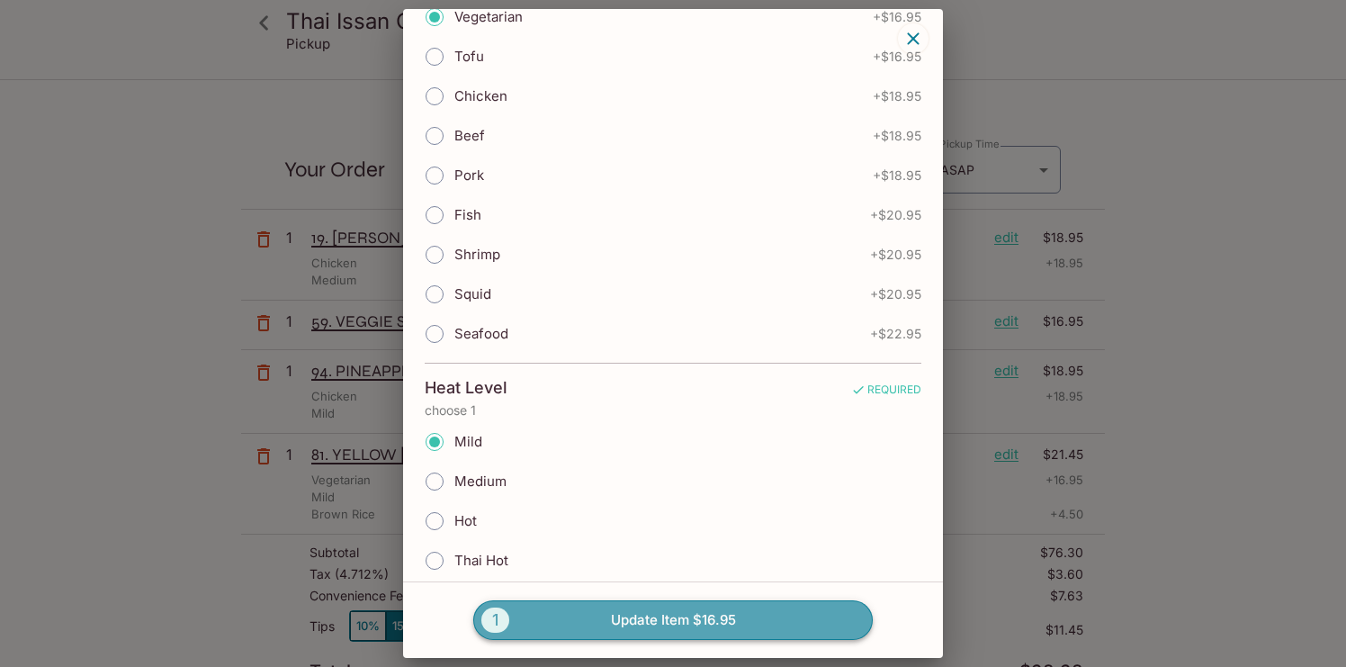
click at [647, 610] on button "1 Update Item $16.95" at bounding box center [673, 620] width 400 height 40
radio input "true"
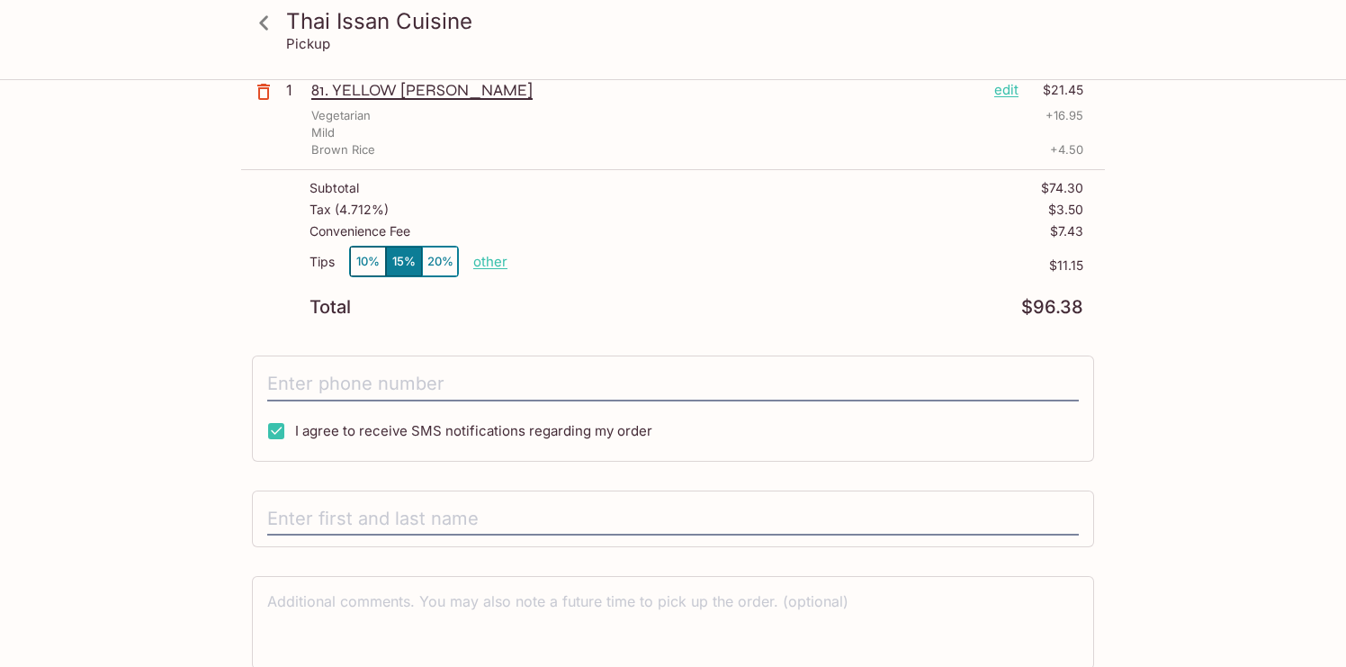
scroll to position [389, 0]
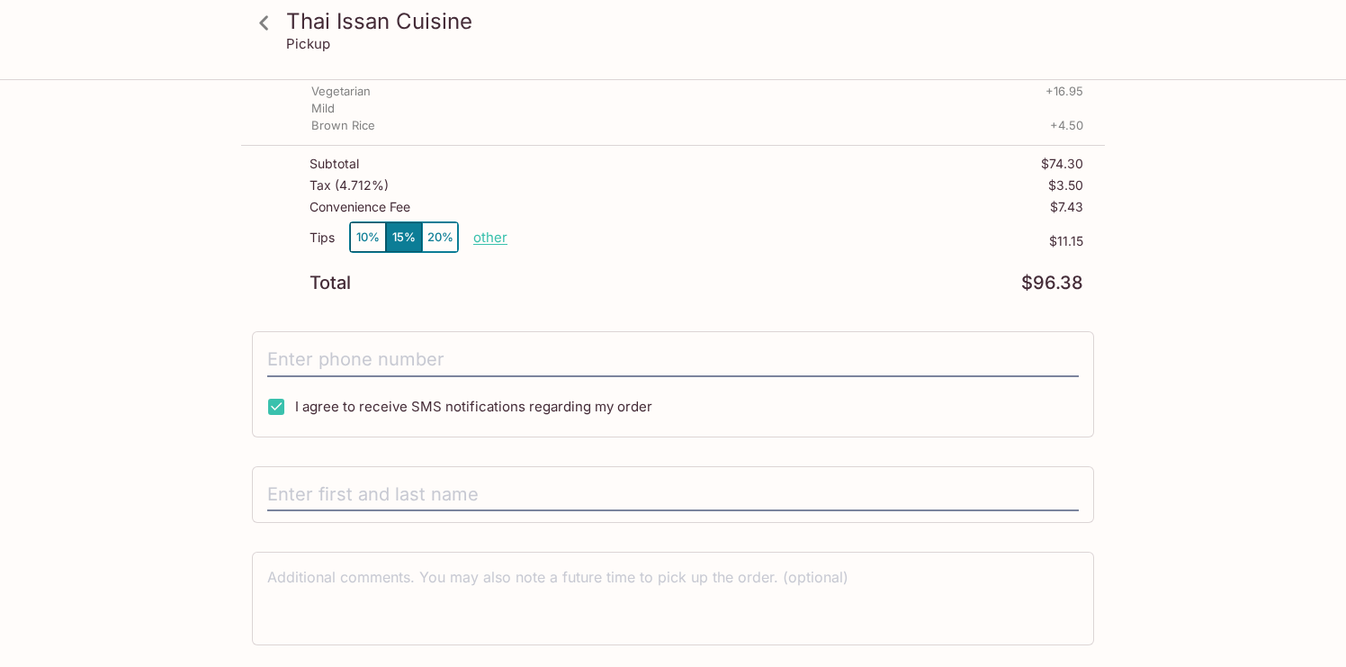
click at [496, 240] on p "other" at bounding box center [490, 237] width 34 height 17
drag, startPoint x: 587, startPoint y: 233, endPoint x: 680, endPoint y: 233, distance: 93.6
click at [679, 233] on div "Tips 10% 15% 20% Done 11.15 $11.15" at bounding box center [697, 247] width 774 height 53
type input "0.00"
click at [719, 242] on p "$11.15" at bounding box center [857, 241] width 453 height 14
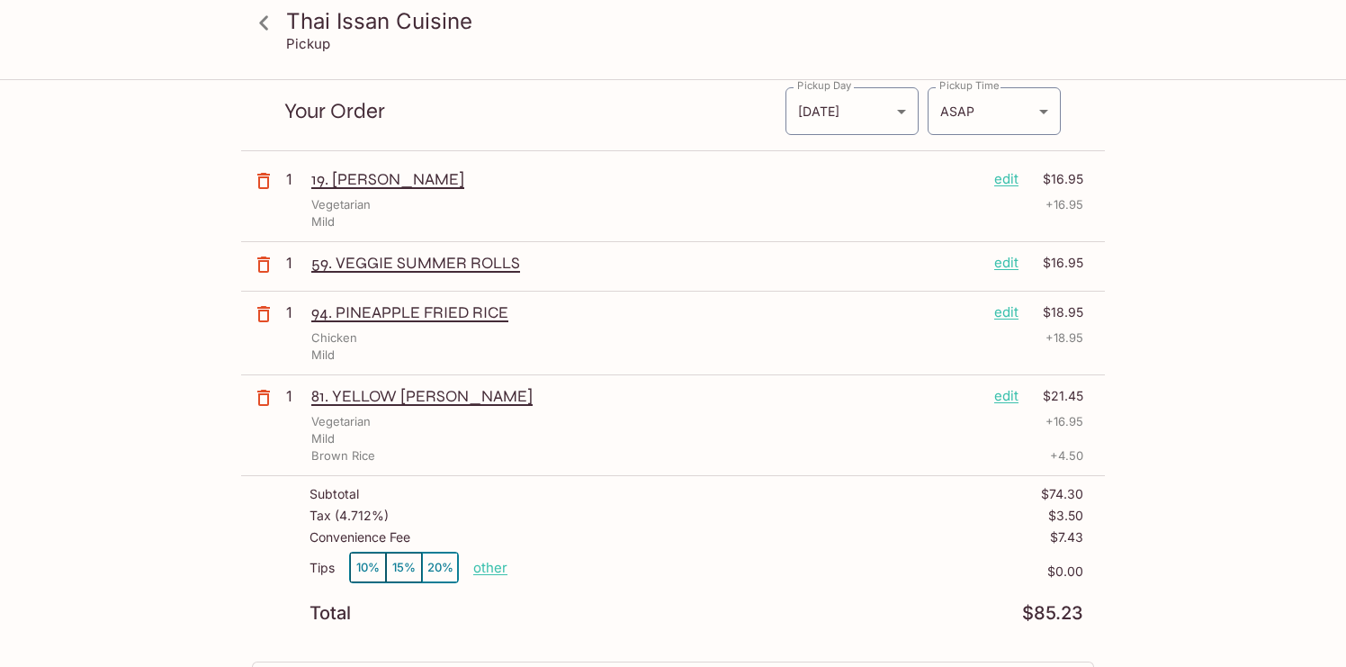
scroll to position [39, 0]
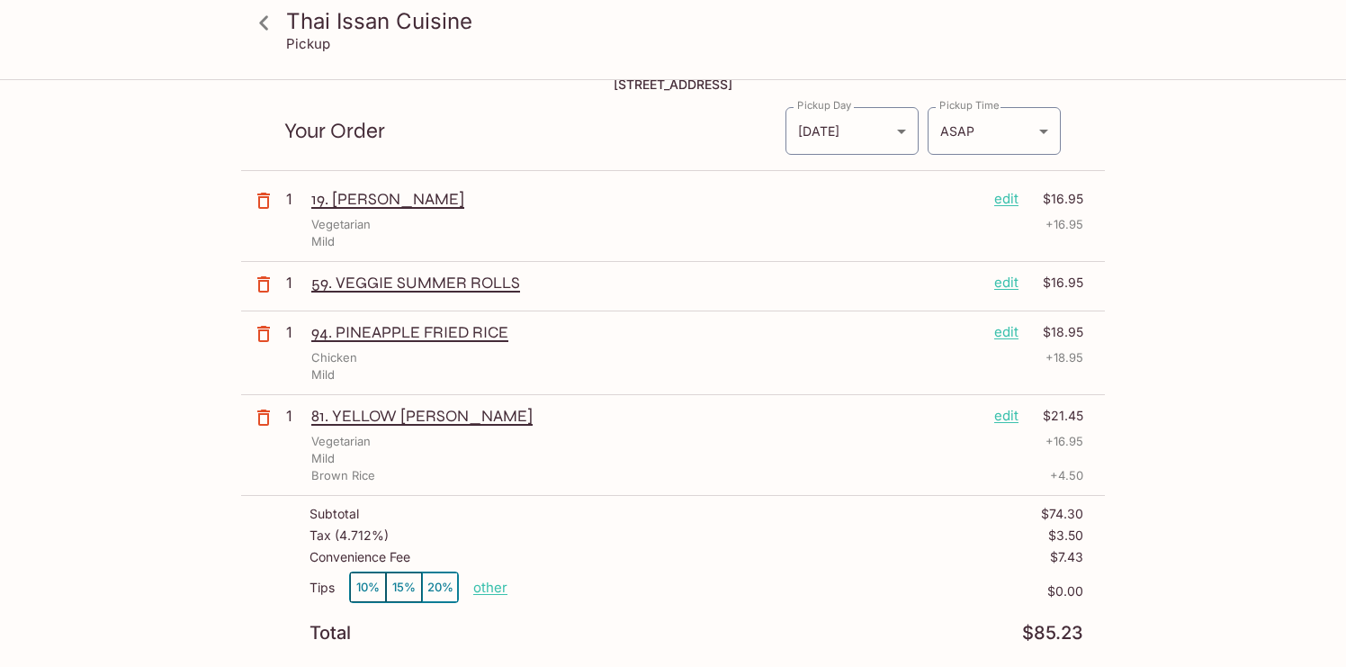
click at [265, 293] on icon "button" at bounding box center [264, 285] width 22 height 22
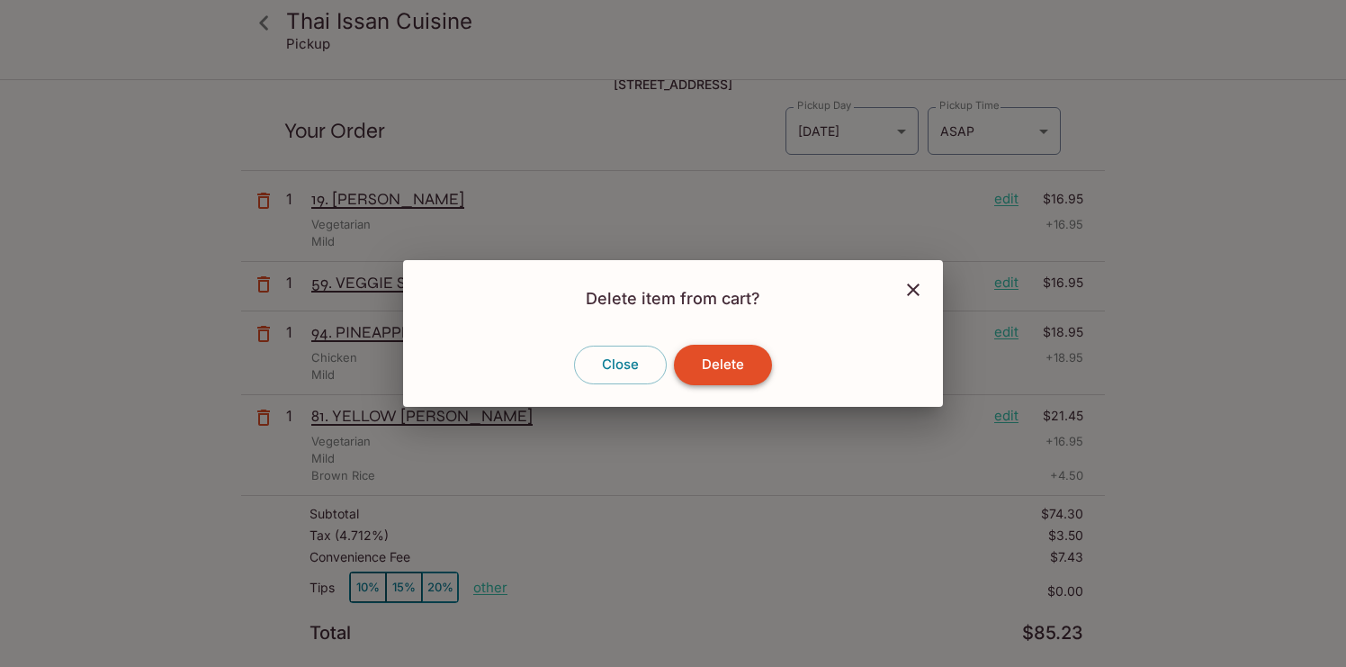
click at [704, 370] on button "Delete" at bounding box center [723, 365] width 98 height 40
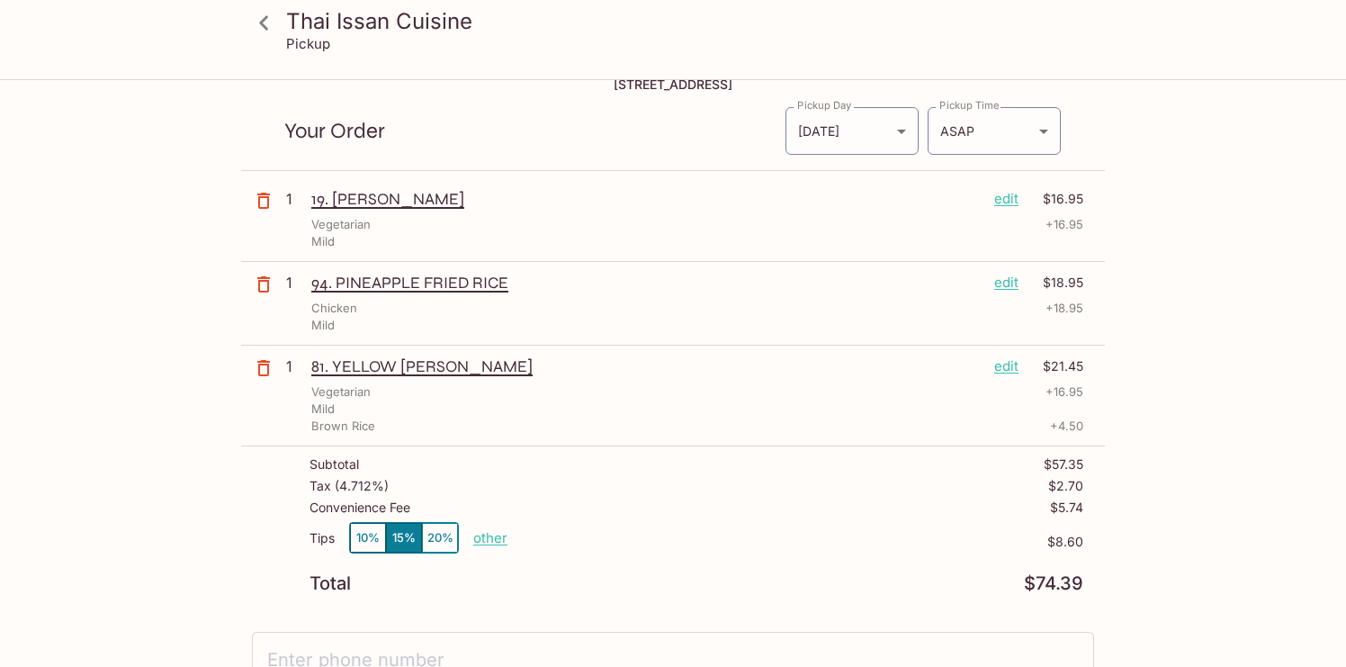
click at [266, 194] on icon "button" at bounding box center [263, 201] width 13 height 16
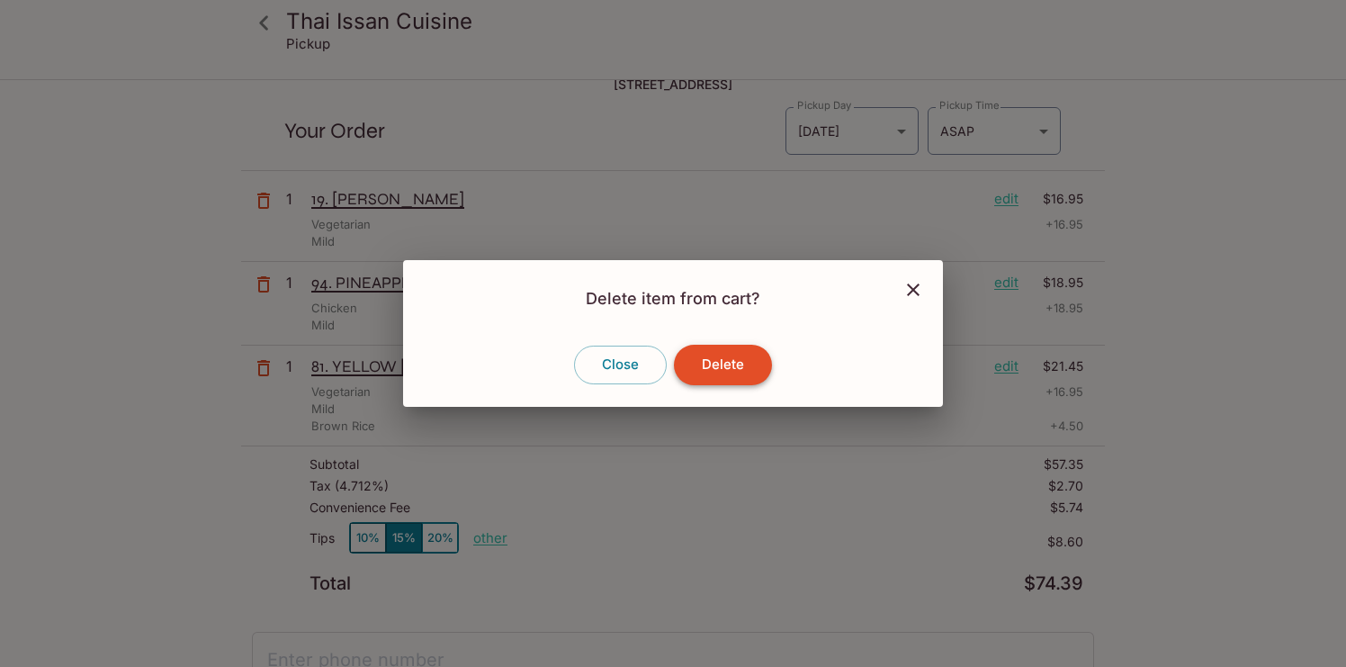
click at [725, 369] on button "Delete" at bounding box center [723, 365] width 98 height 40
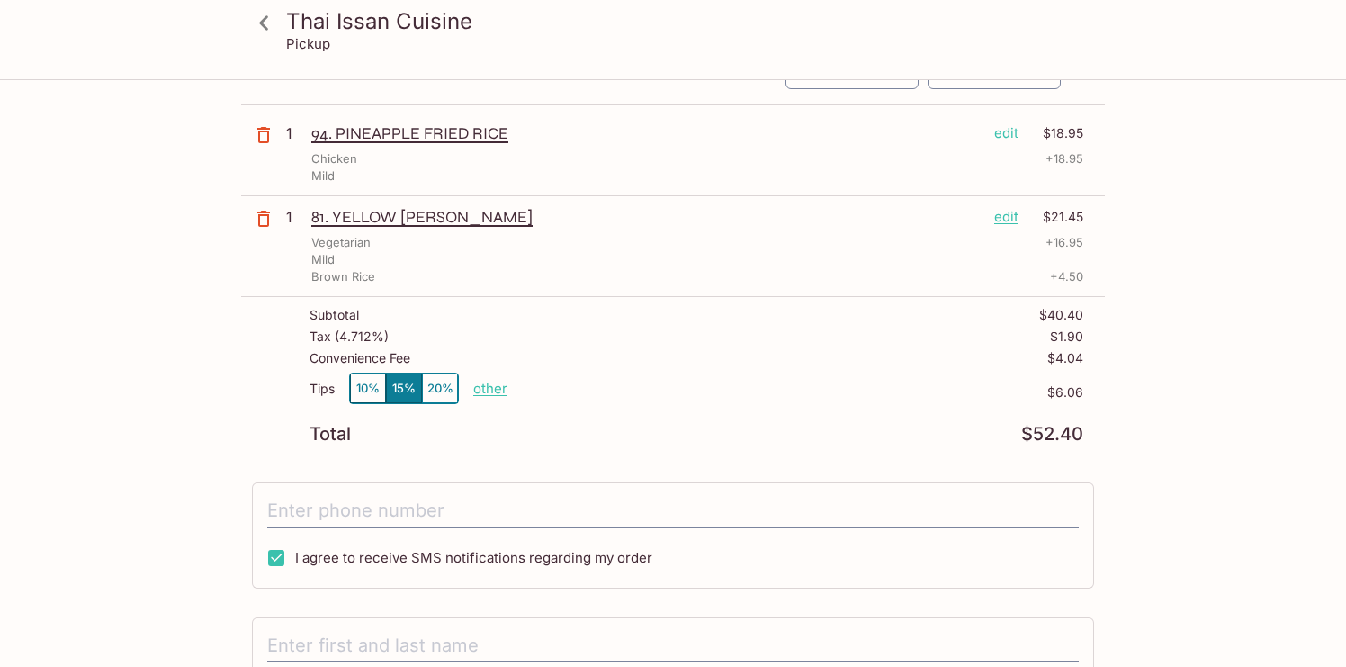
scroll to position [107, 0]
click at [500, 375] on div "Tips 10% 15% 20% other" at bounding box center [409, 389] width 198 height 39
click at [492, 390] on p "other" at bounding box center [490, 385] width 34 height 17
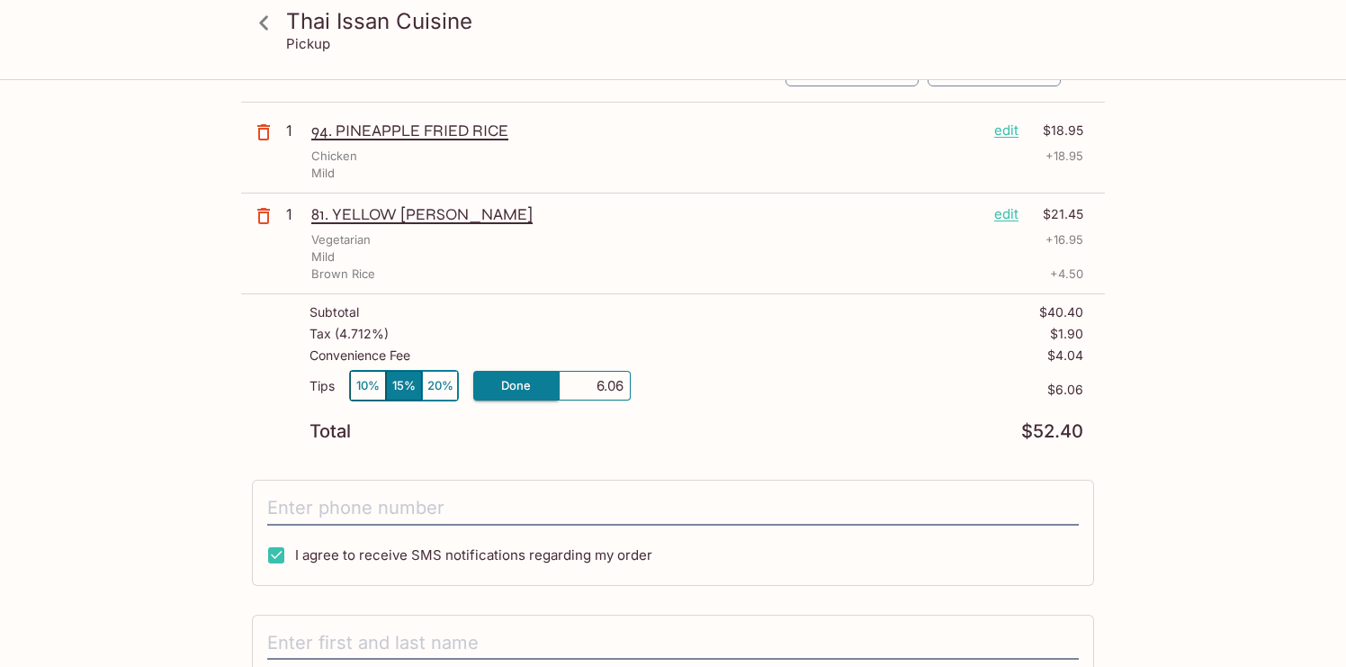
drag, startPoint x: 591, startPoint y: 382, endPoint x: 790, endPoint y: 382, distance: 198.9
click at [790, 382] on div "Tips 10% 15% 20% Done 6.06 $6.06" at bounding box center [697, 396] width 774 height 53
type input "0.00"
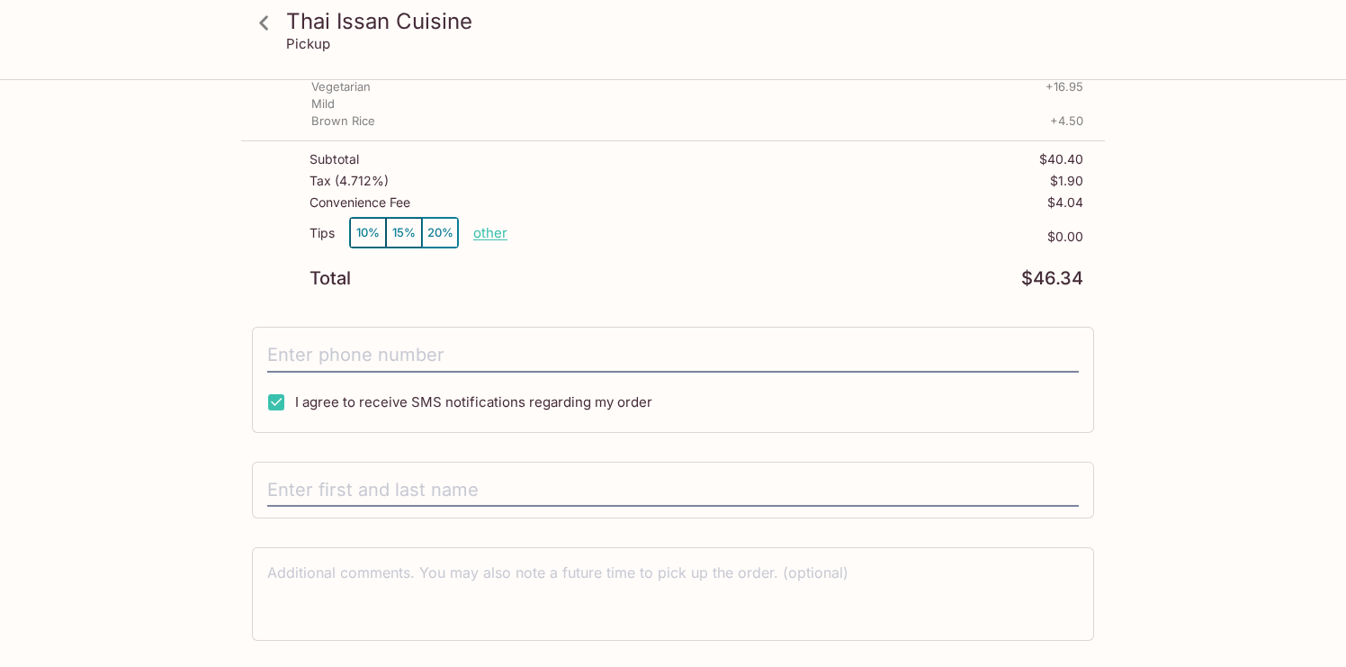
scroll to position [262, 0]
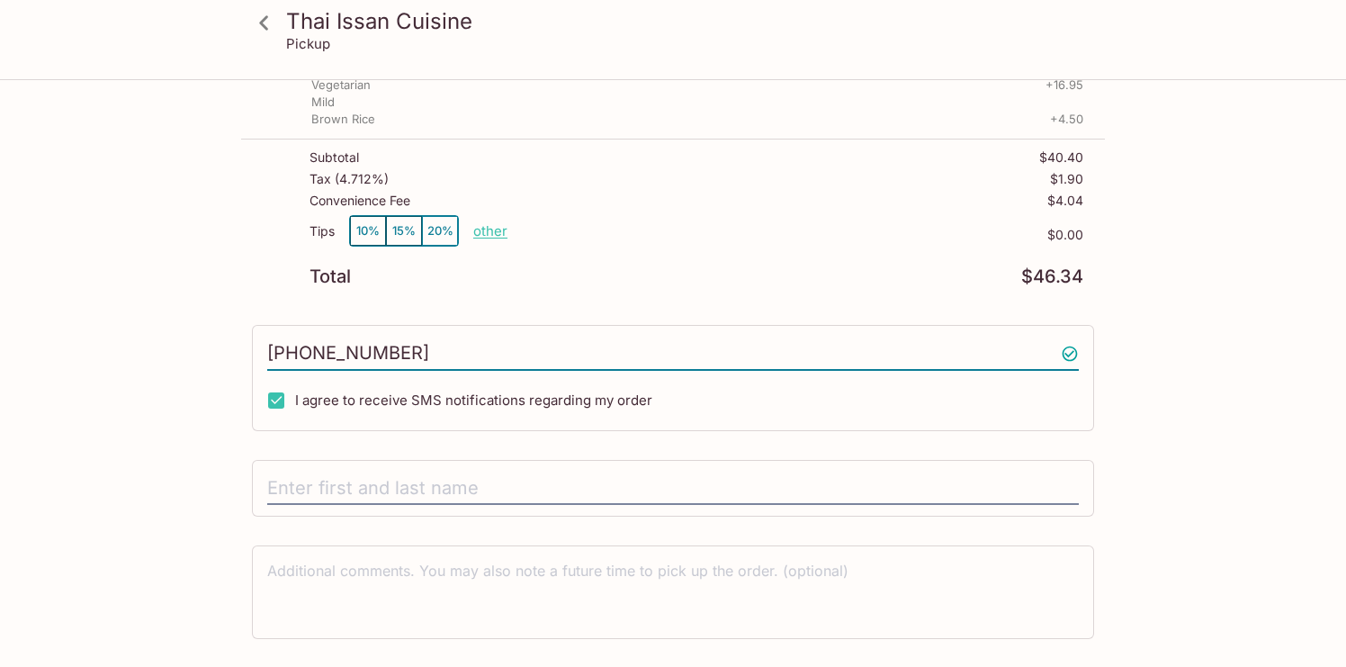
type input "[PHONE_NUMBER]"
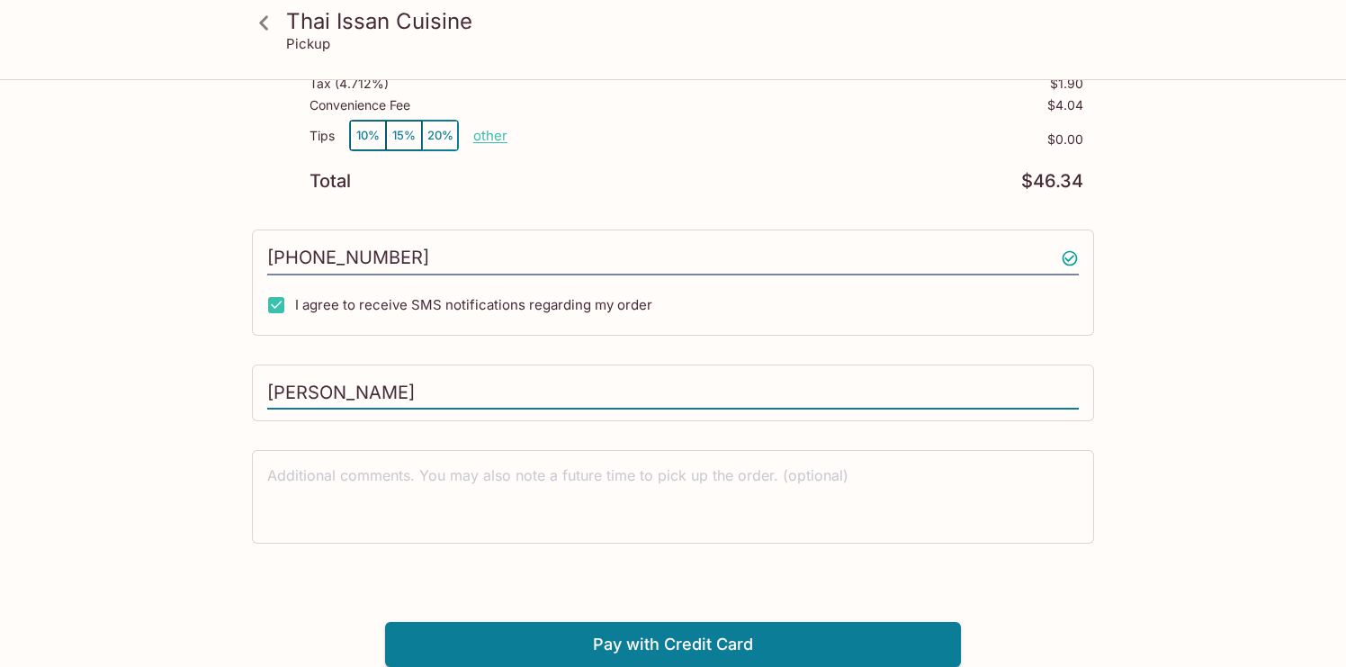
scroll to position [356, 0]
type input "[PERSON_NAME]"
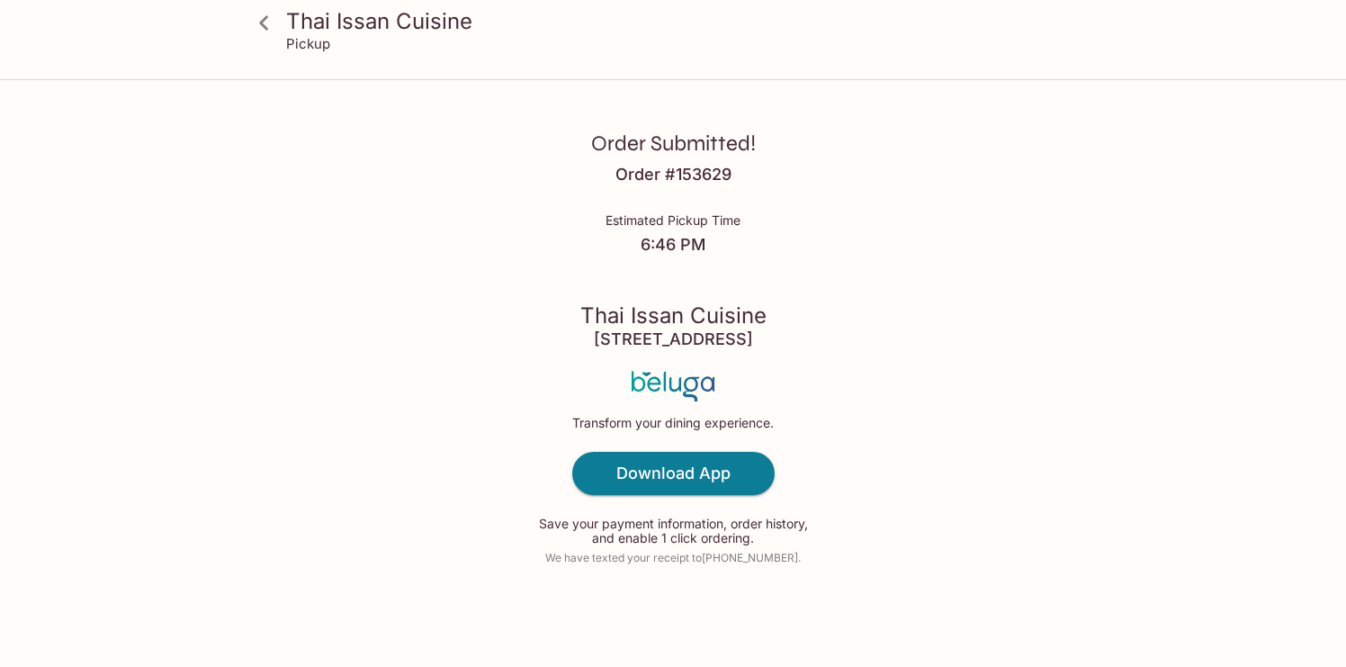
click at [919, 139] on div "Order Submitted! Order # 153629 Estimated Pickup Time 6:46 PM Thai Issan Cuisin…" at bounding box center [673, 333] width 1152 height 667
